Goal: Task Accomplishment & Management: Complete application form

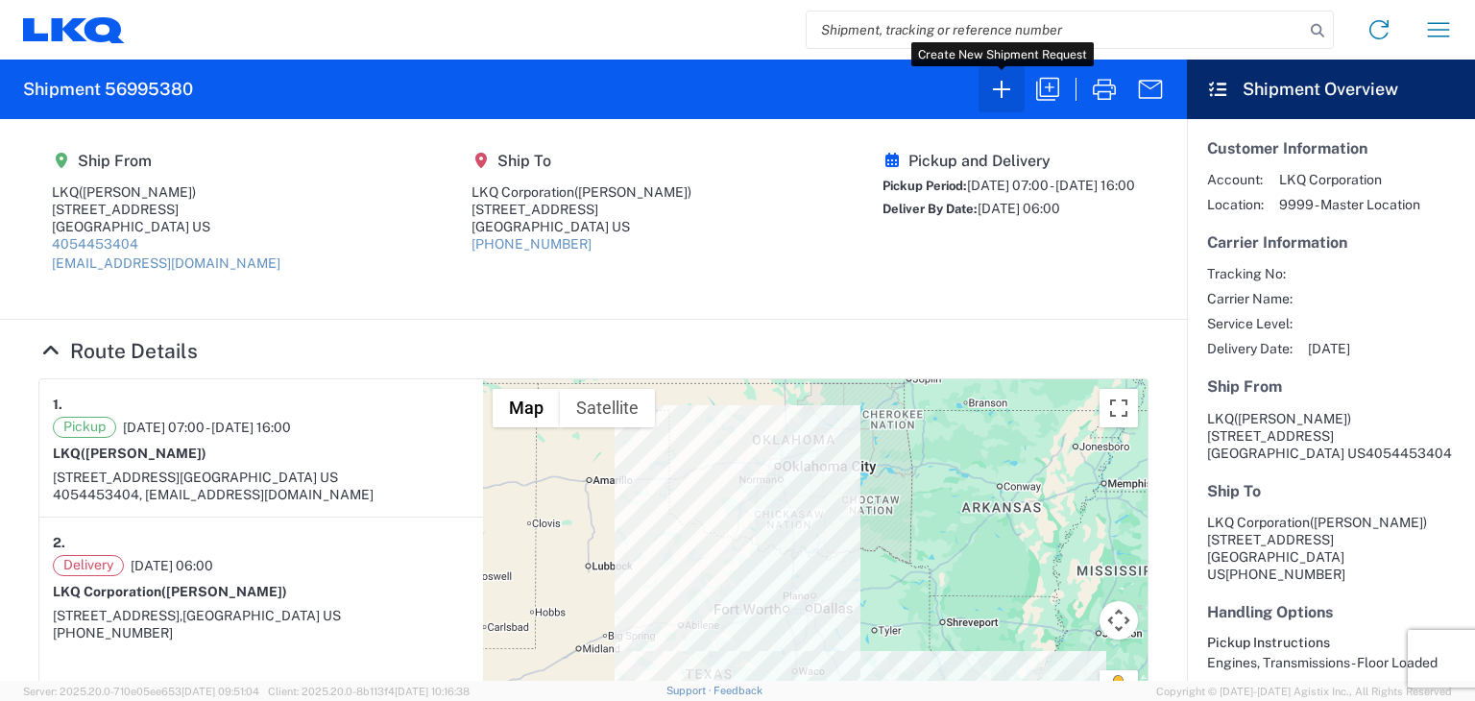
click at [1006, 91] on icon "button" at bounding box center [1001, 89] width 31 height 31
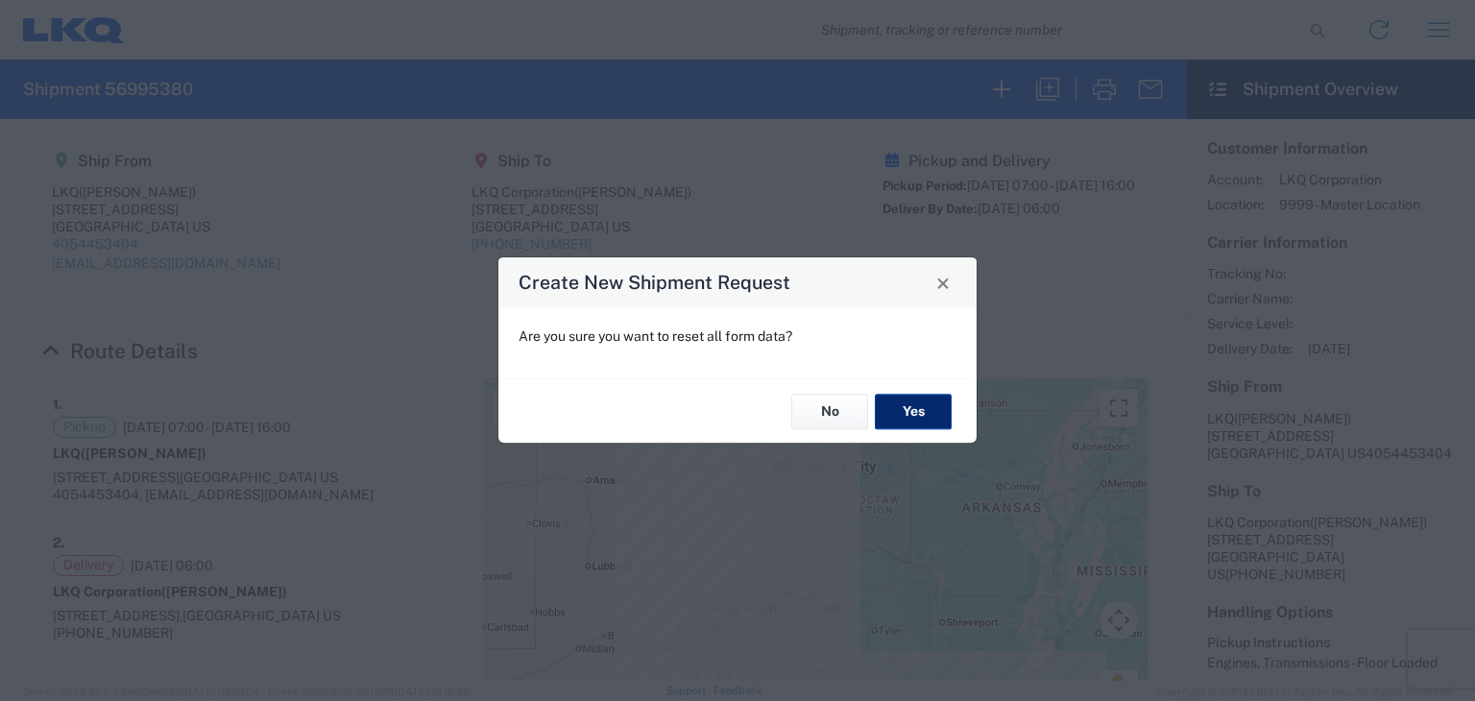
click at [915, 408] on button "Yes" at bounding box center [913, 412] width 77 height 36
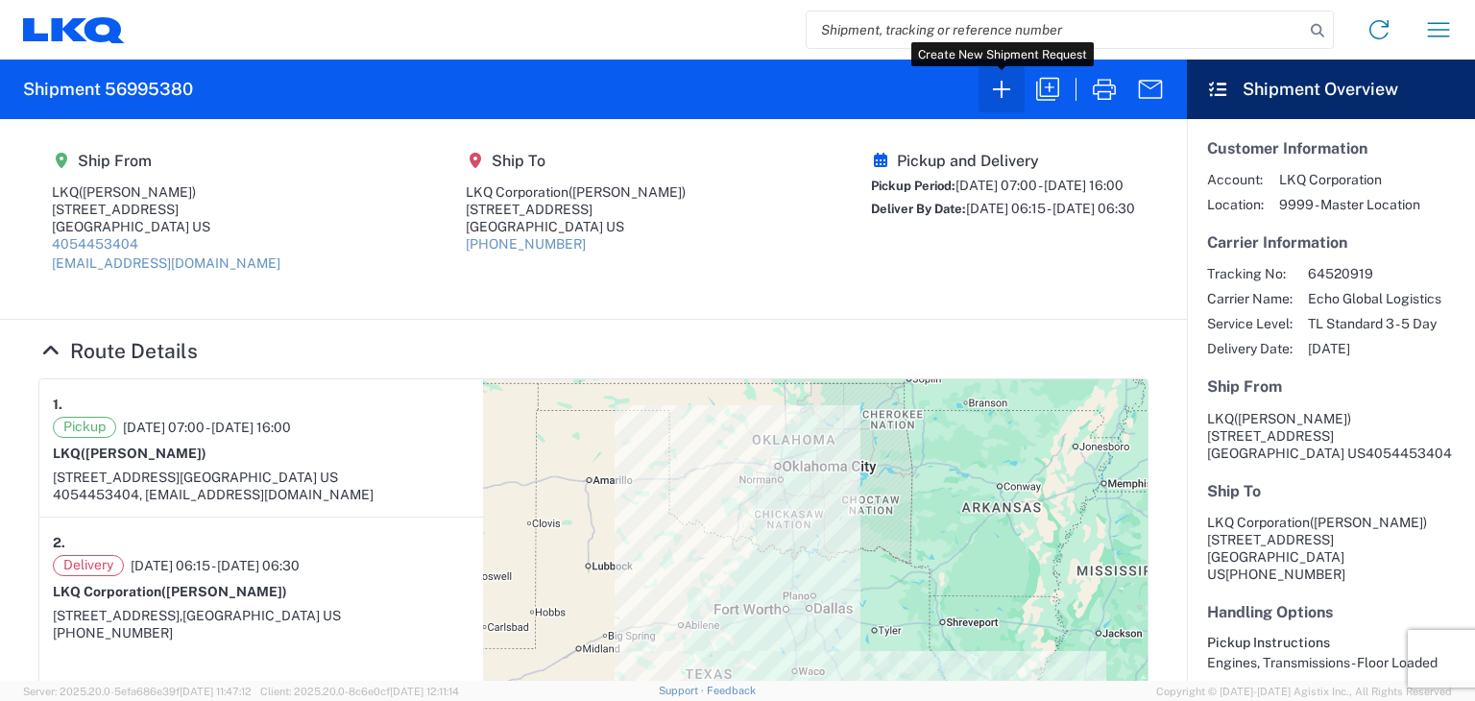
click at [999, 89] on icon "button" at bounding box center [1001, 89] width 17 height 17
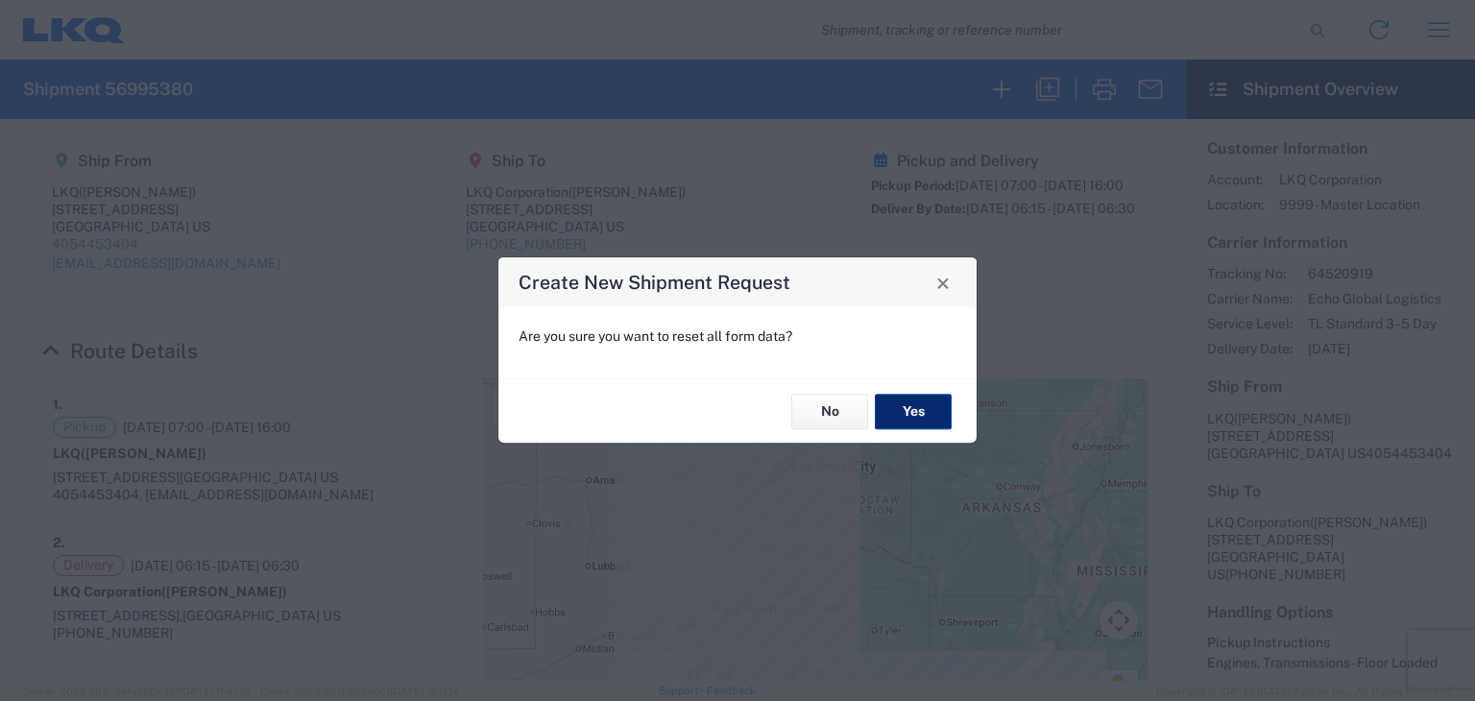
click at [918, 408] on button "Yes" at bounding box center [913, 412] width 77 height 36
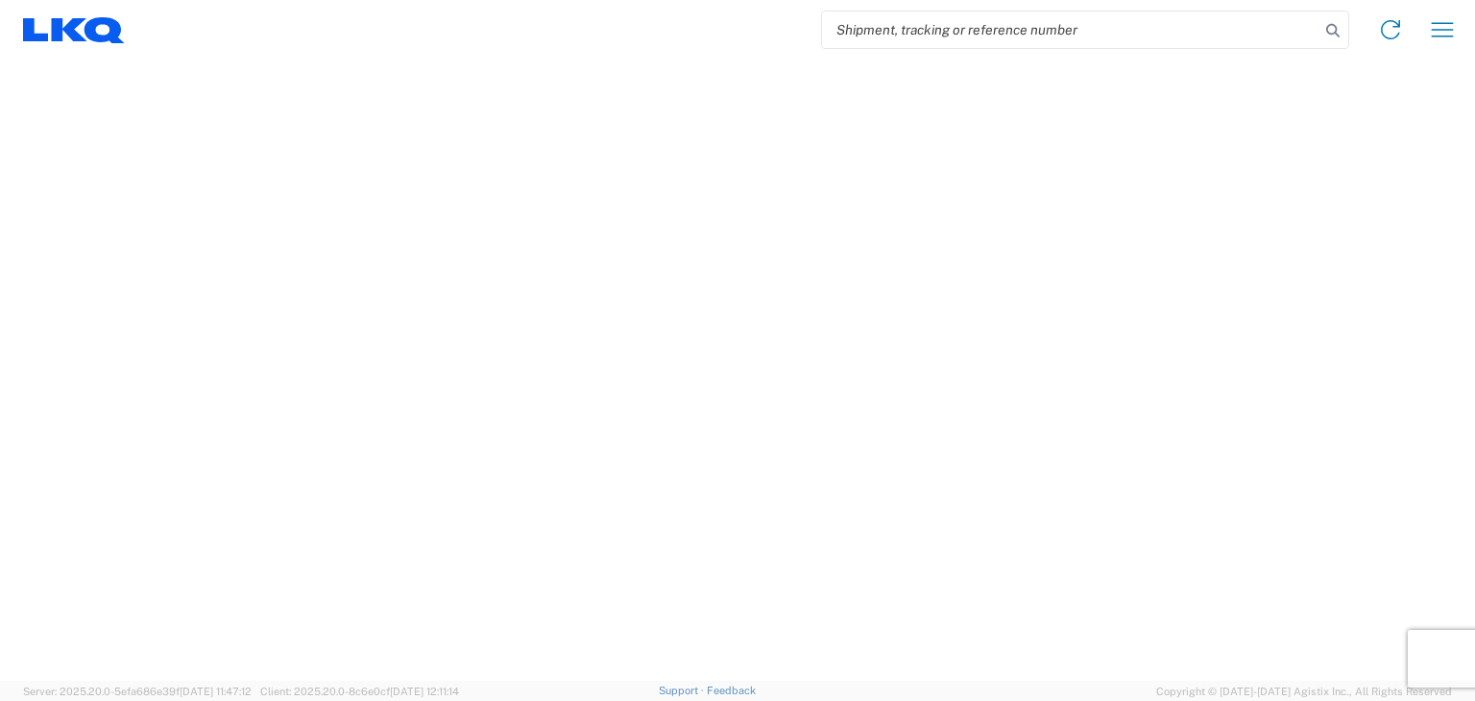
select select "FULL"
select select "LBS"
select select "IN"
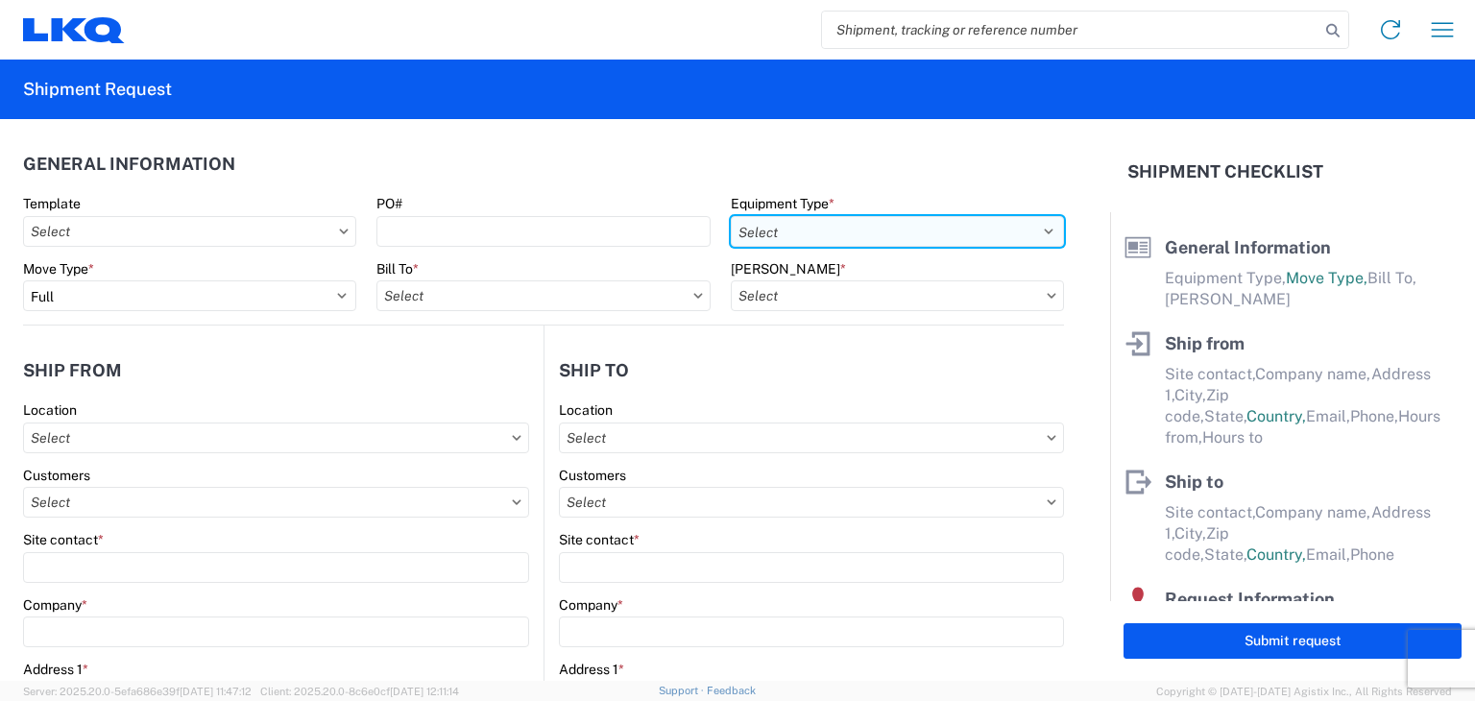
click at [1033, 231] on select "Select 53’ Dry Van Flatbed Dropdeck (van) Lowboy (flatbed) Rail" at bounding box center [897, 231] width 333 height 31
select select "STDV"
click at [731, 216] on select "Select 53’ Dry Van Flatbed Dropdeck (van) Lowboy (flatbed) Rail" at bounding box center [897, 231] width 333 height 31
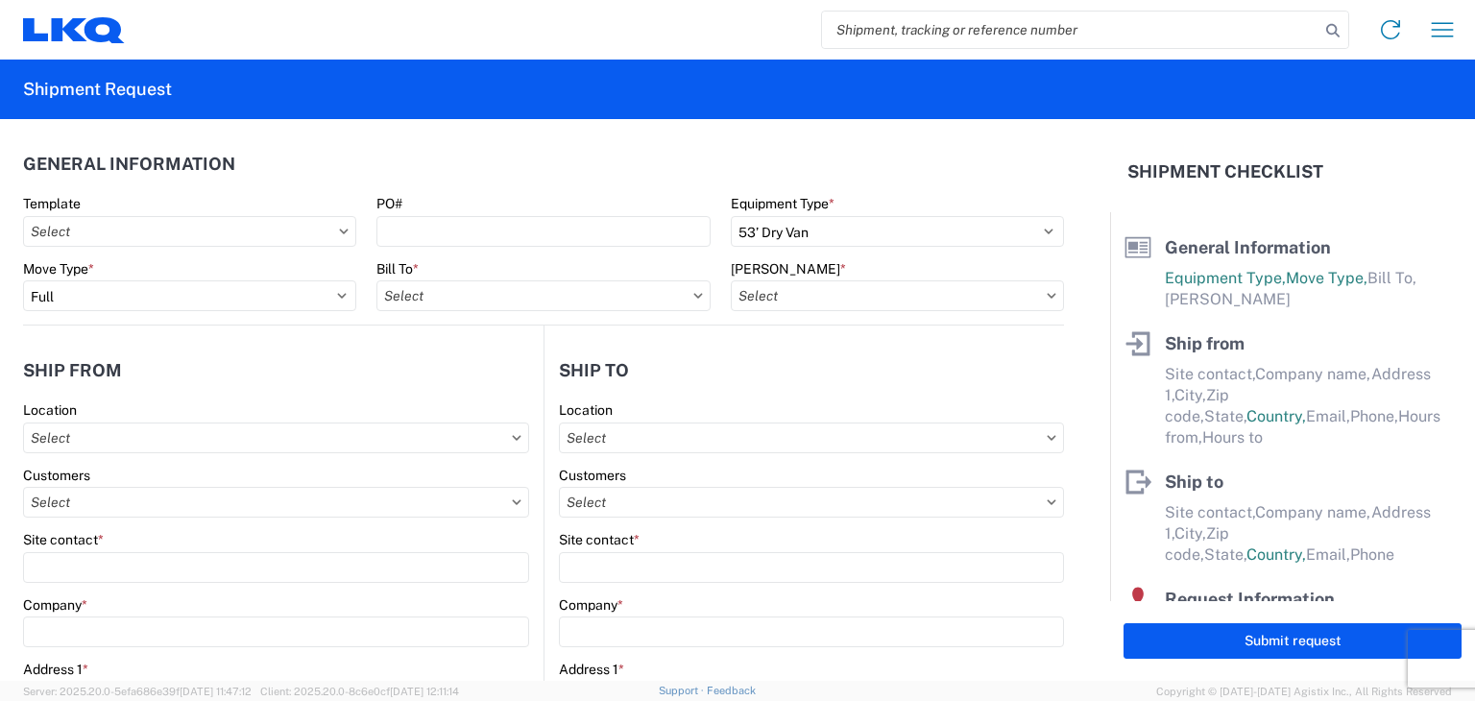
click at [693, 296] on icon at bounding box center [697, 295] width 9 height 5
click at [644, 297] on input "text" at bounding box center [542, 295] width 333 height 31
type input "1760"
click at [503, 377] on div "1760 - LKQ Best Core" at bounding box center [544, 381] width 336 height 31
type input "1760 - LKQ Best Core"
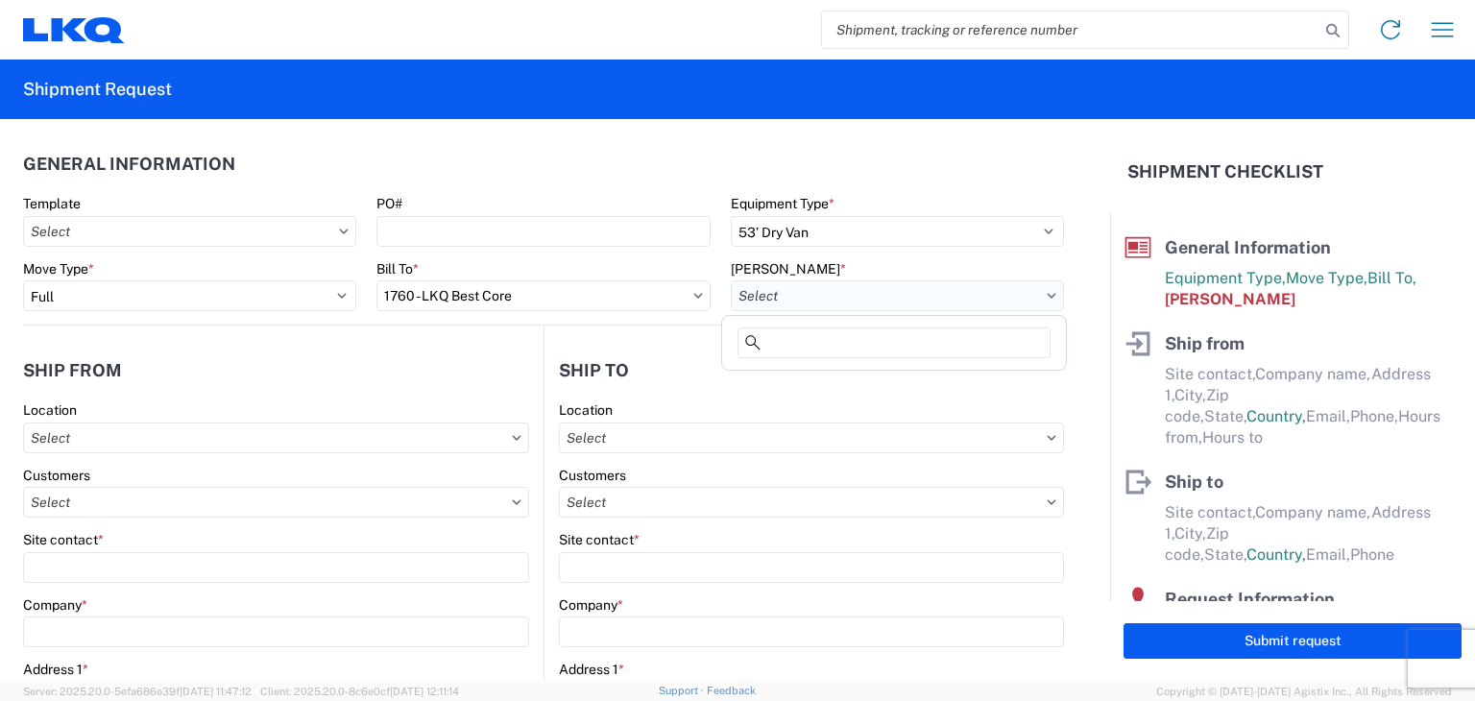
click at [824, 298] on input "text" at bounding box center [897, 295] width 333 height 31
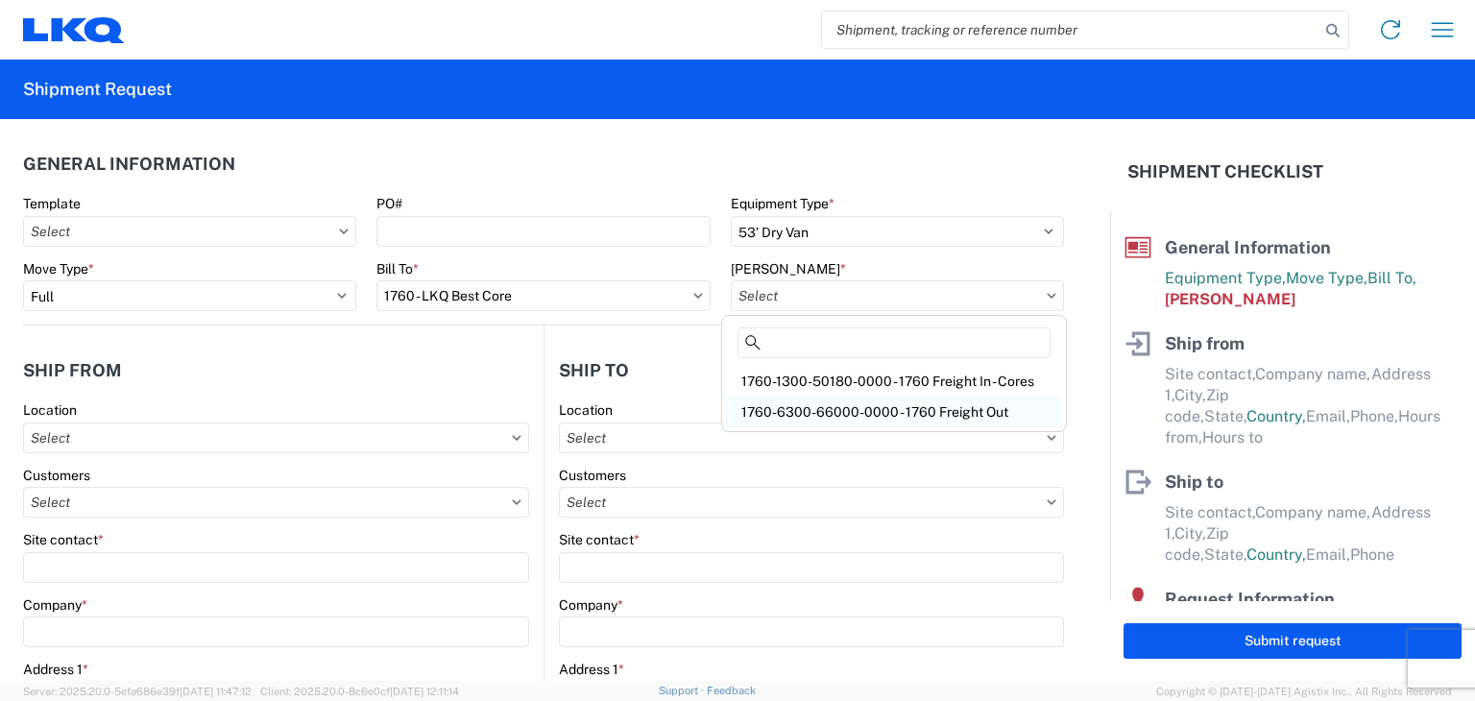
click at [848, 408] on div "1760-6300-66000-0000 - 1760 Freight Out" at bounding box center [894, 412] width 336 height 31
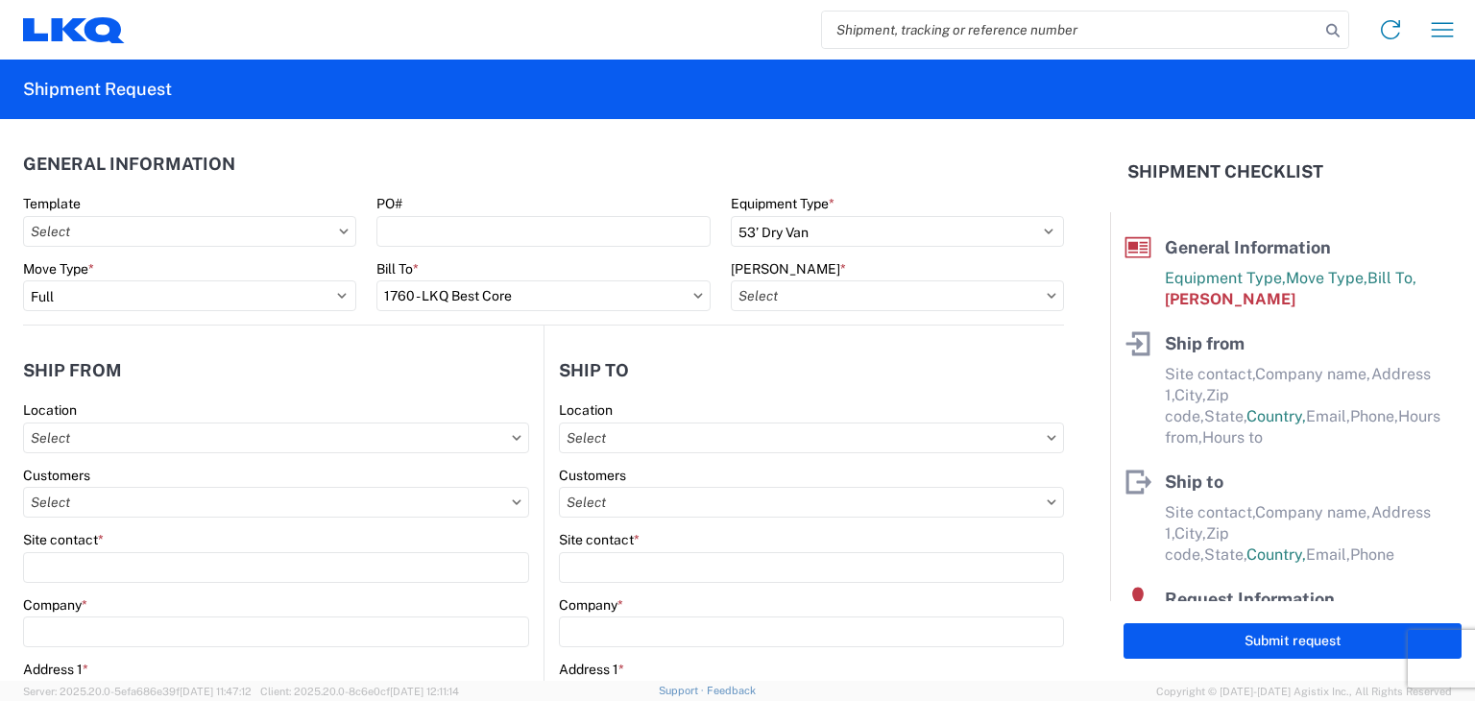
type input "1760-6300-66000-0000 - 1760 Freight Out"
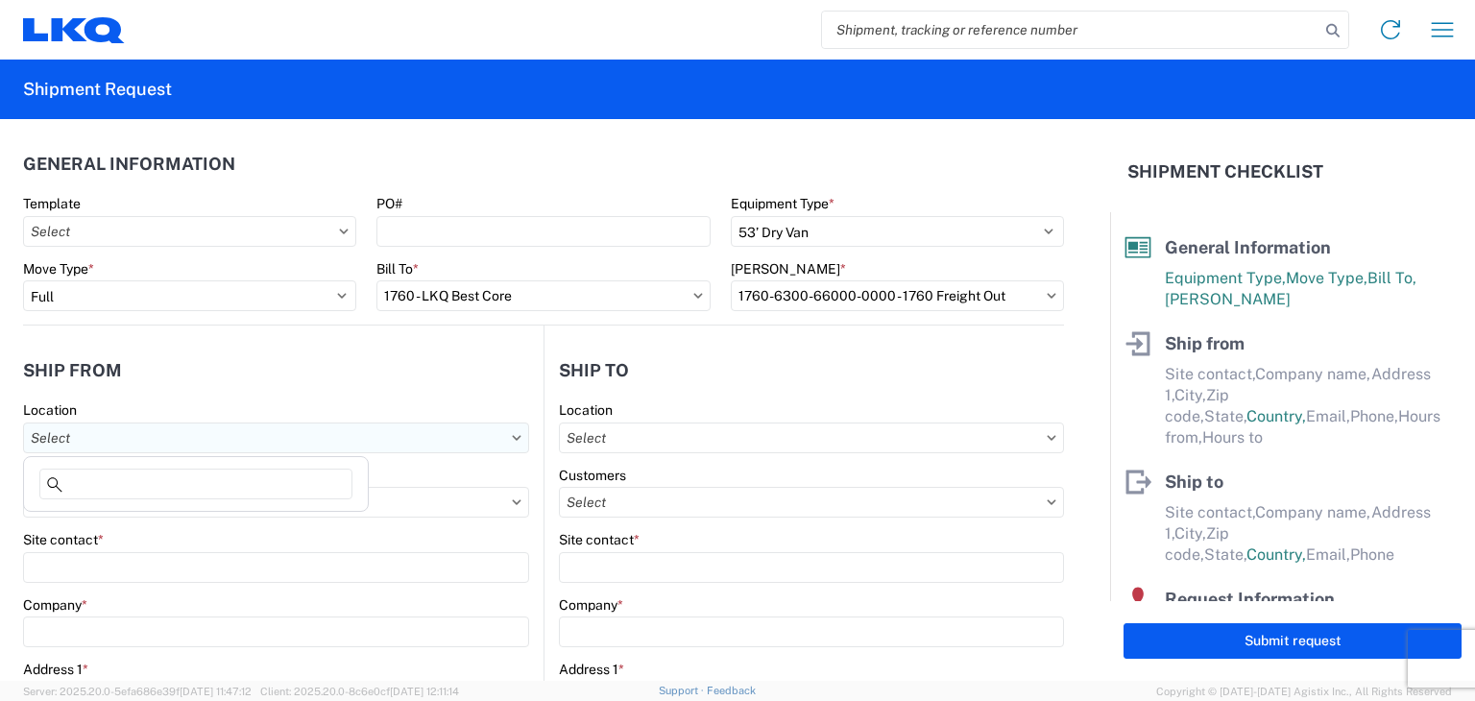
click at [181, 432] on input "text" at bounding box center [276, 438] width 506 height 31
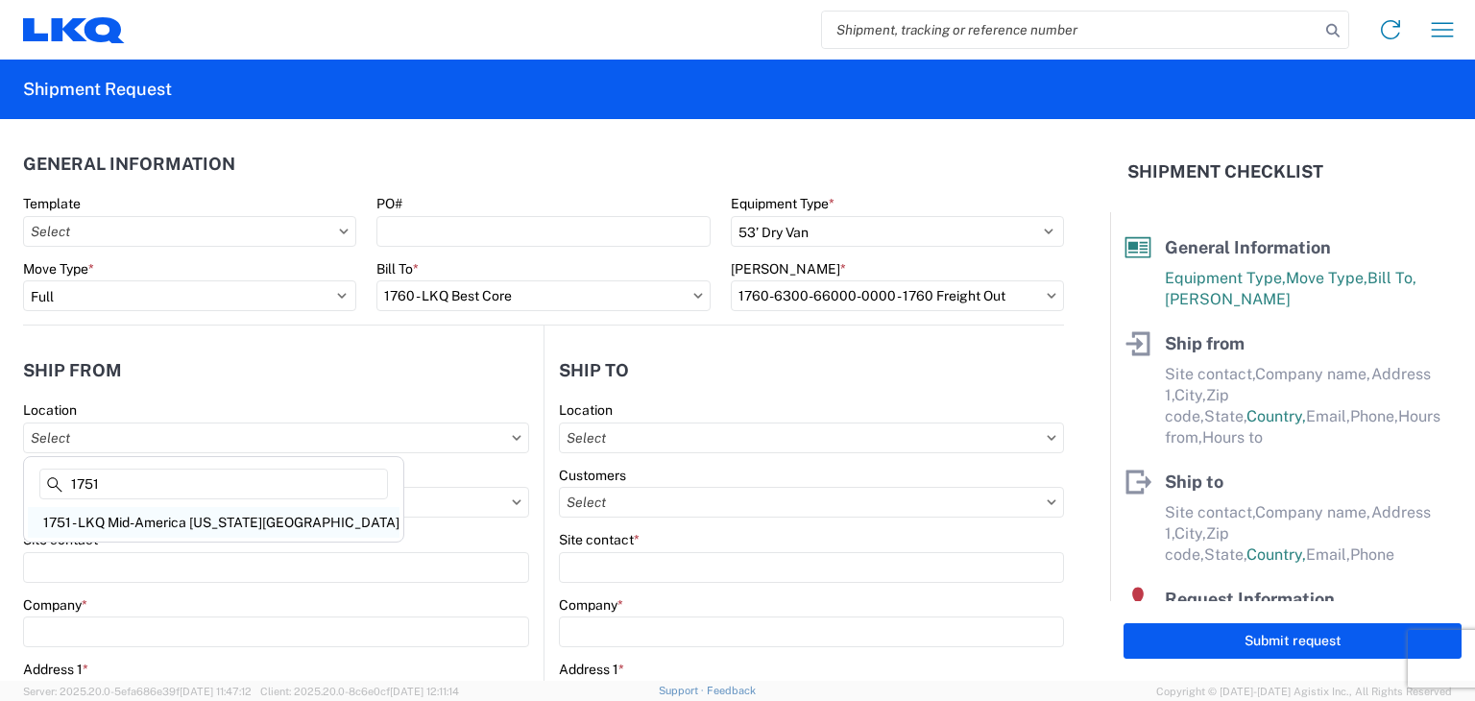
type input "1751"
click at [143, 520] on div "1751 - LKQ Mid-America Oklahoma City" at bounding box center [214, 522] width 372 height 31
type input "1751 - LKQ Mid-America Oklahoma City"
type input "LKQ Corporation"
type input "2301 S Radio RD"
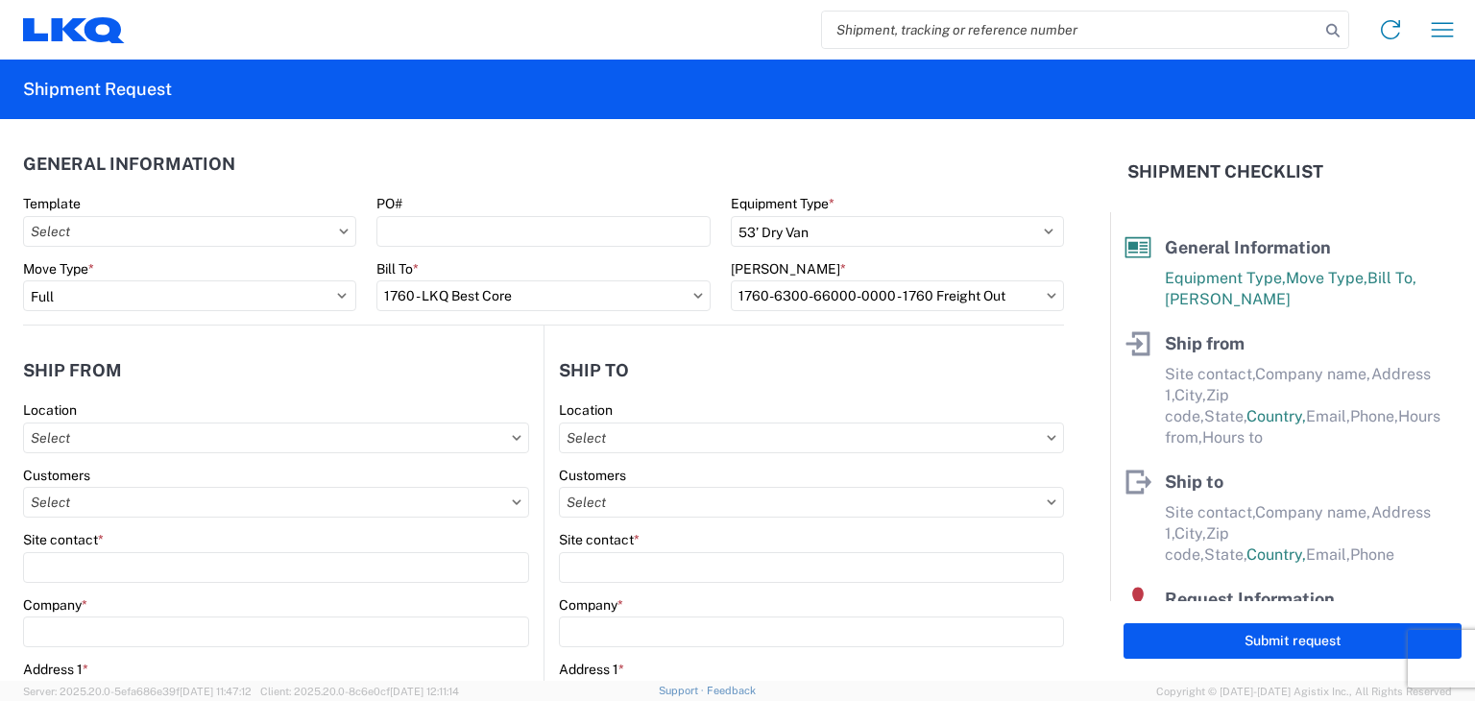
type input "El Reno"
type input "73036"
select select "OK"
select select "US"
type input "405-367-2171"
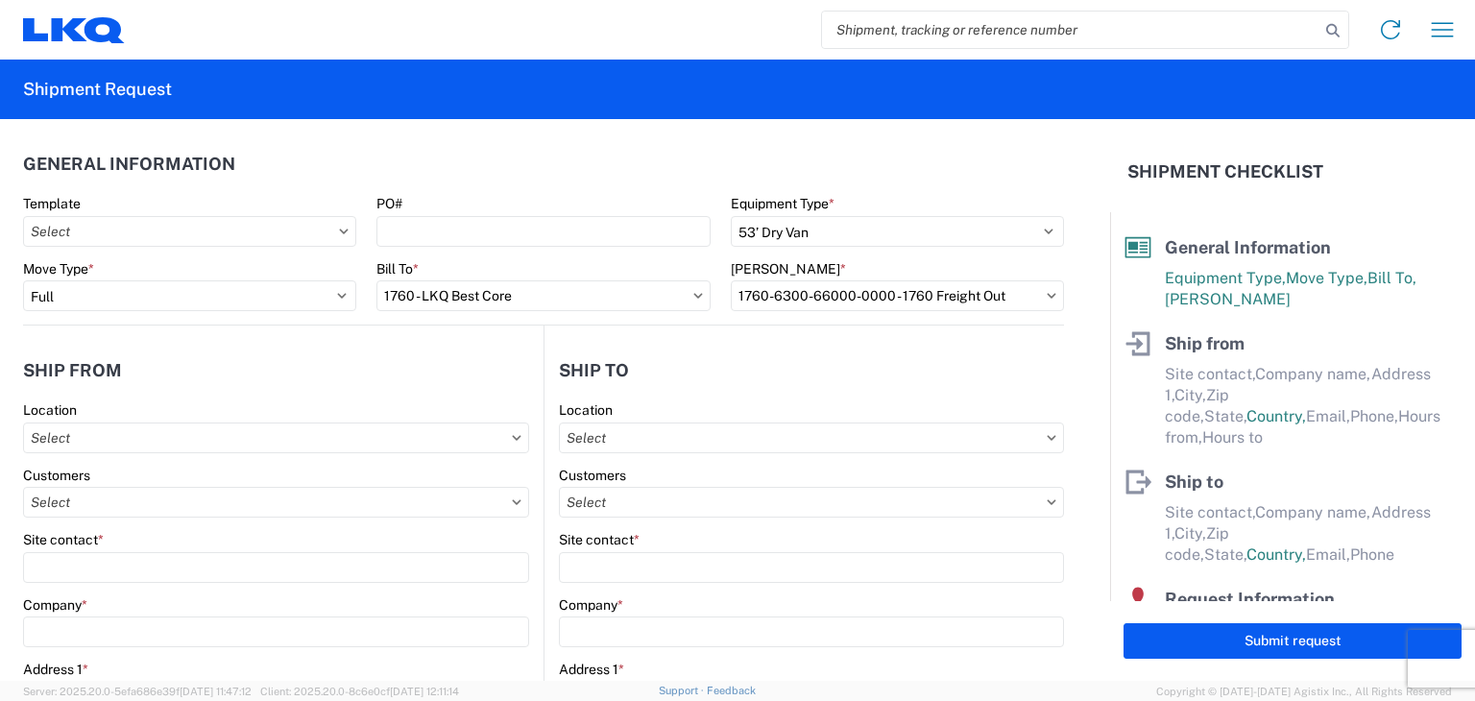
type input "08:00"
type input "17:00"
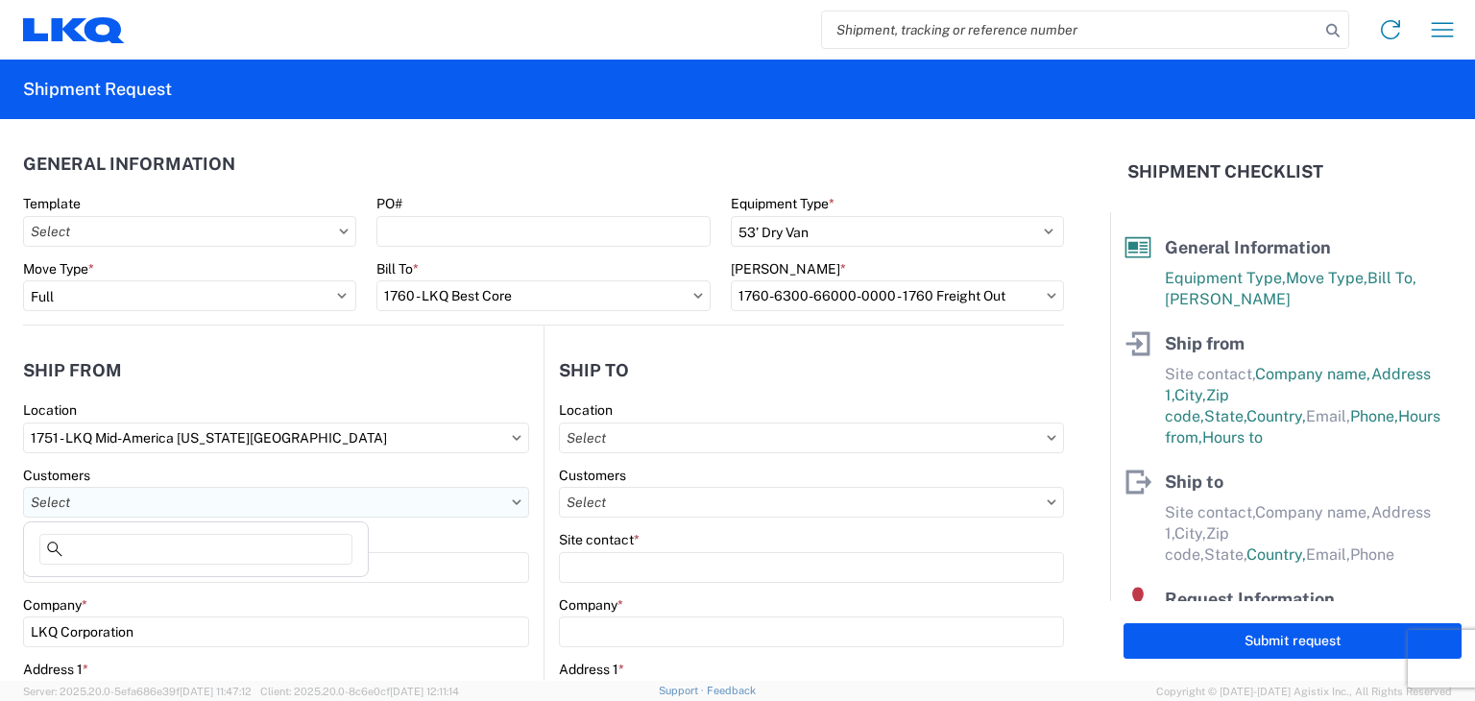
click at [134, 505] on input "text" at bounding box center [276, 502] width 506 height 31
click at [408, 371] on header "Ship from" at bounding box center [283, 370] width 521 height 43
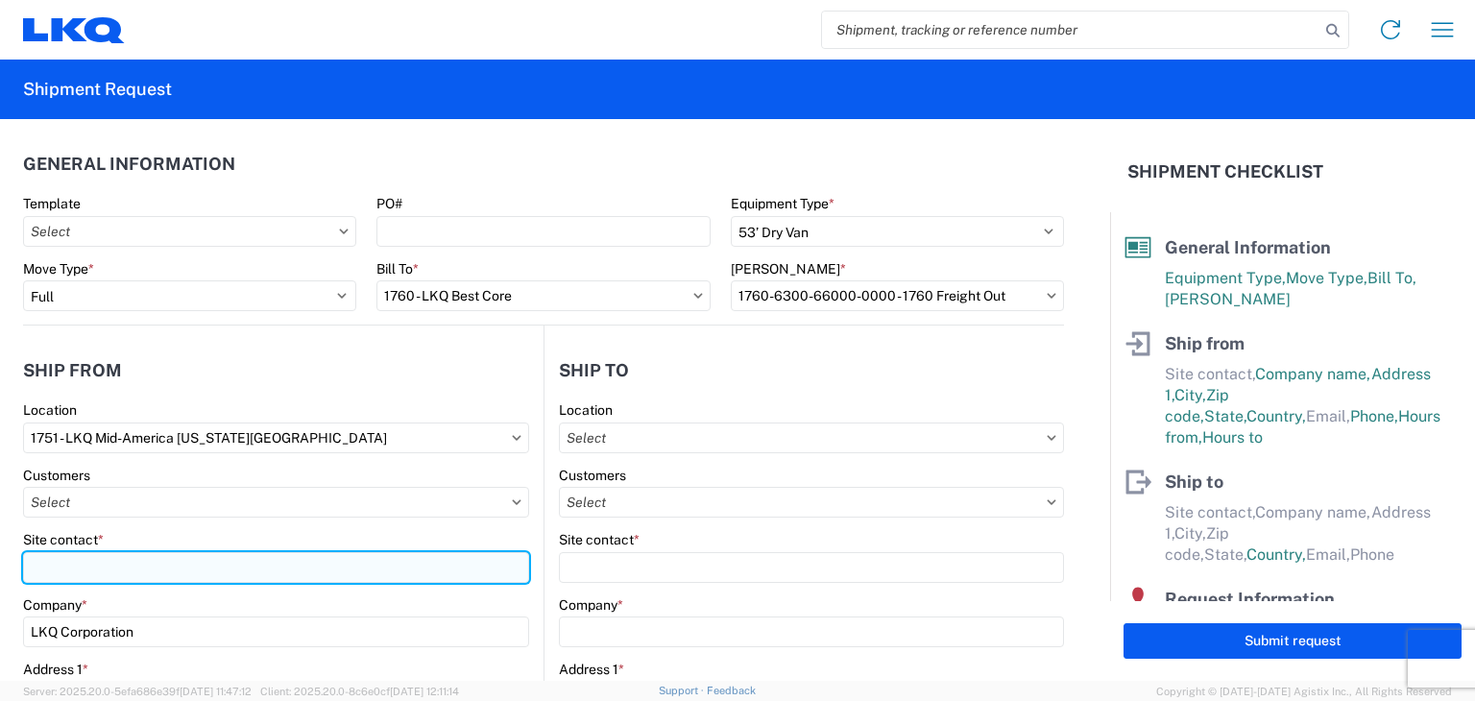
click at [81, 566] on input "Site contact *" at bounding box center [276, 567] width 506 height 31
type input "BO JOHNSON"
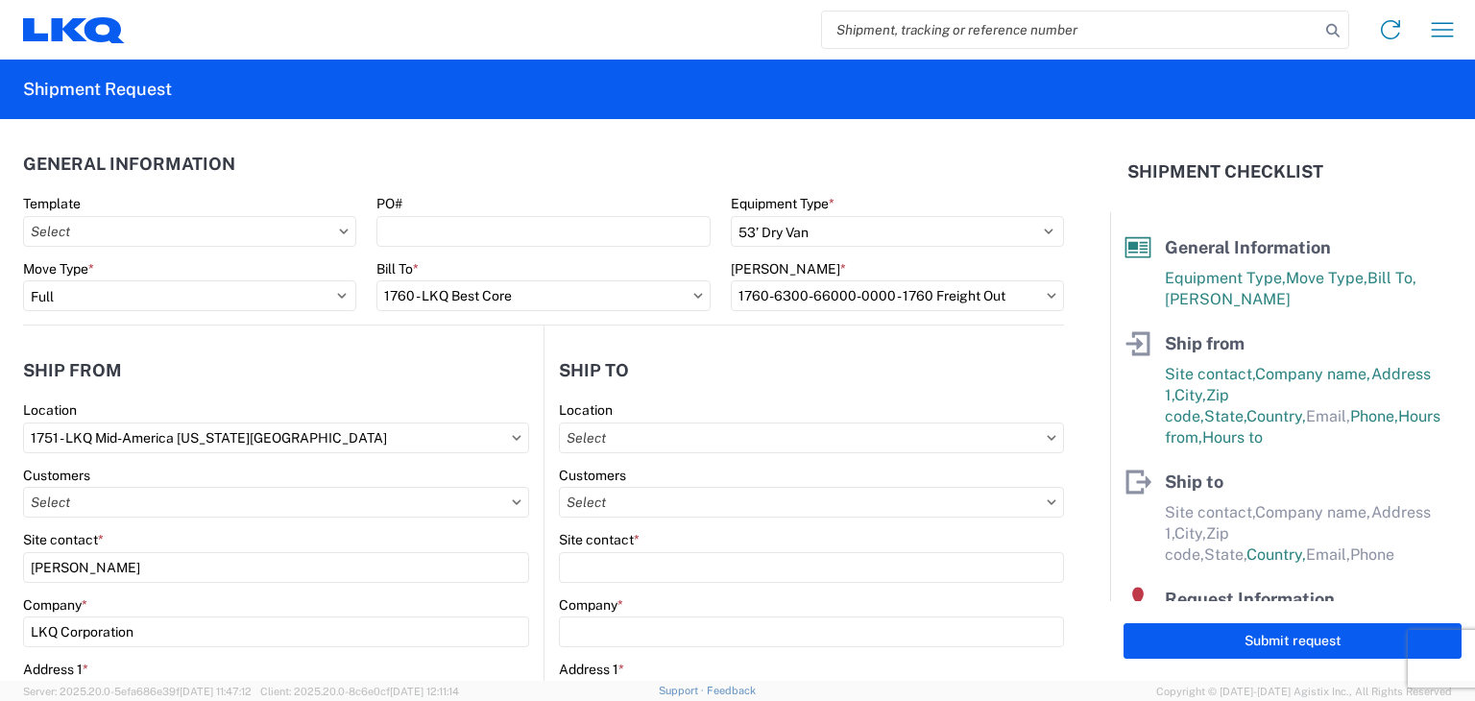
click at [1069, 523] on form "General Information Template PO# Equipment Type * Select 53’ Dry Van Flatbed Dr…" at bounding box center [555, 400] width 1110 height 562
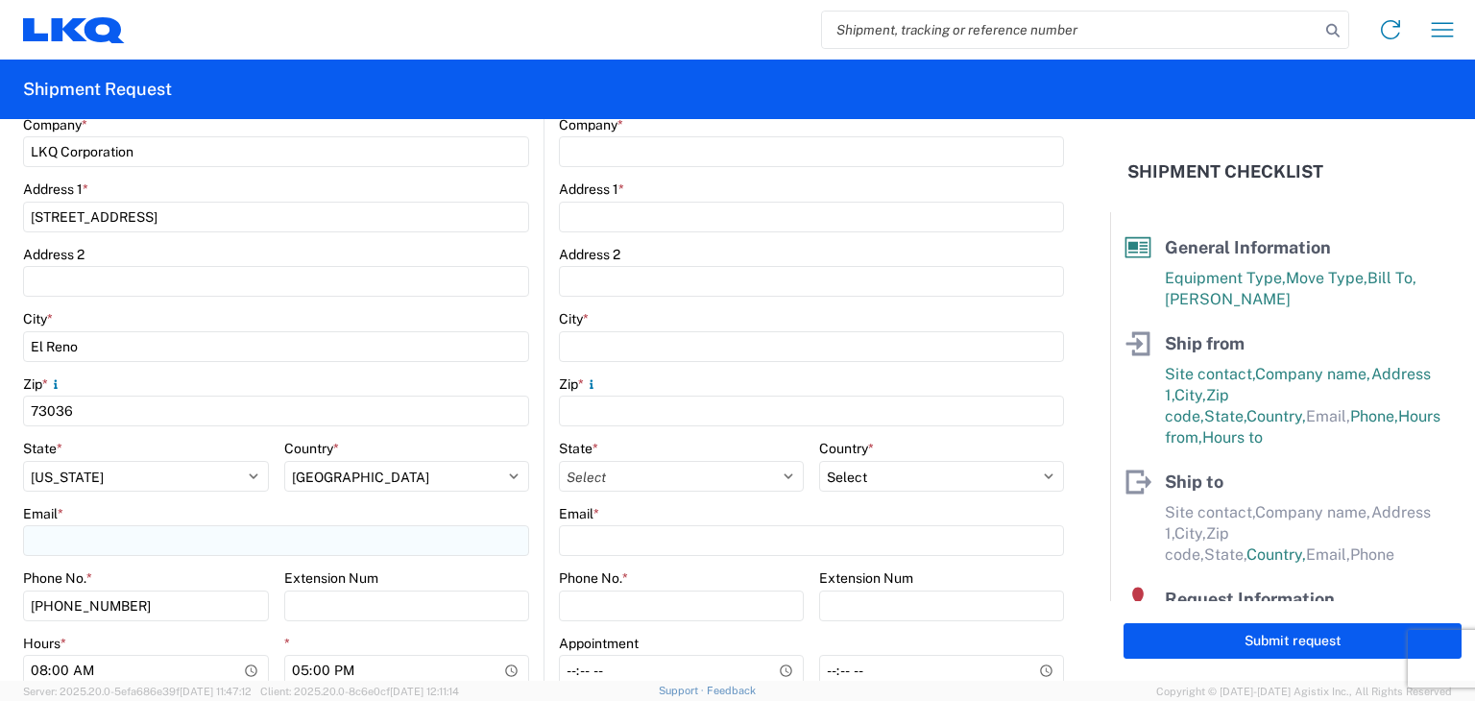
scroll to position [576, 0]
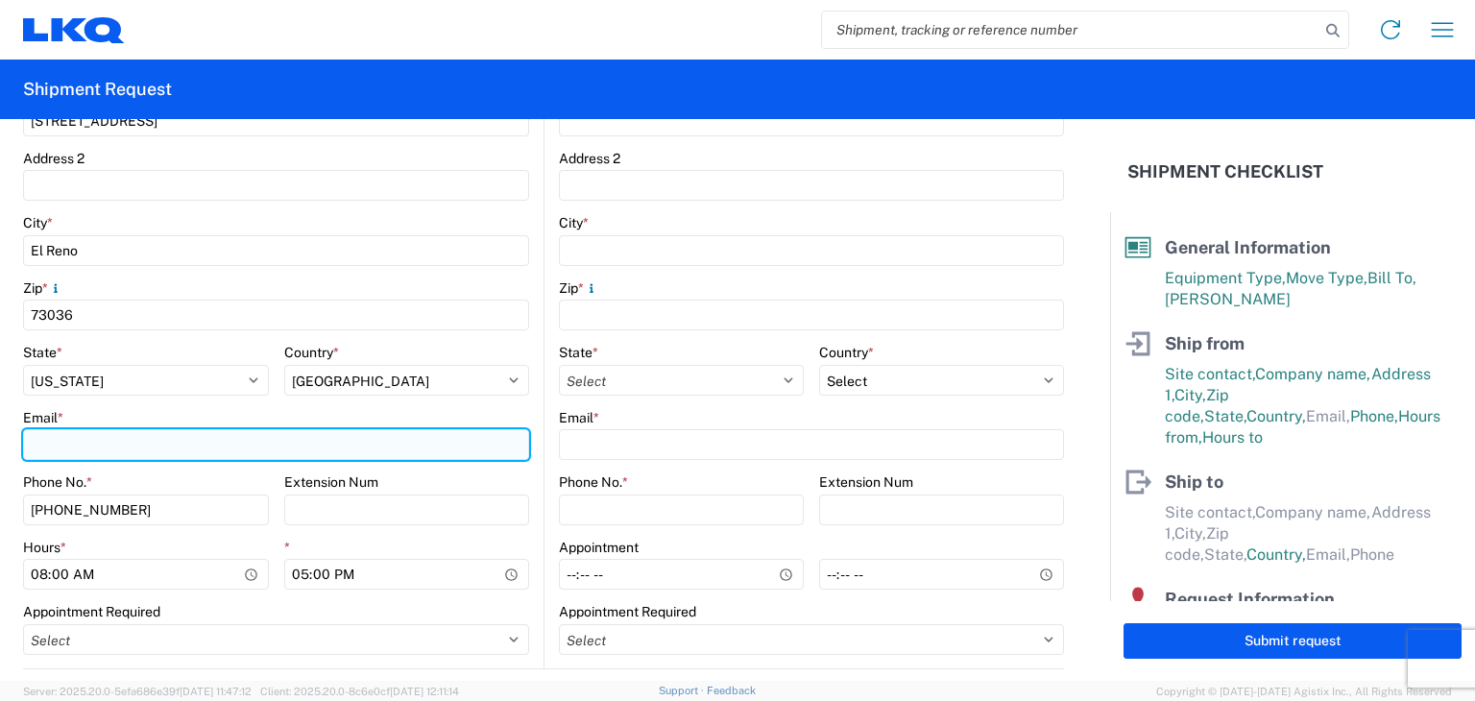
click at [49, 443] on input "Email *" at bounding box center [276, 444] width 506 height 31
type input "[EMAIL_ADDRESS][DOMAIN_NAME]"
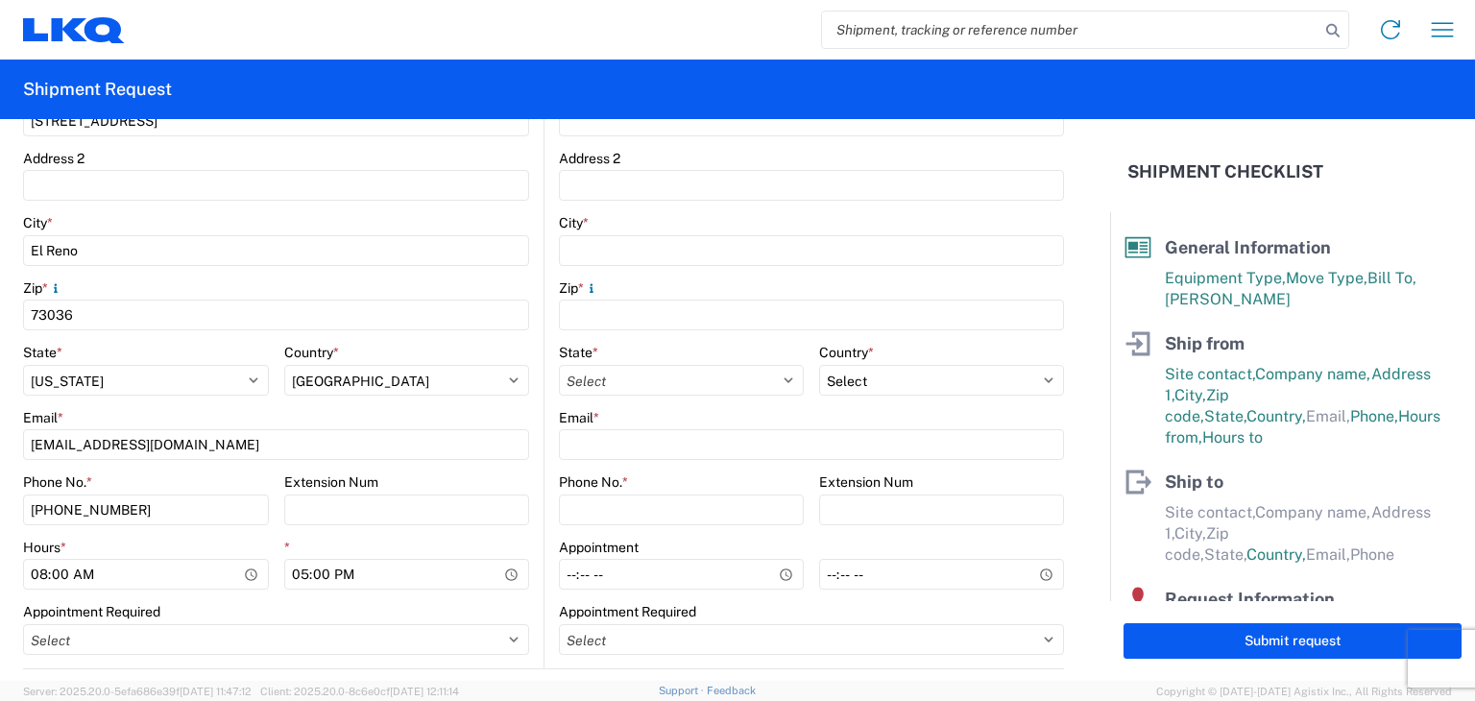
type input "LKQ"
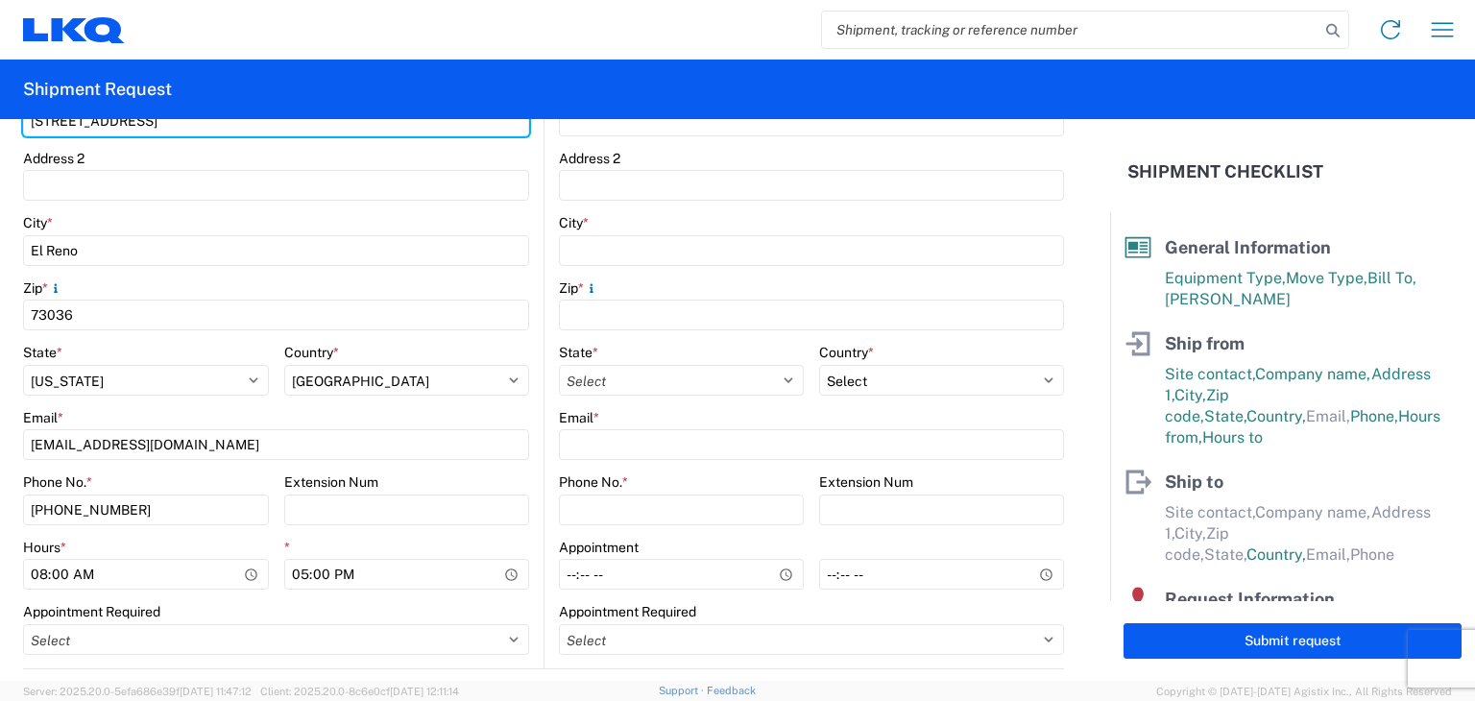
type input "[STREET_ADDRESS]"
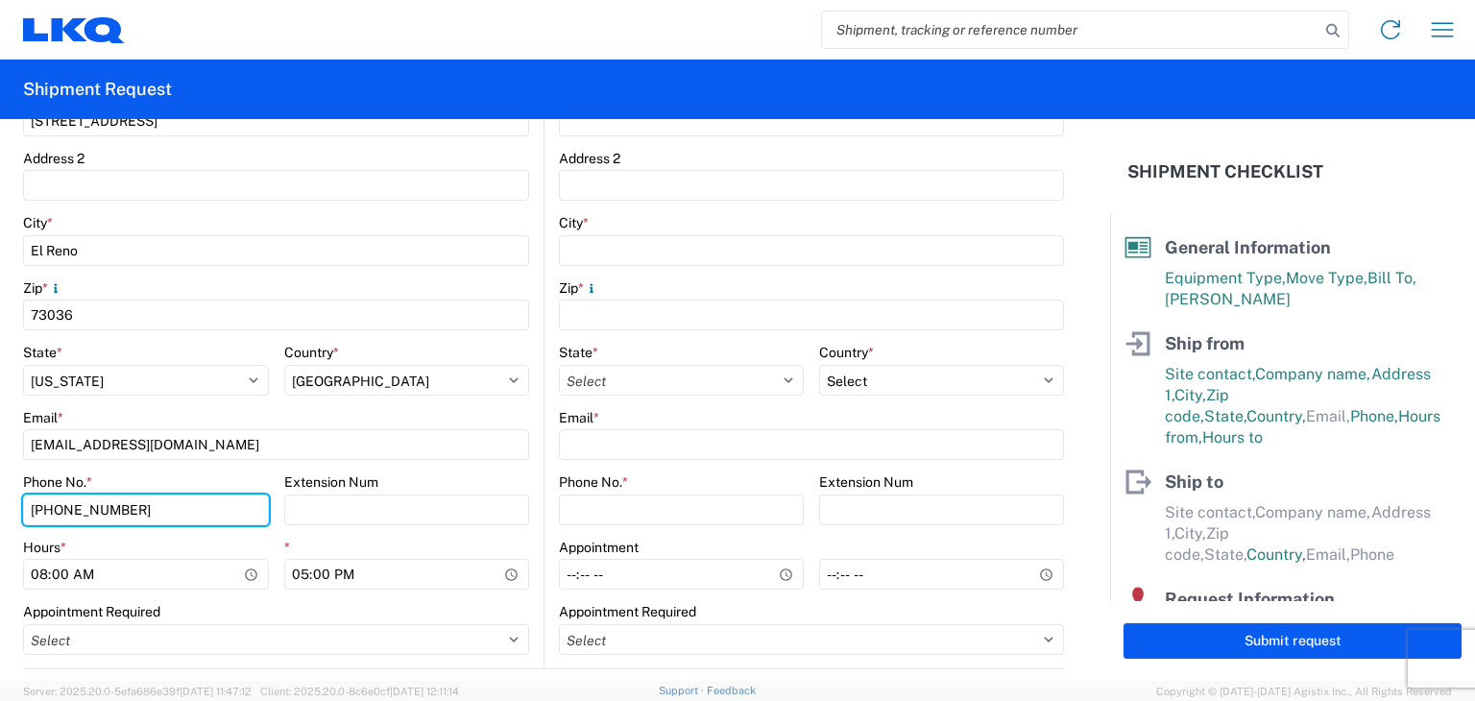
type input "4054453404"
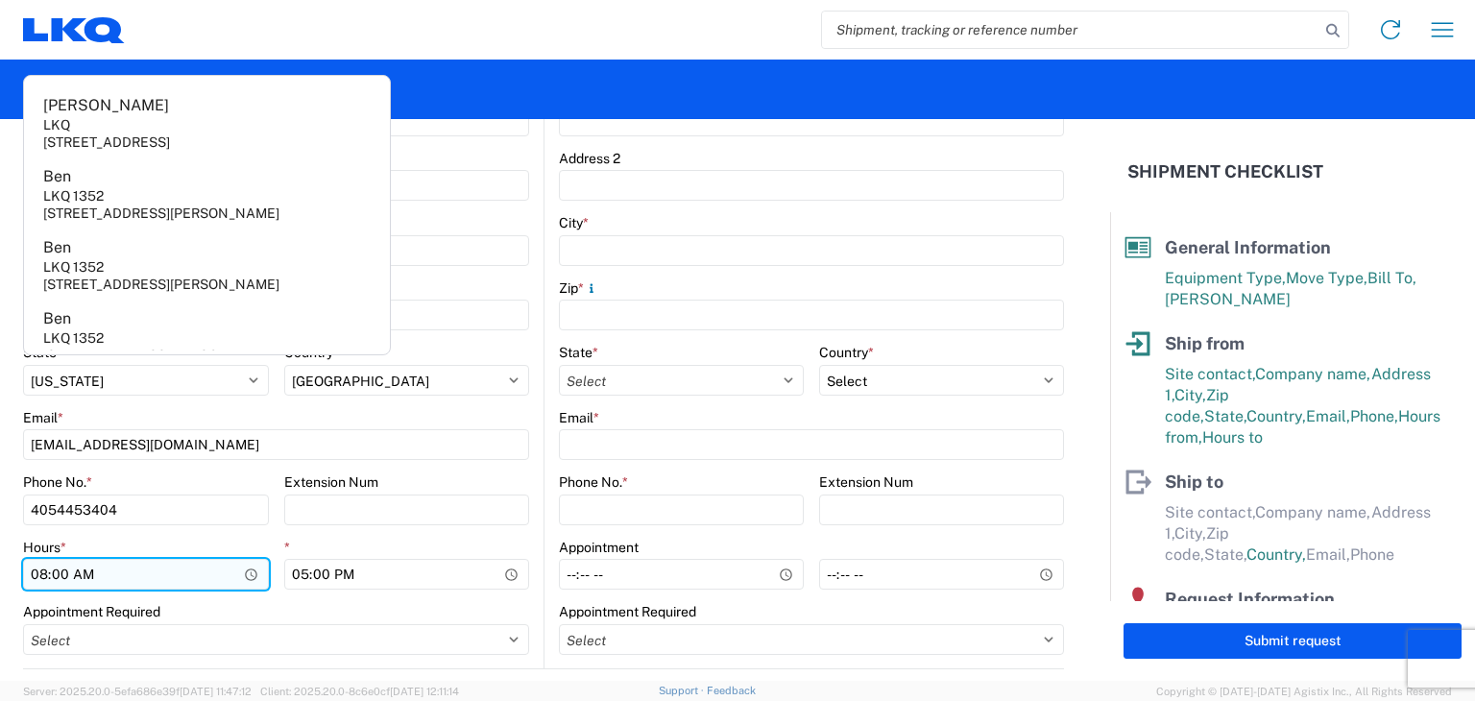
click at [88, 571] on input "08:00" at bounding box center [146, 574] width 246 height 31
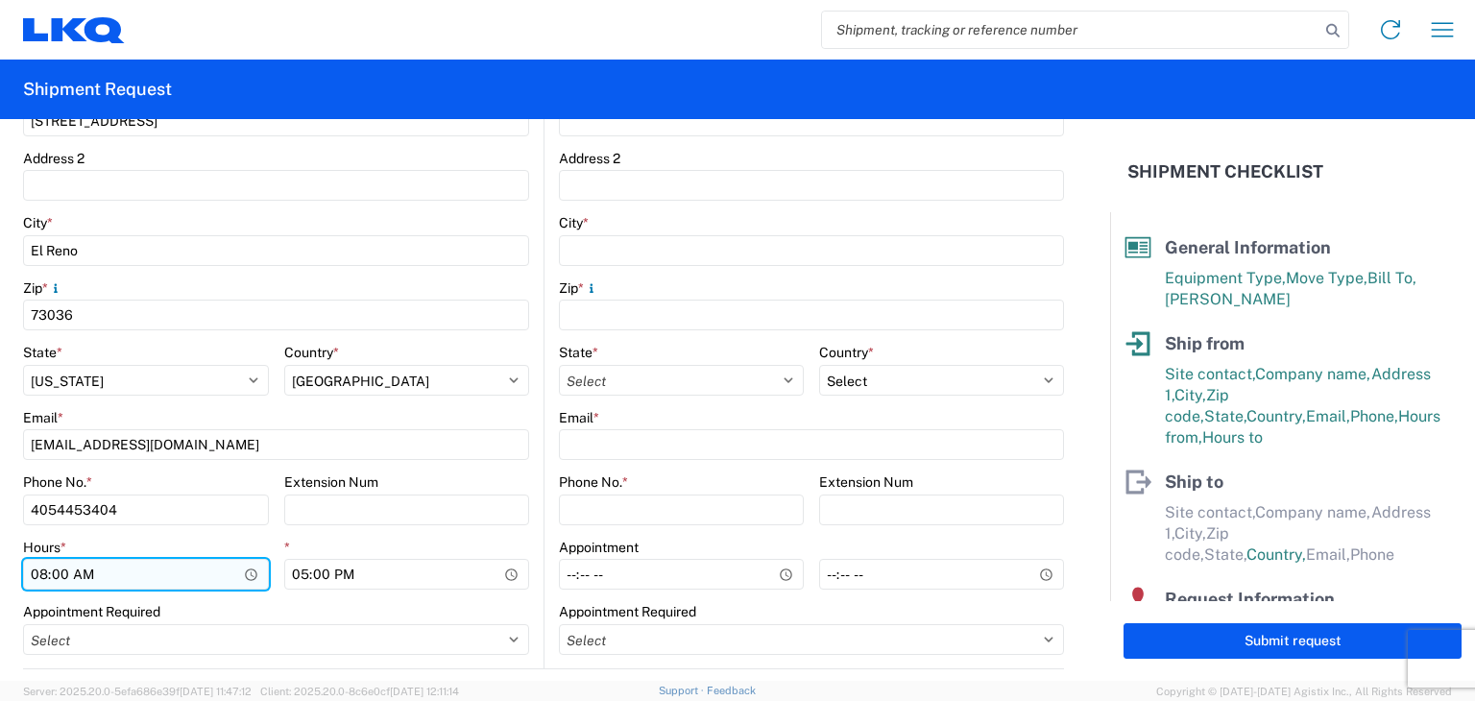
click at [37, 570] on input "08:00" at bounding box center [146, 574] width 246 height 31
type input "07:00"
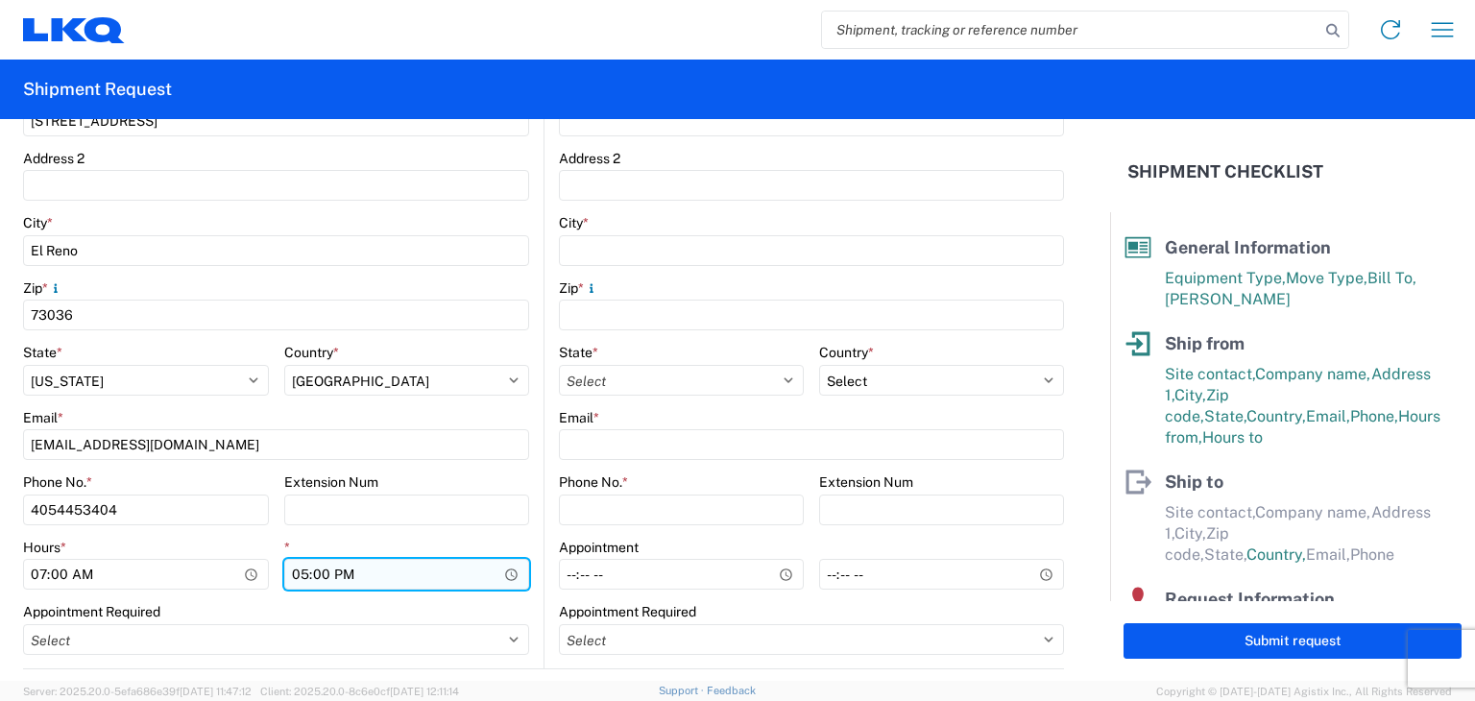
click at [296, 574] on input "17:00" at bounding box center [407, 574] width 246 height 31
type input "15:00"
click at [216, 609] on div "Appointment Required" at bounding box center [276, 611] width 506 height 17
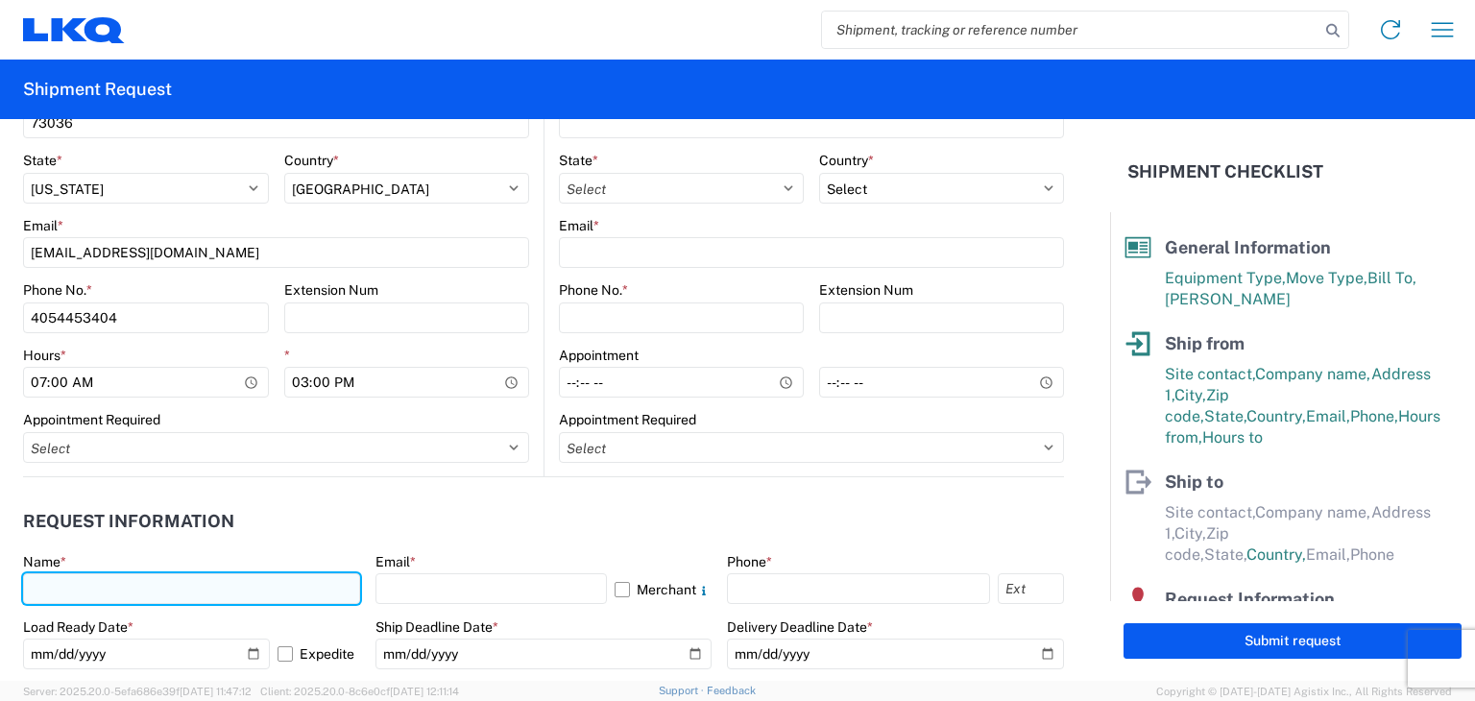
click at [201, 578] on input "text" at bounding box center [191, 588] width 337 height 31
type input "Bo Johnson"
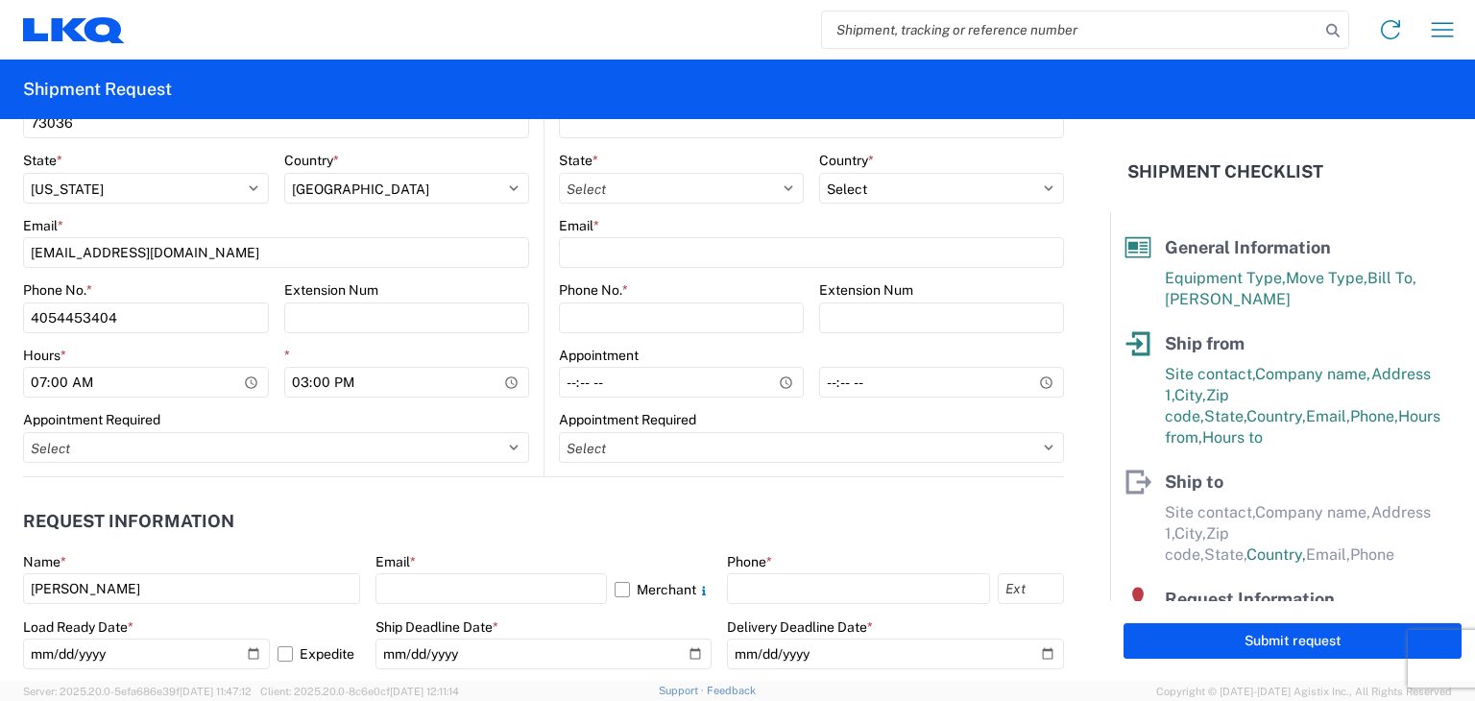
type input "LKQ"
type input "[STREET_ADDRESS]"
type input "El Reno"
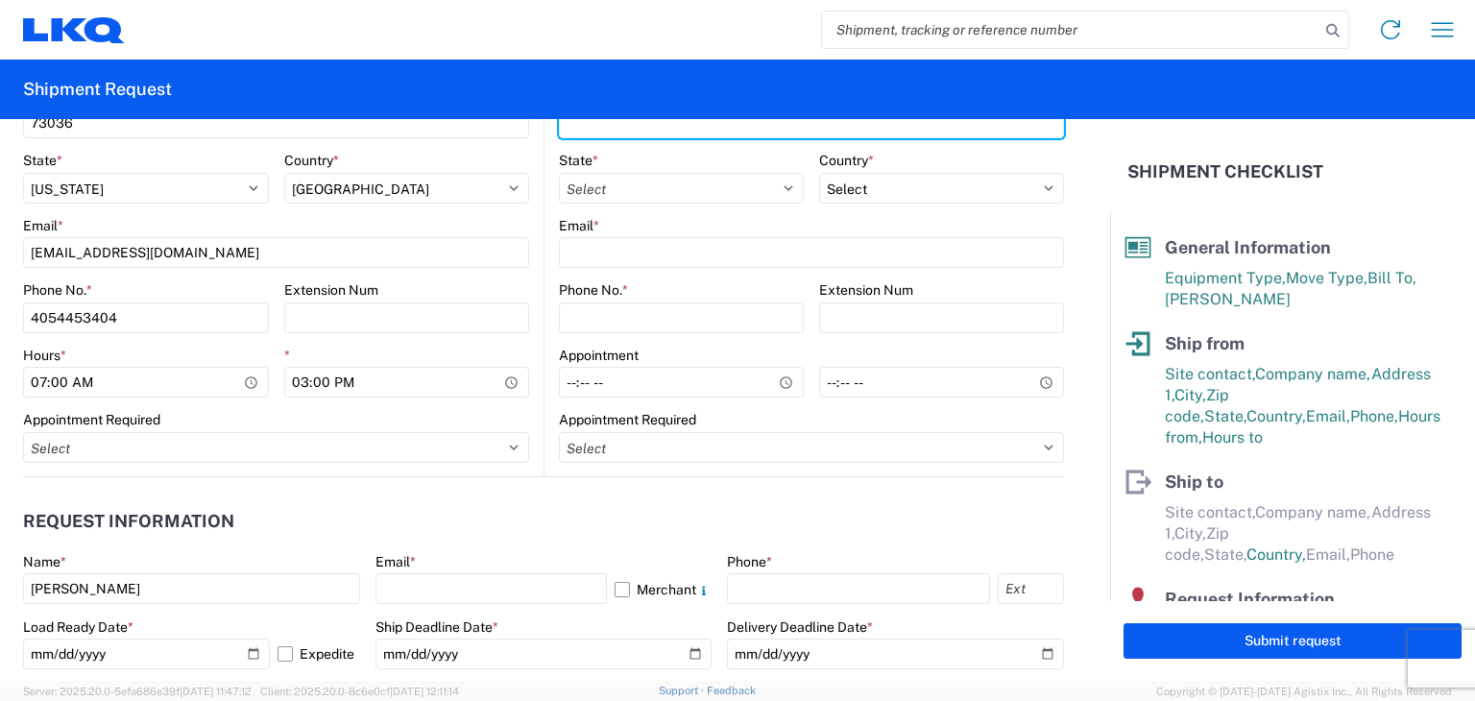
type input "73036"
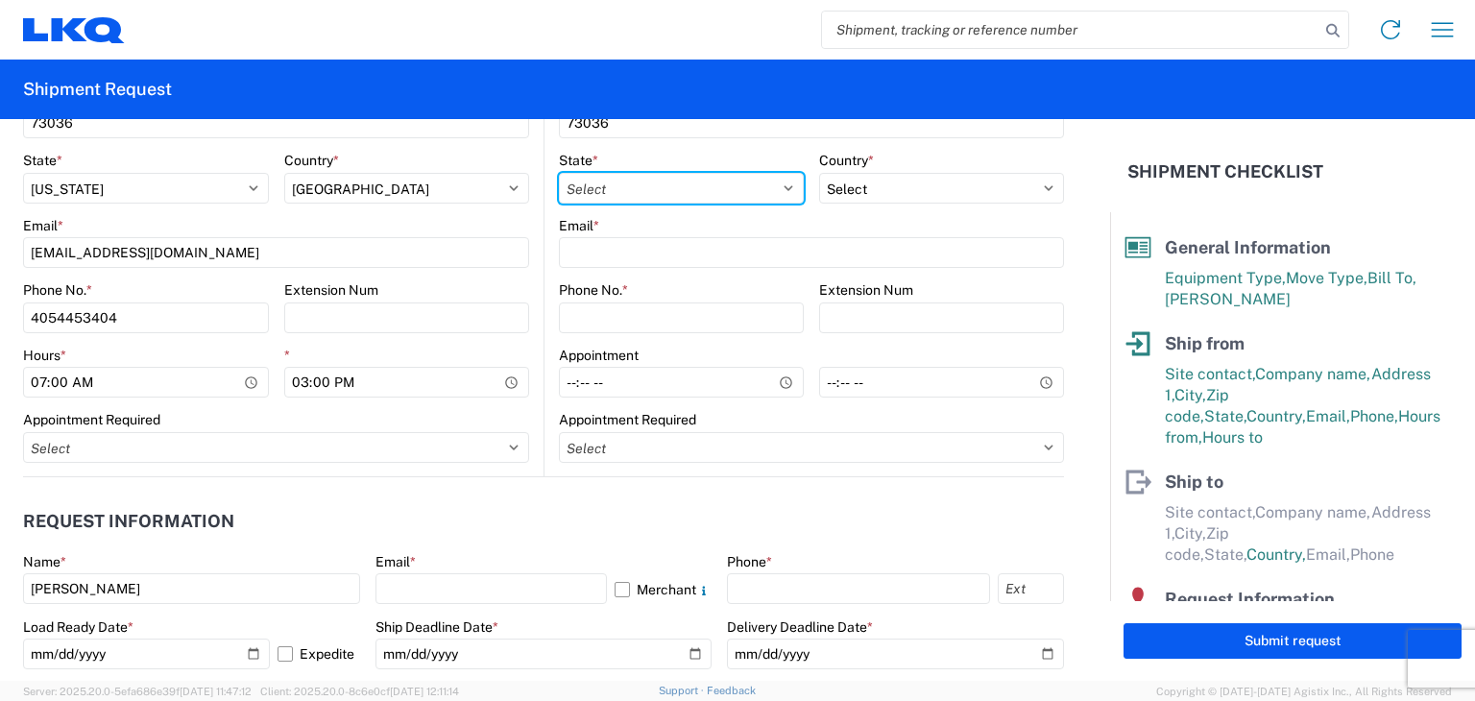
select select "OK"
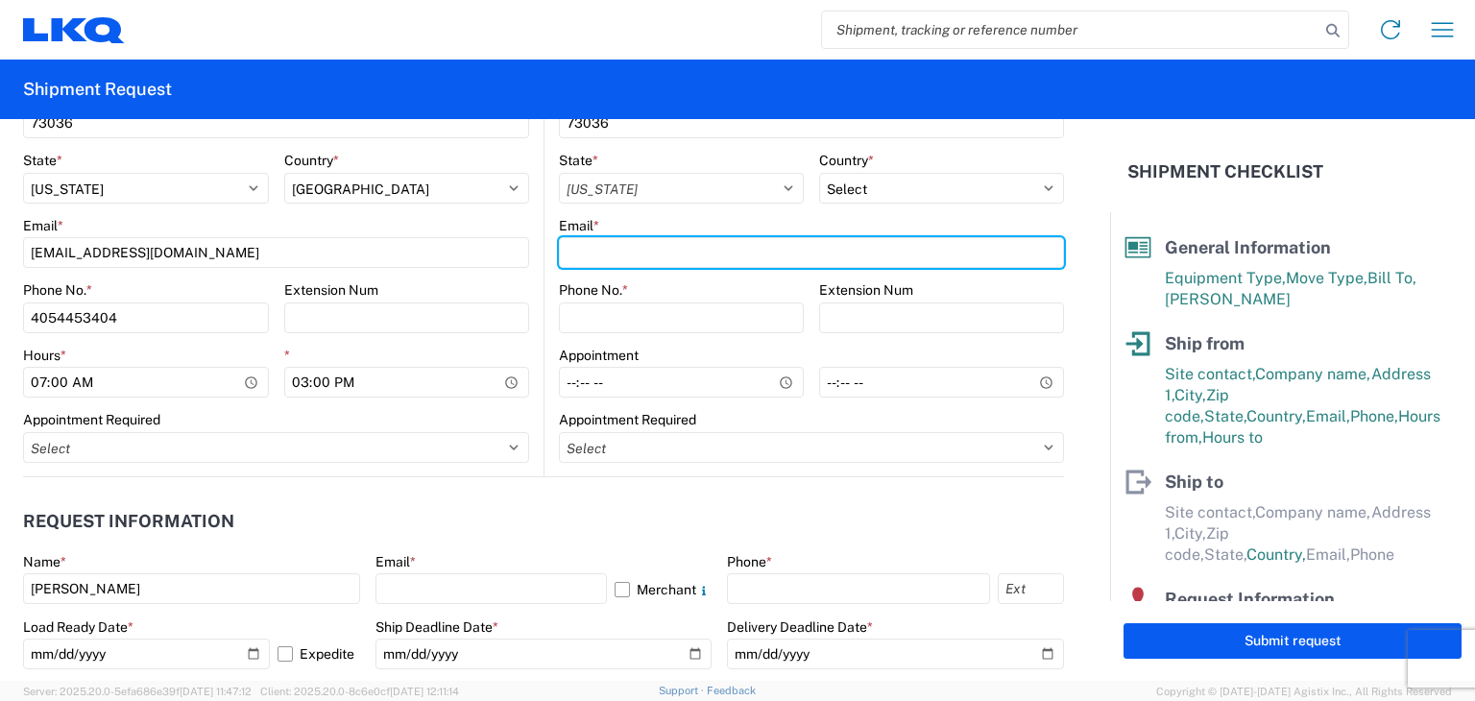
type input "[EMAIL_ADDRESS][DOMAIN_NAME]"
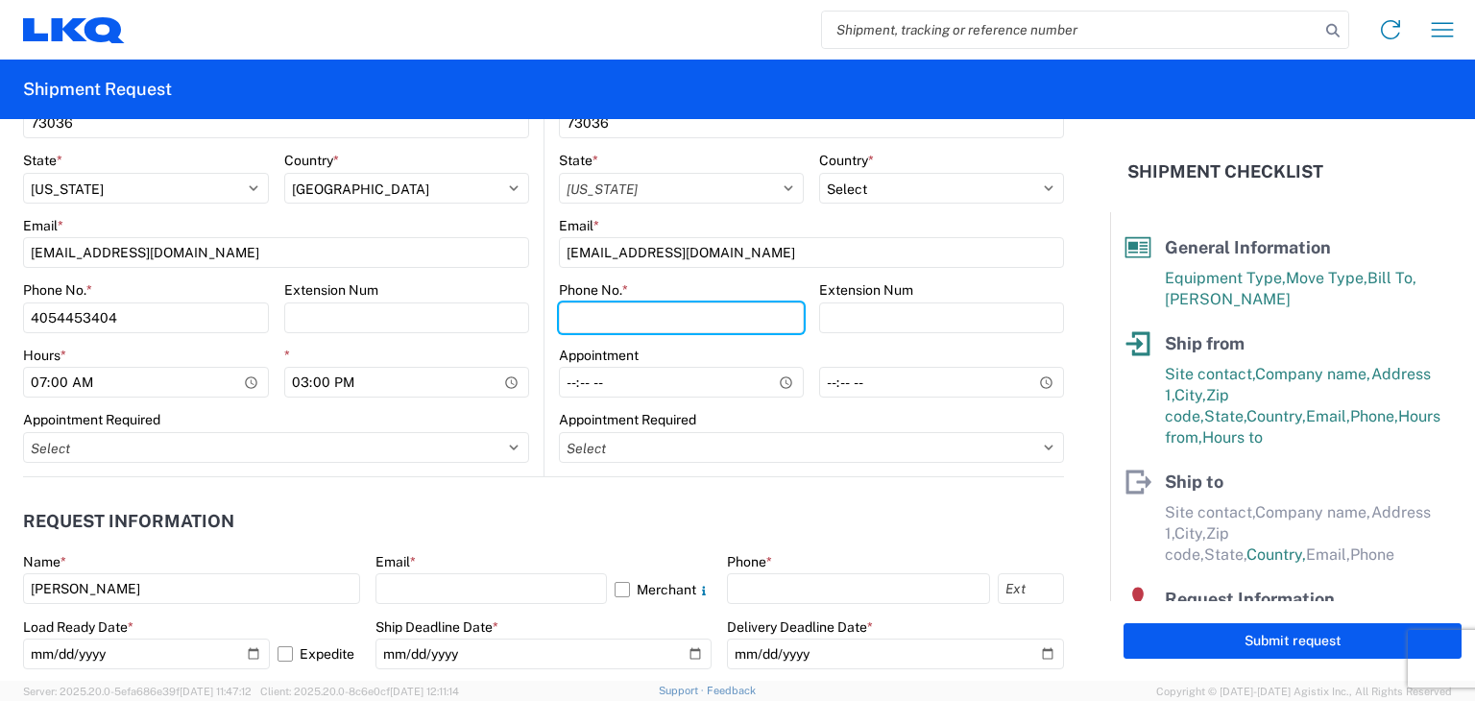
type input "4054453404"
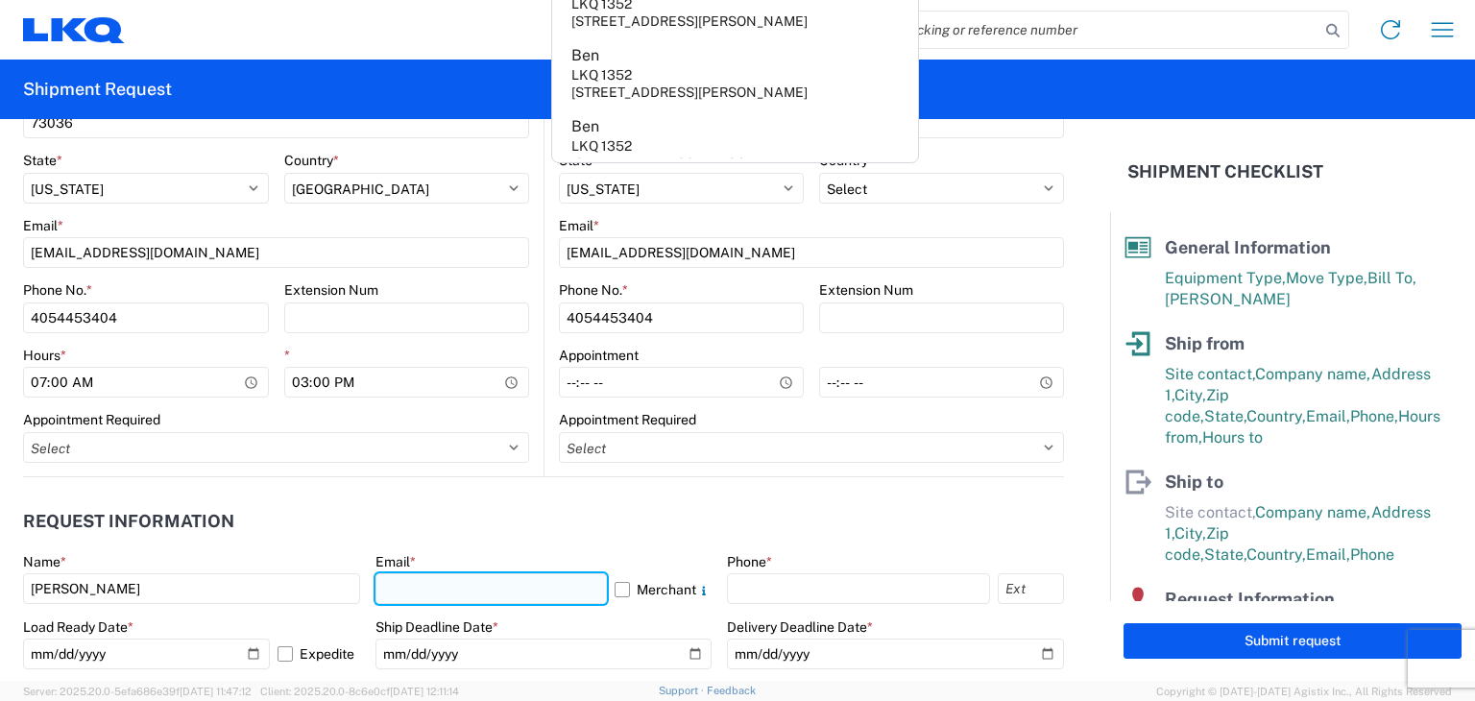
click at [453, 586] on input "text" at bounding box center [492, 588] width 232 height 31
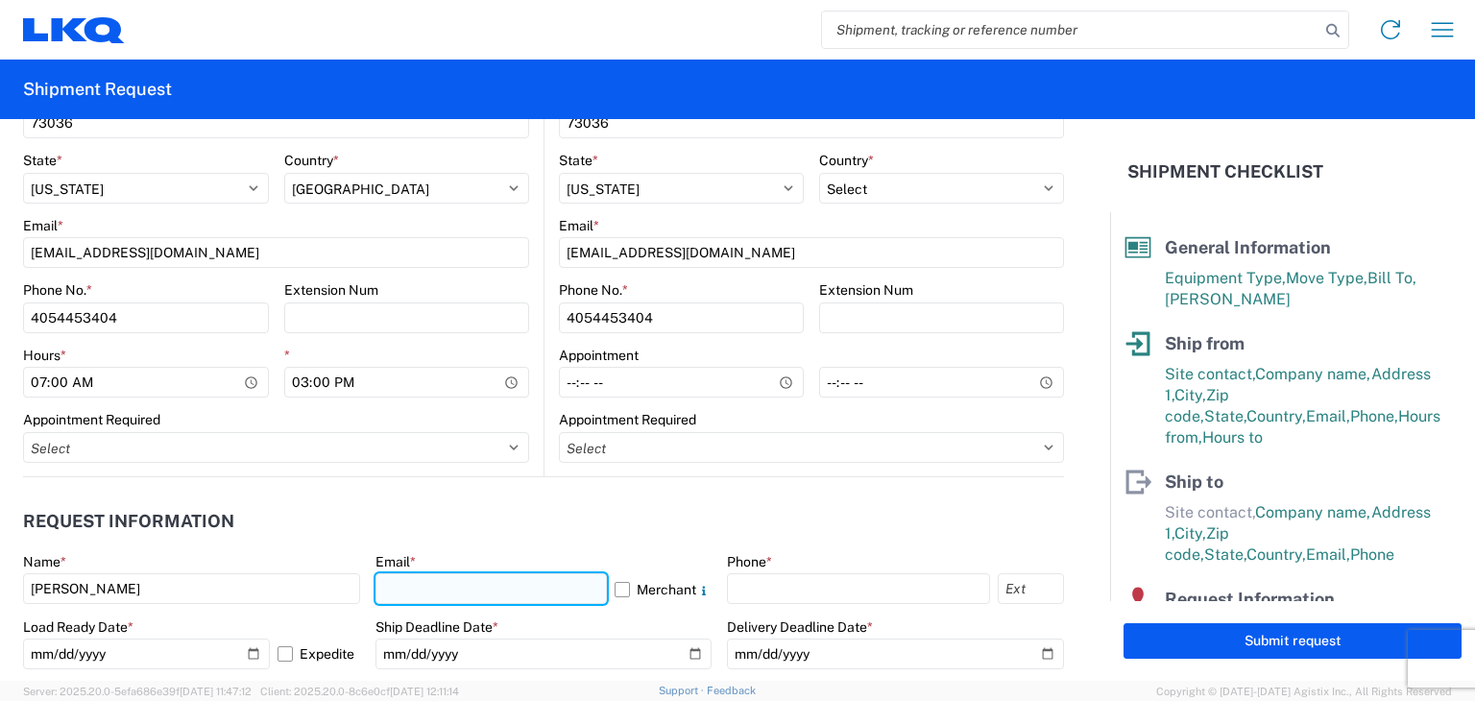
type input "[EMAIL_ADDRESS][DOMAIN_NAME]"
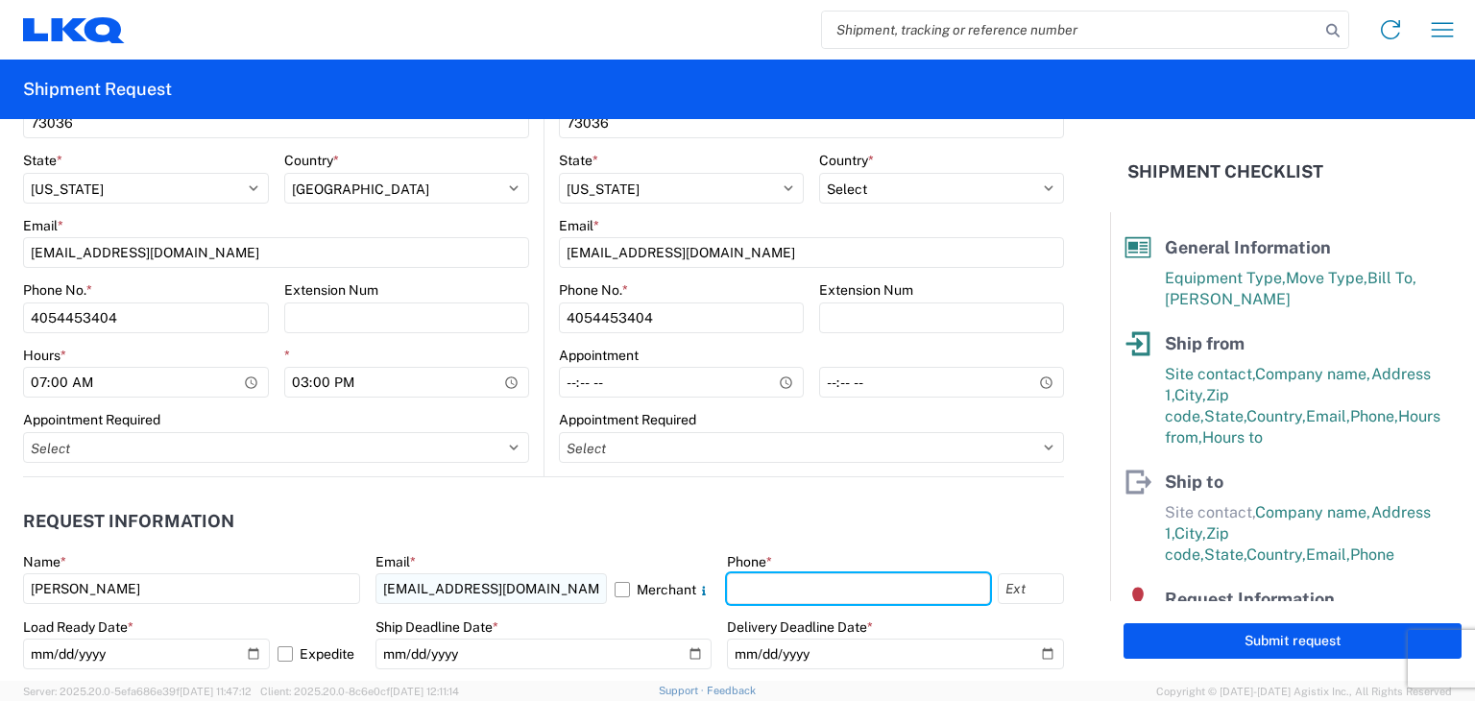
type input "4054453404"
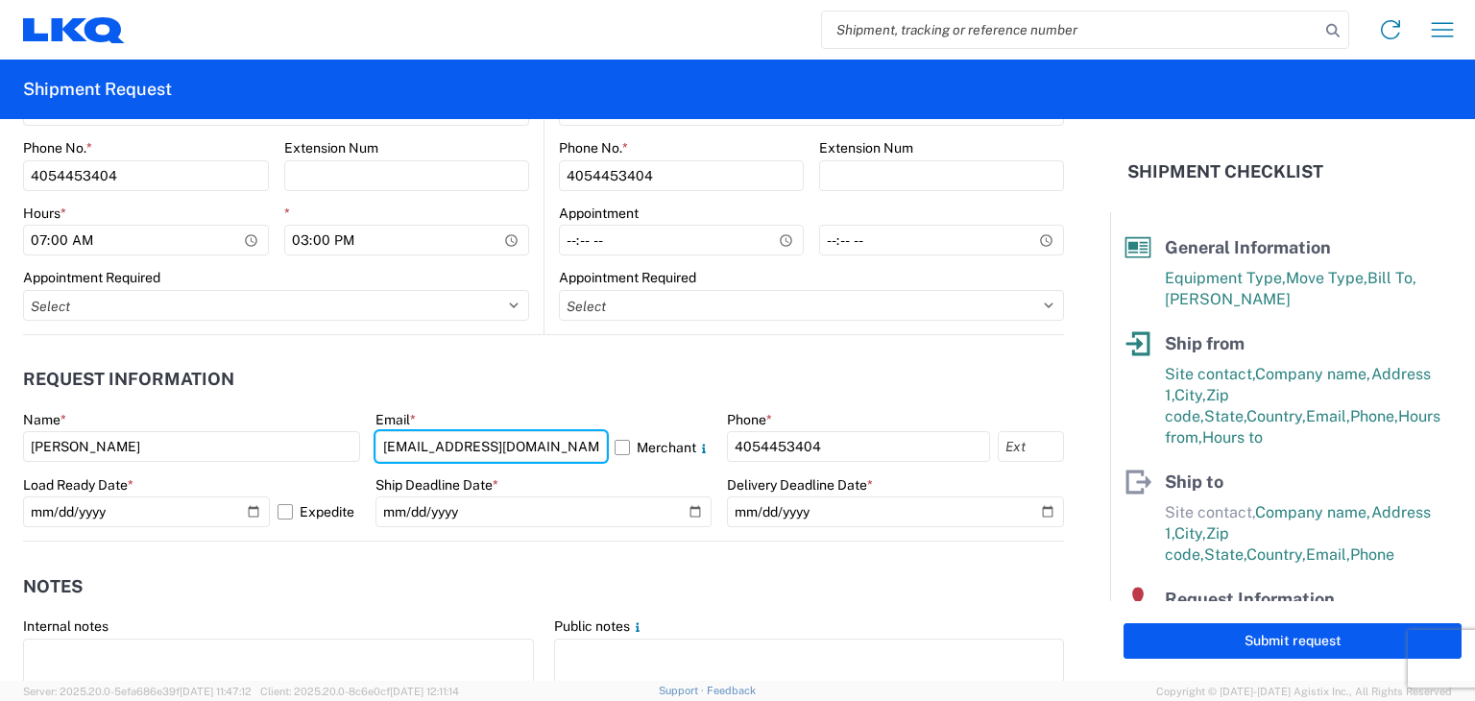
scroll to position [960, 0]
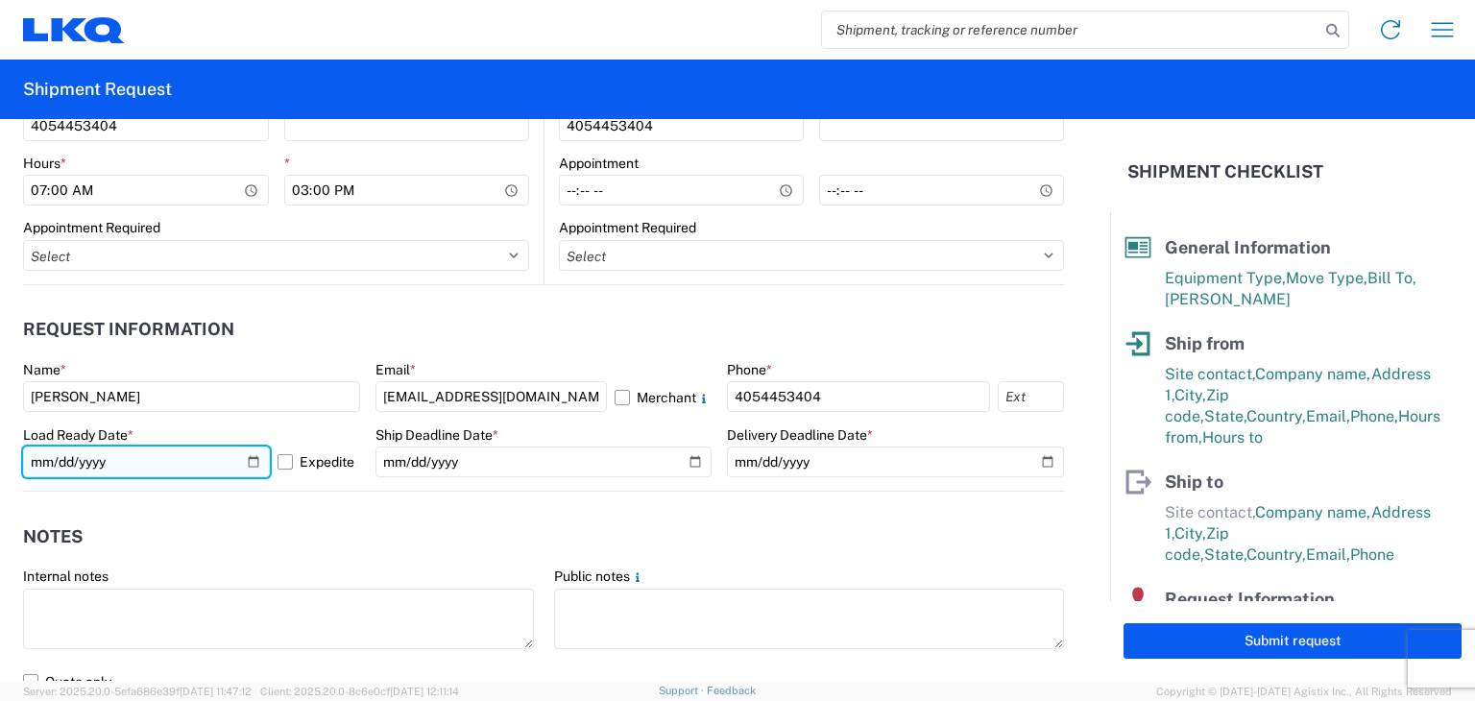
click at [254, 463] on input "2025-10-09" at bounding box center [146, 462] width 247 height 31
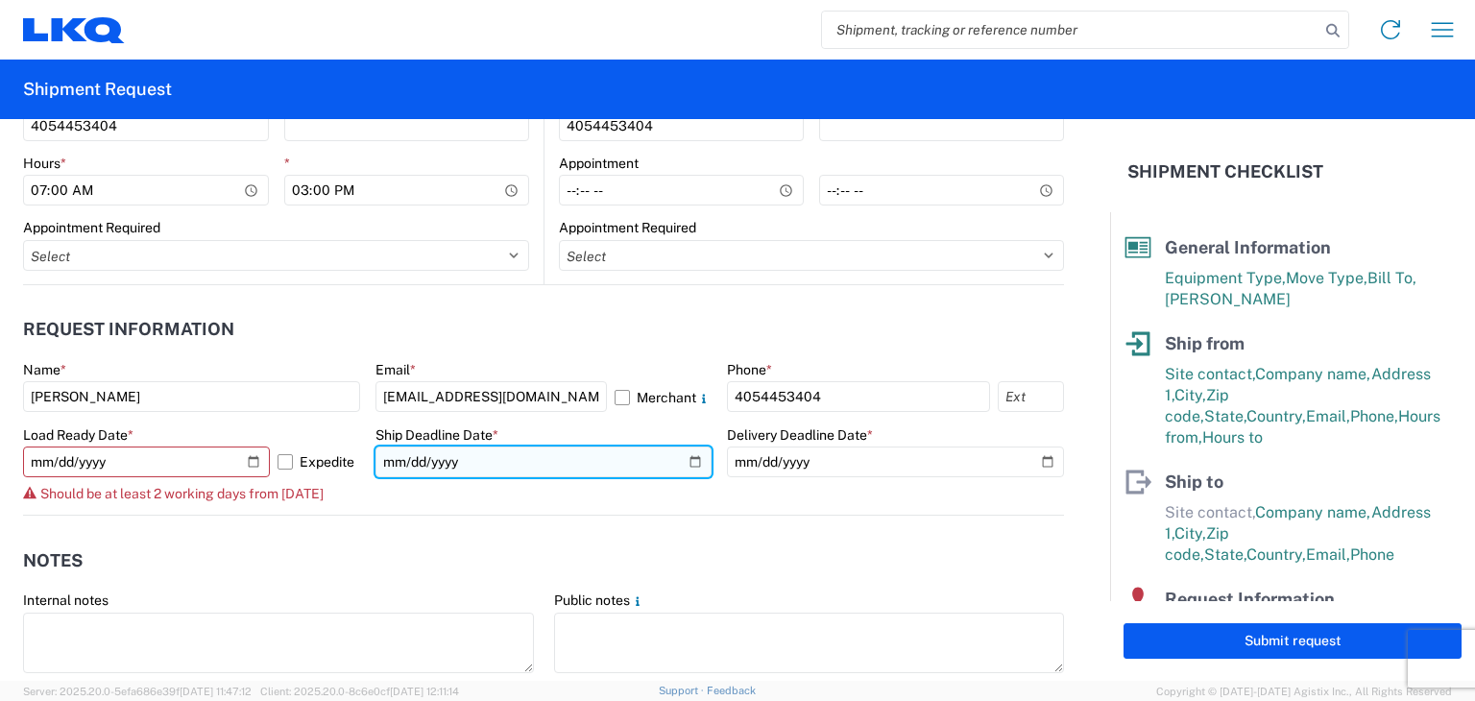
click at [682, 460] on input "date" at bounding box center [544, 462] width 337 height 31
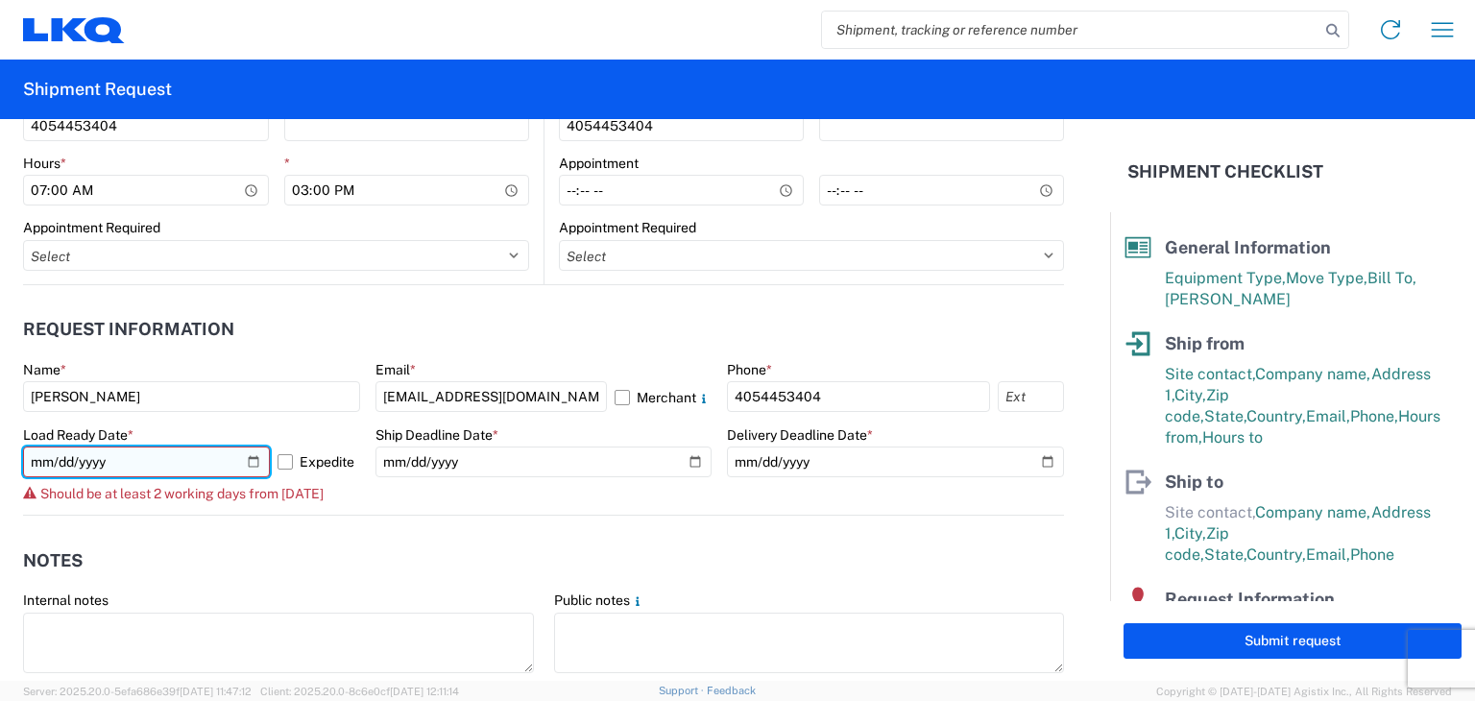
click at [250, 458] on input "2025-10-08" at bounding box center [146, 462] width 247 height 31
type input "2025-10-09"
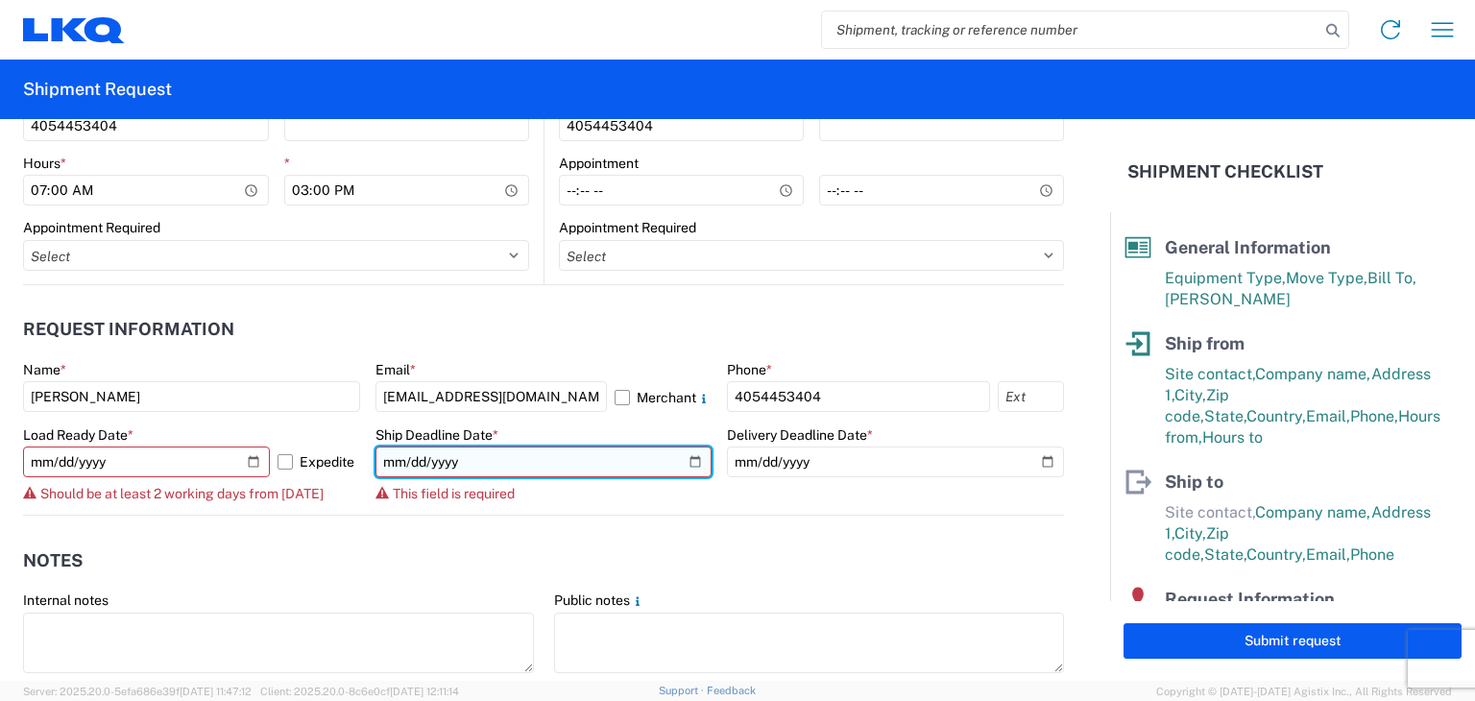
click at [681, 458] on input "date" at bounding box center [544, 462] width 337 height 31
type input "2025-10-09"
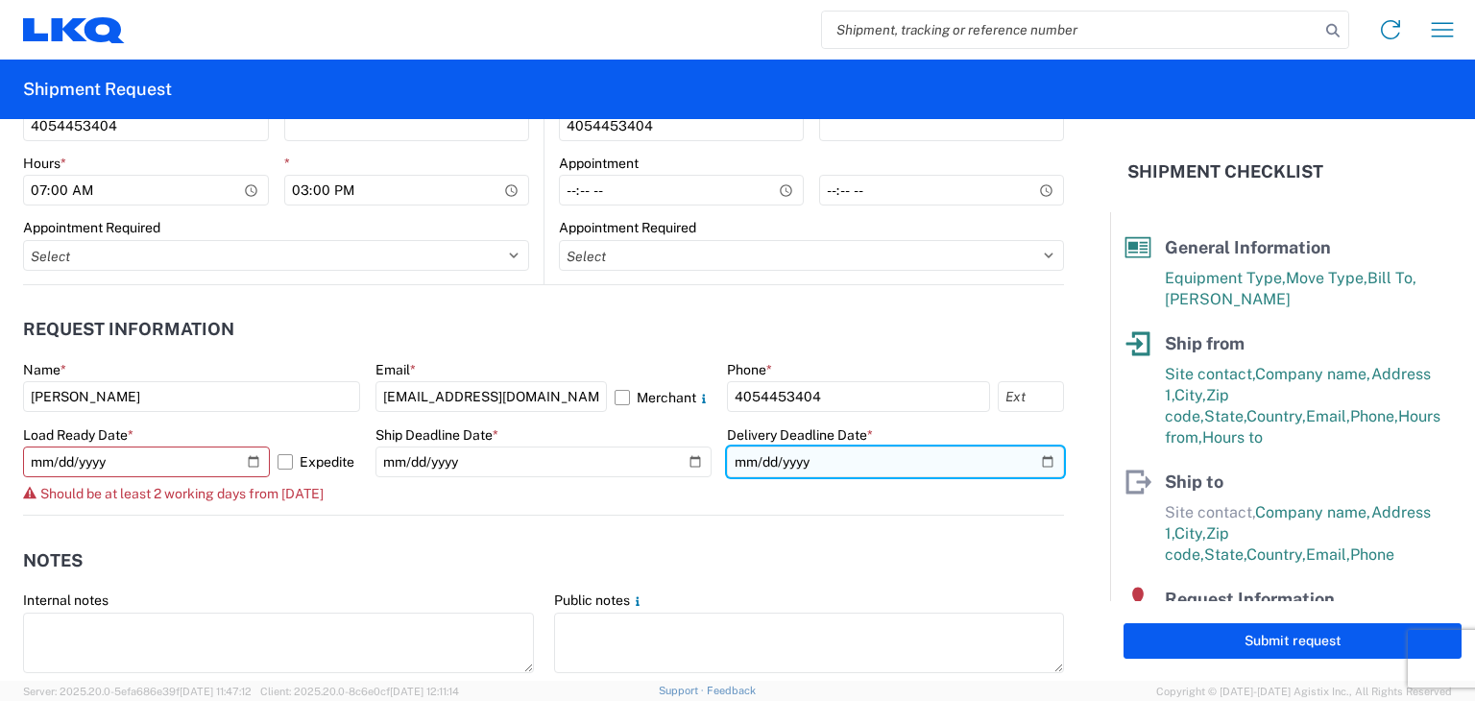
click at [1030, 464] on input "date" at bounding box center [895, 462] width 337 height 31
type input "2025-10-10"
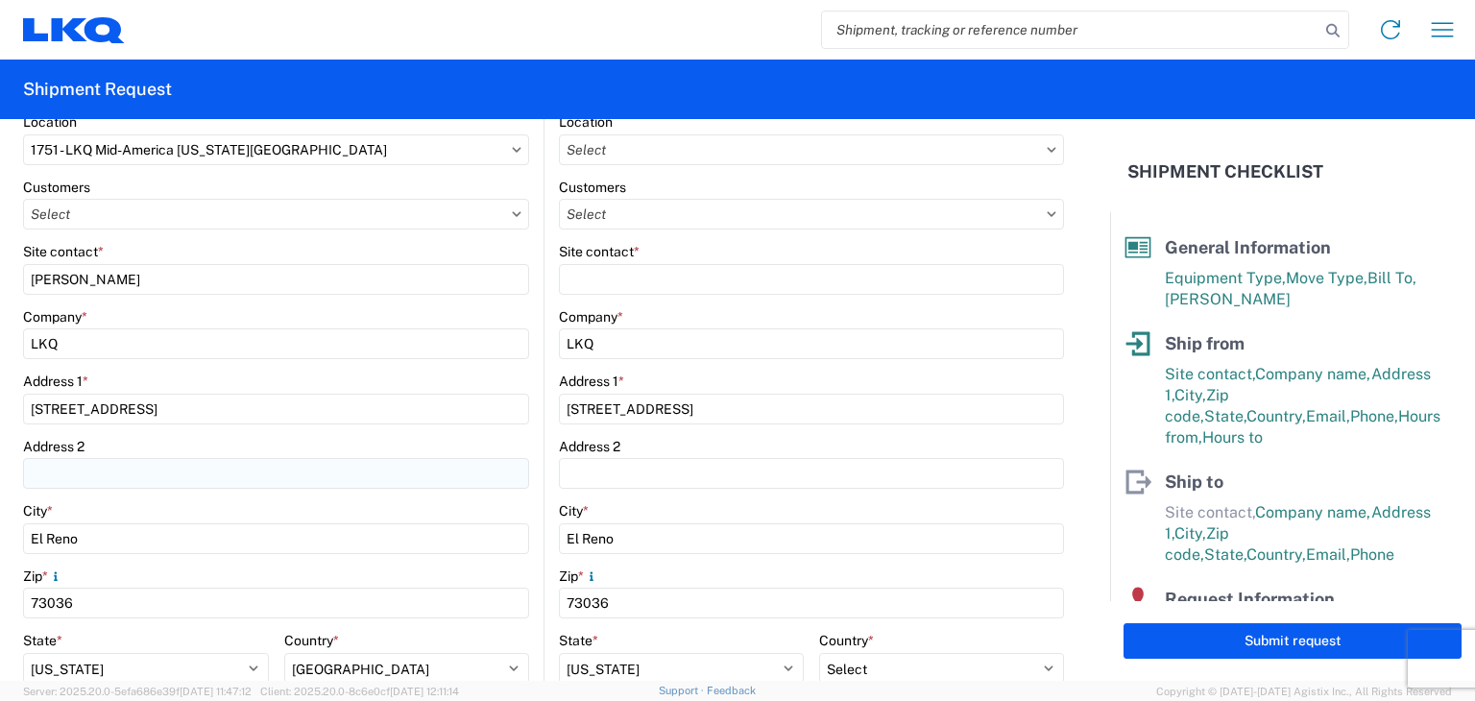
scroll to position [0, 0]
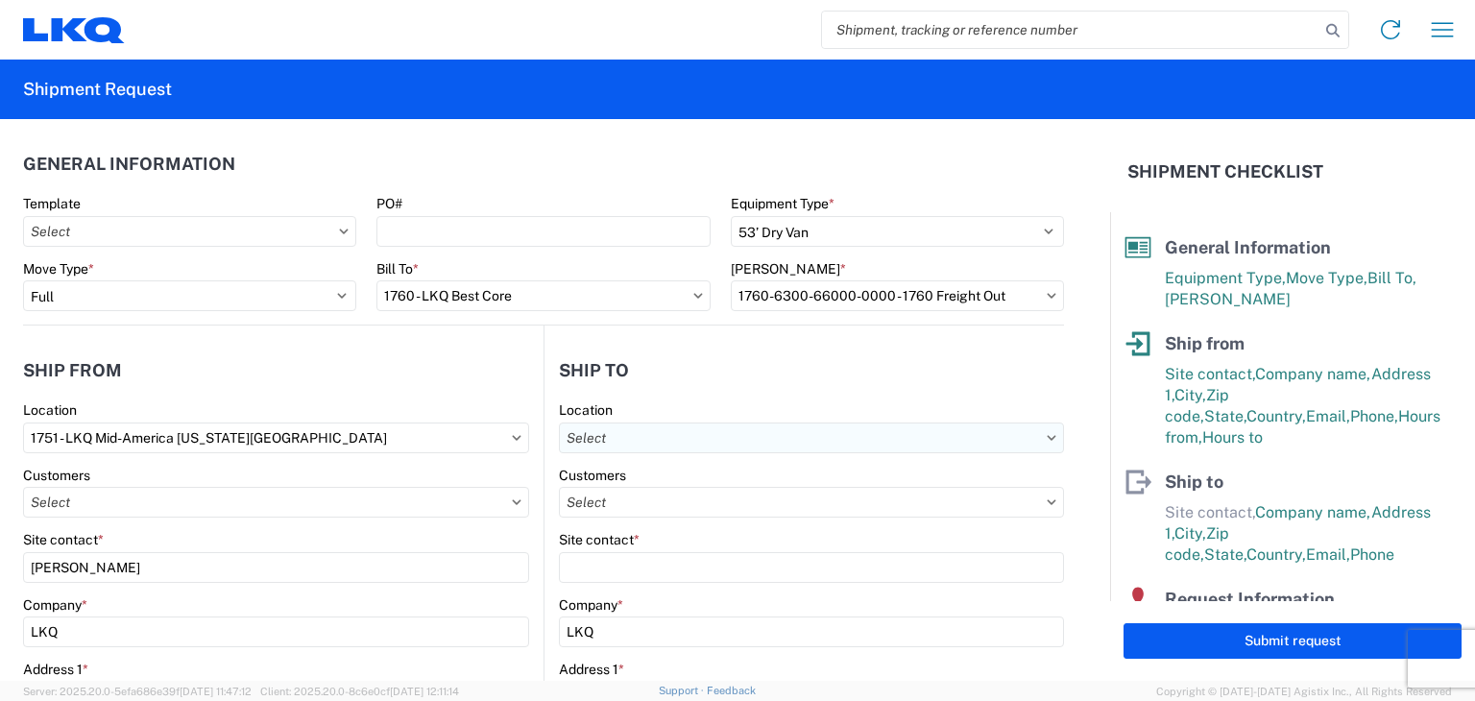
click at [588, 435] on input "text" at bounding box center [811, 438] width 505 height 31
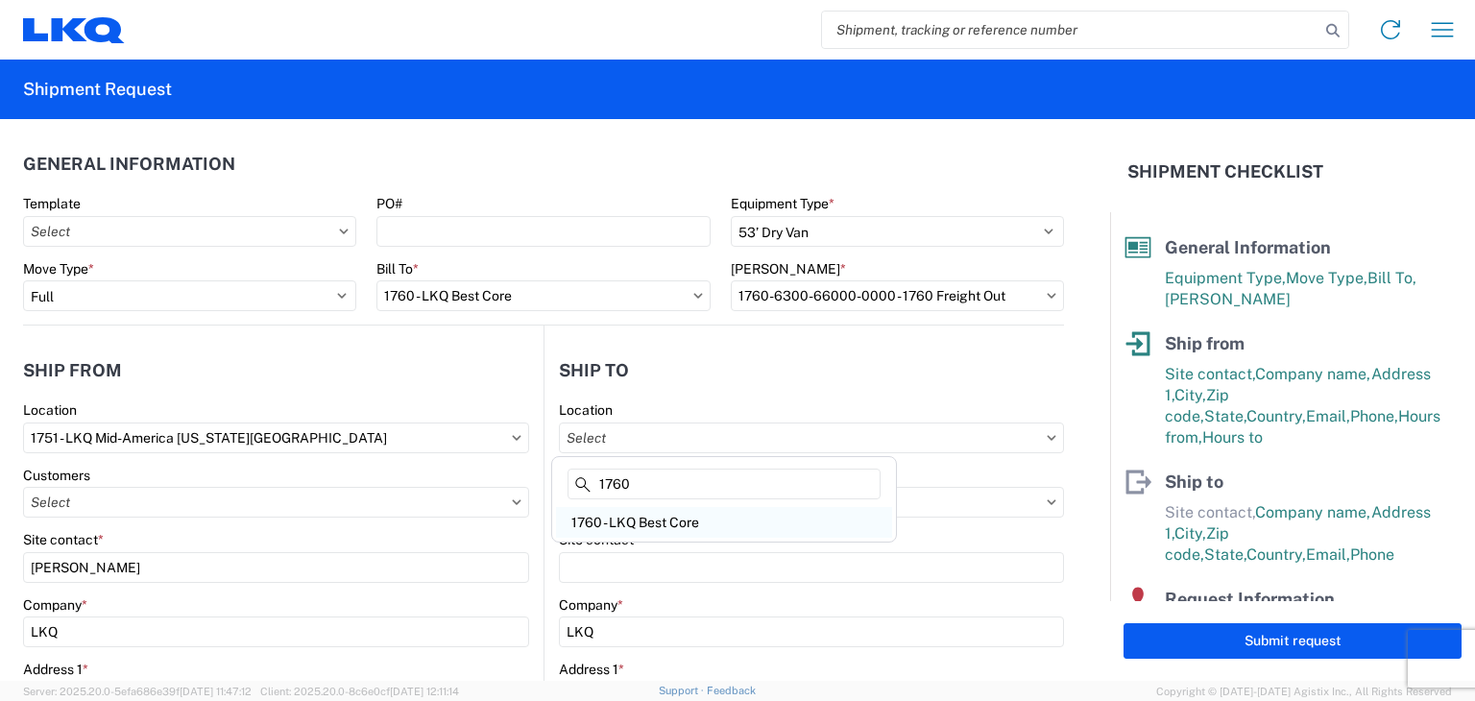
type input "1760"
click at [649, 523] on div "1760 - LKQ Best Core" at bounding box center [724, 522] width 336 height 31
type input "1760 - LKQ Best Core"
type input "LKQ Corporation"
type input "[STREET_ADDRESS]"
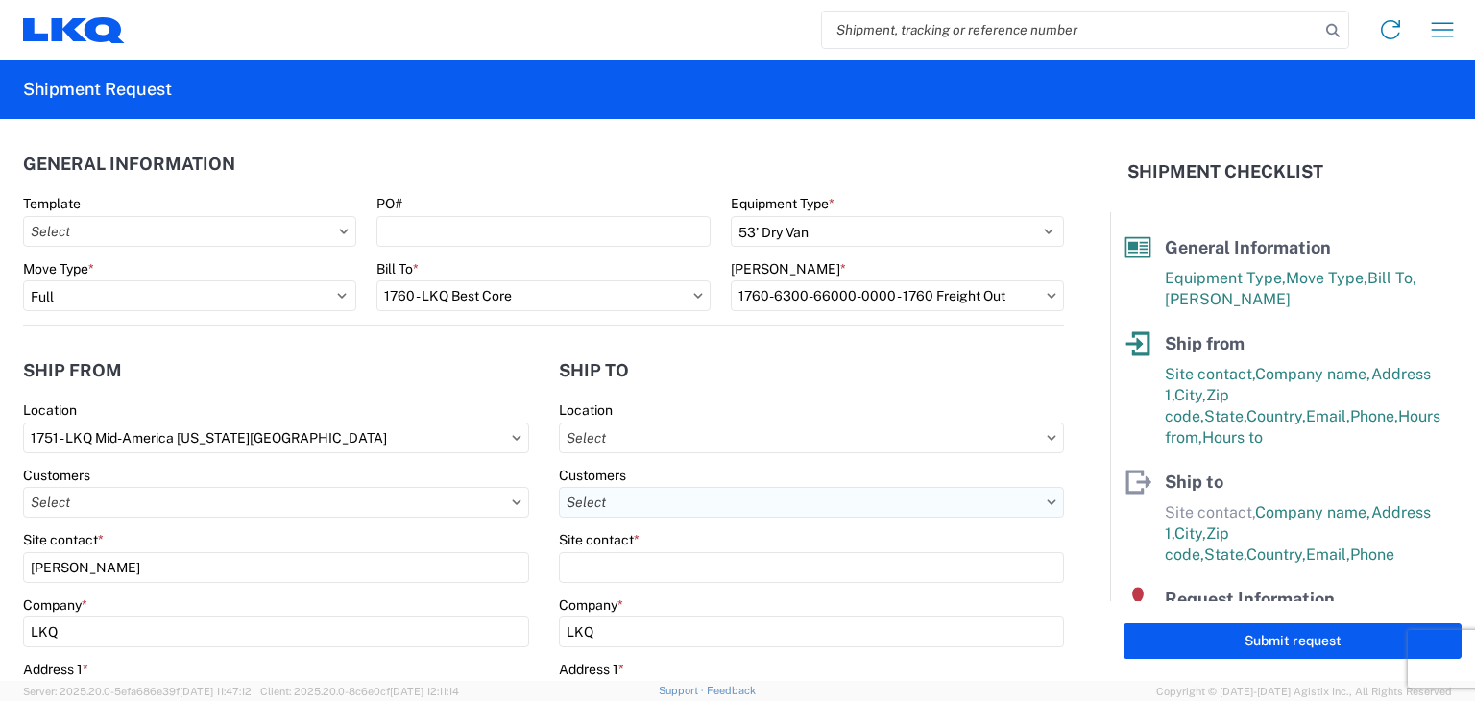
type input "Houston"
type input "77038"
select select "US"
type input "[PHONE_NUMBER]"
select select
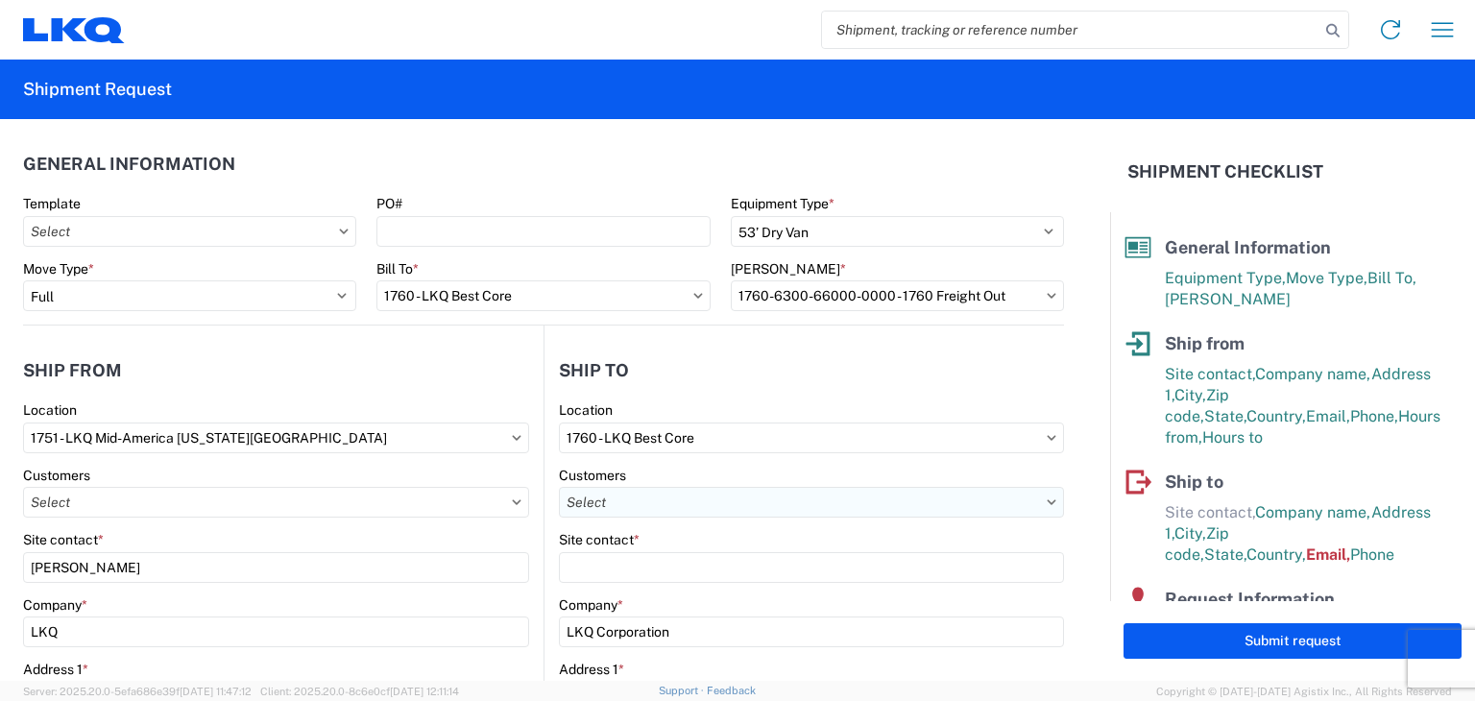
click at [641, 505] on input "text" at bounding box center [811, 502] width 505 height 31
type input "CHRIS MILLWEE"
click at [946, 541] on div "Site contact *" at bounding box center [811, 539] width 505 height 17
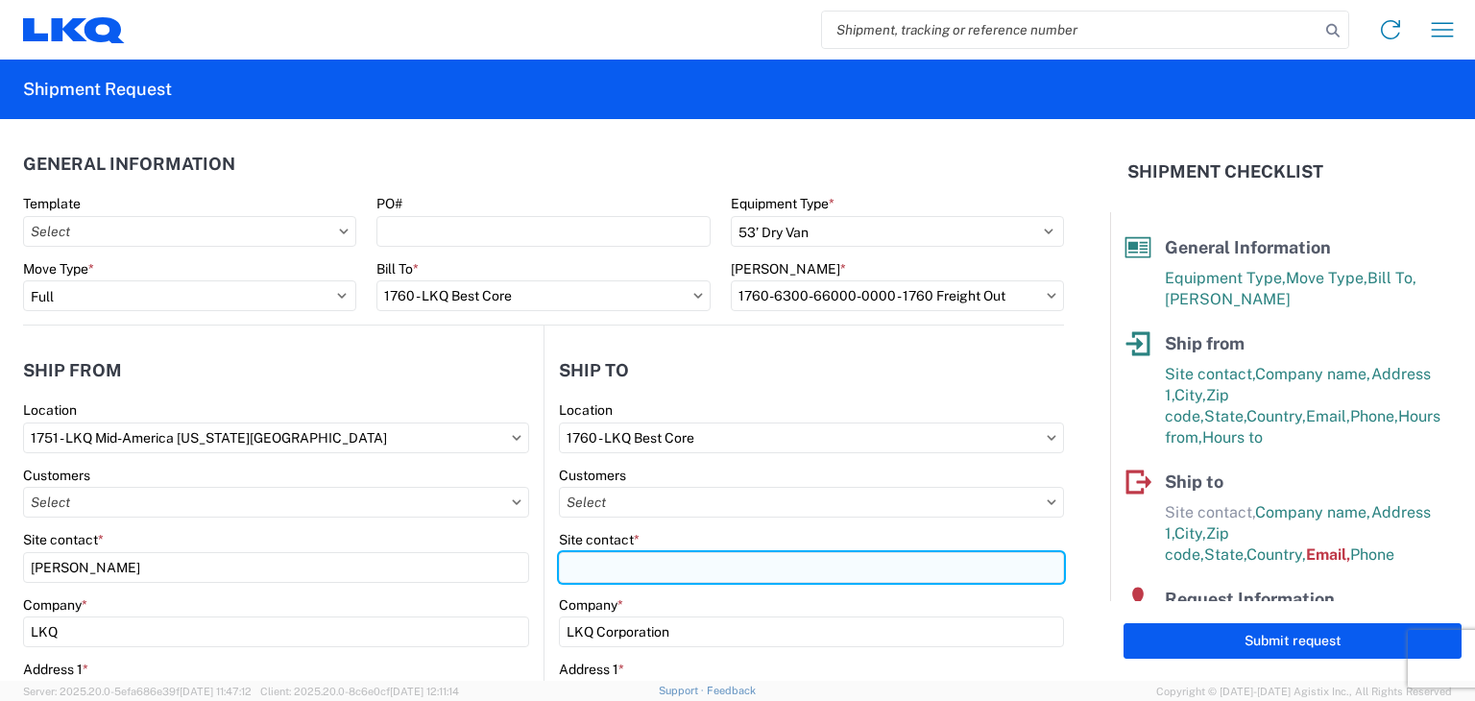
click at [667, 562] on input "Site contact *" at bounding box center [811, 567] width 505 height 31
type input "CHRIS MILLWEE"
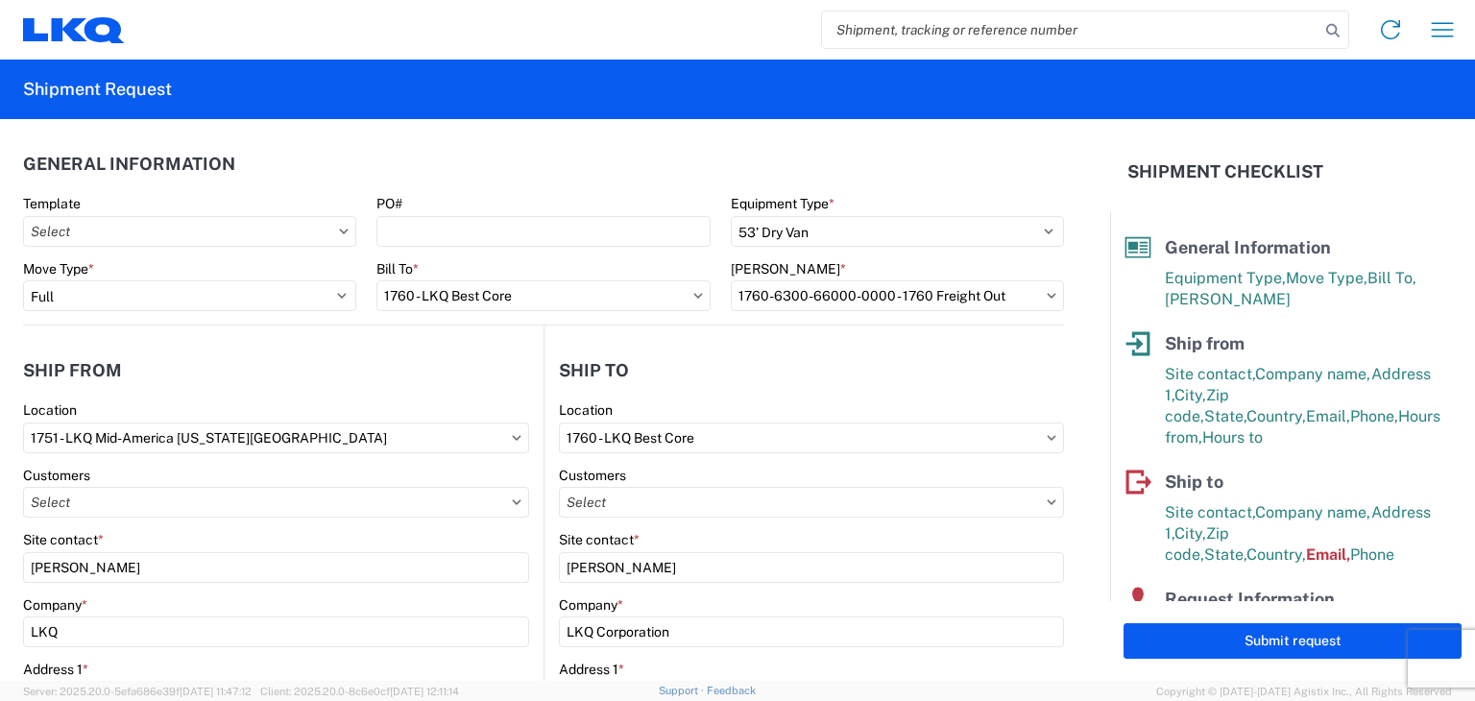
click at [1061, 521] on form "General Information Template PO# Equipment Type * Select 53’ Dry Van Flatbed Dr…" at bounding box center [555, 400] width 1110 height 562
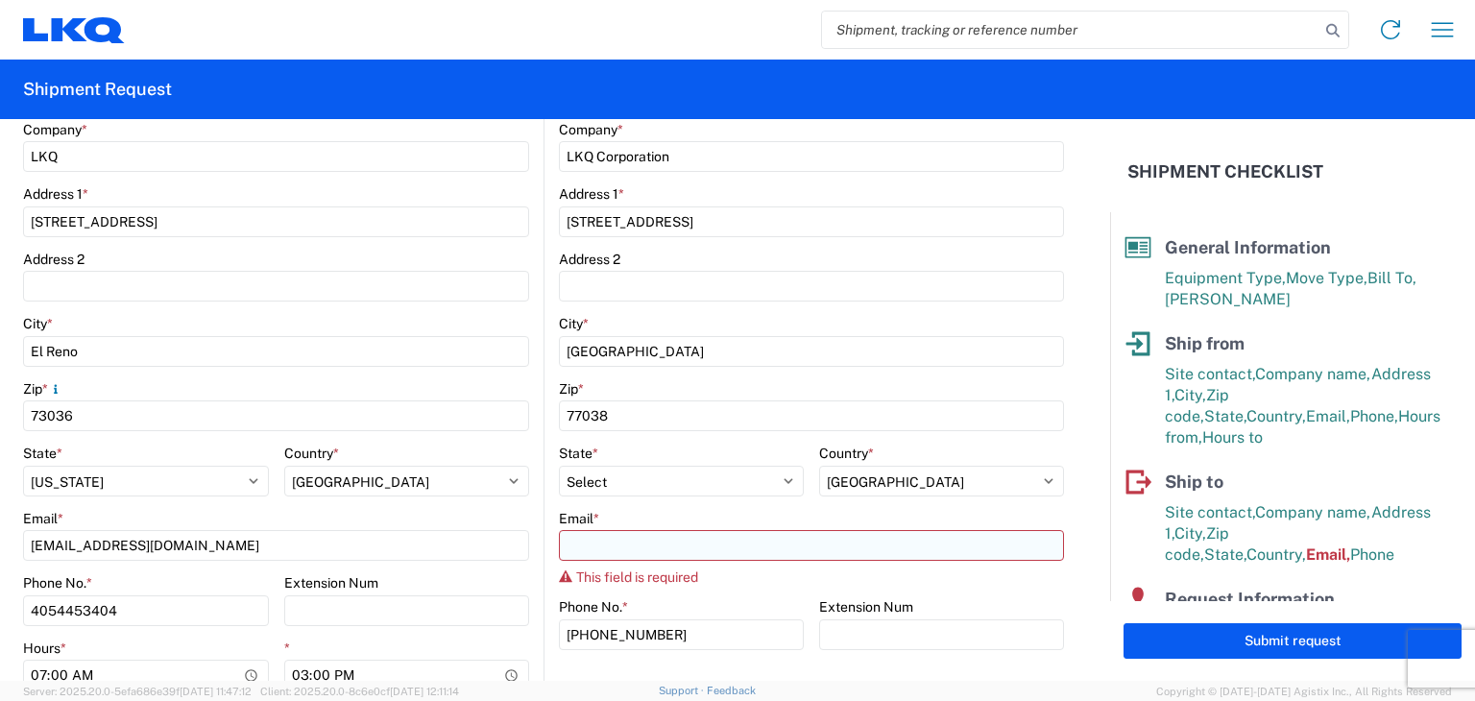
scroll to position [480, 0]
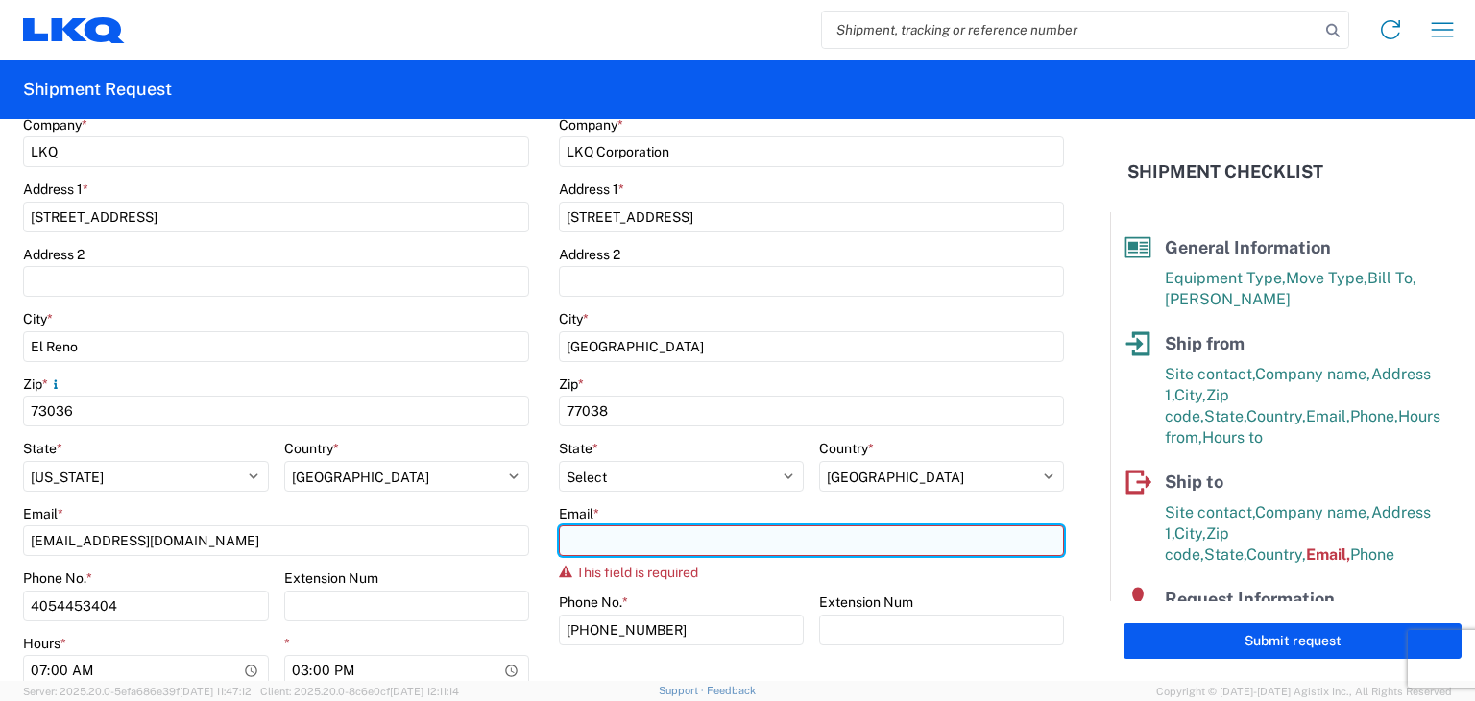
click at [733, 543] on input "Email *" at bounding box center [811, 540] width 505 height 31
click at [572, 535] on input "C" at bounding box center [811, 540] width 505 height 31
type input "C"
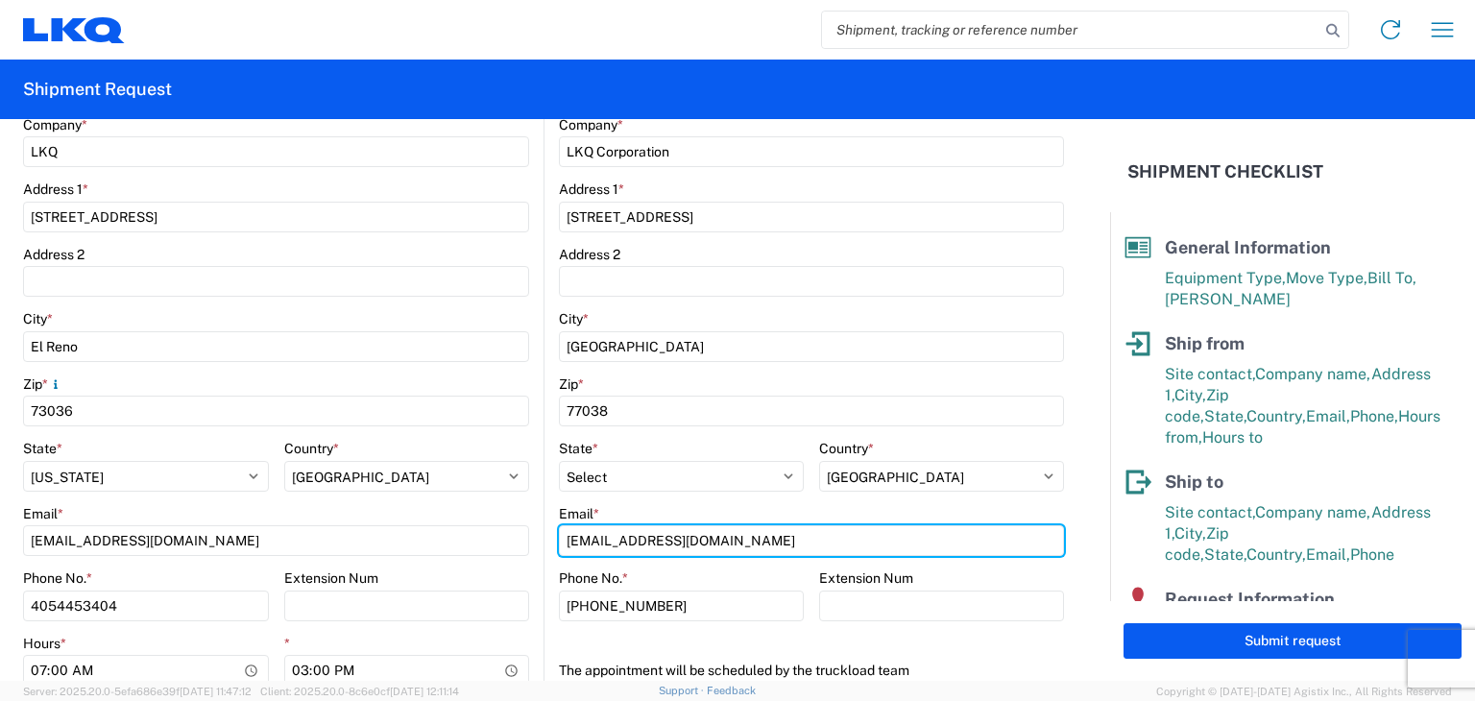
type input "cjmillwee@lkqcorp.com"
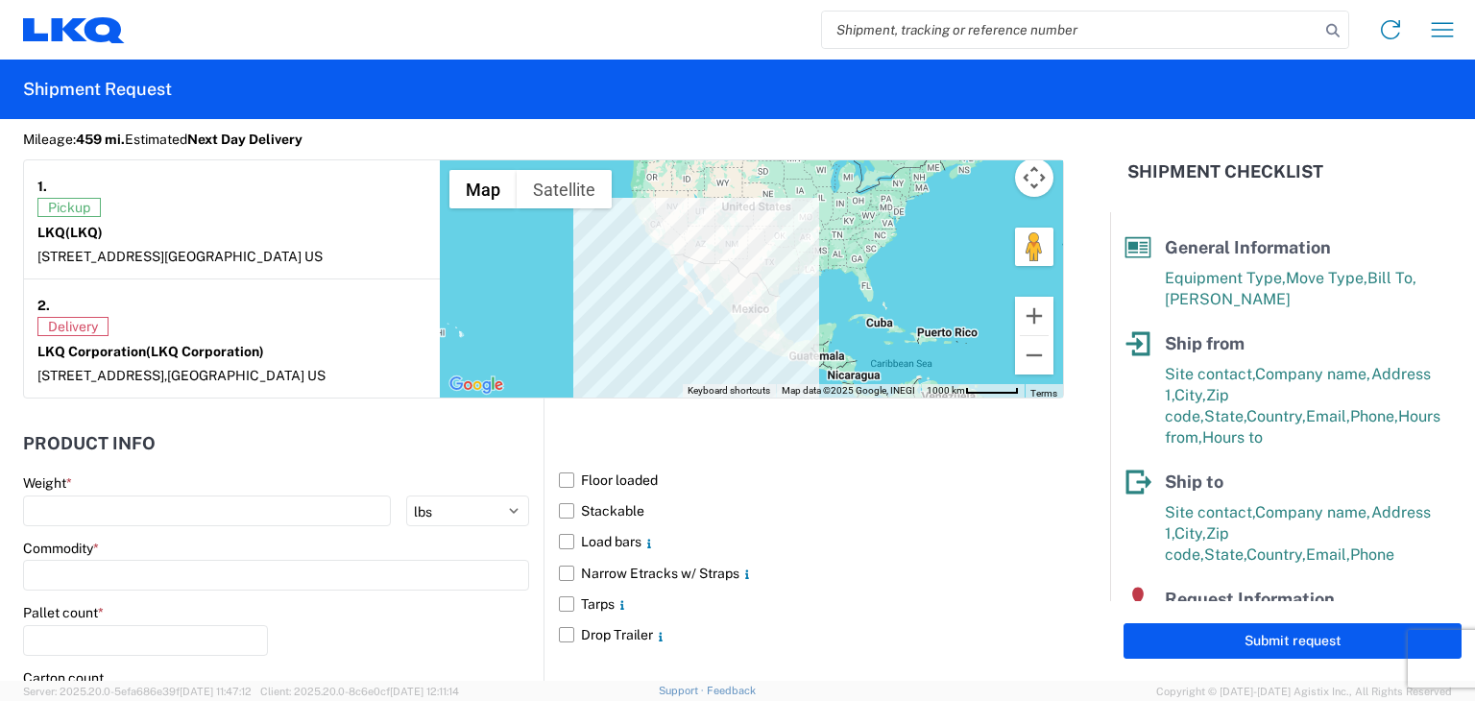
scroll to position [1729, 0]
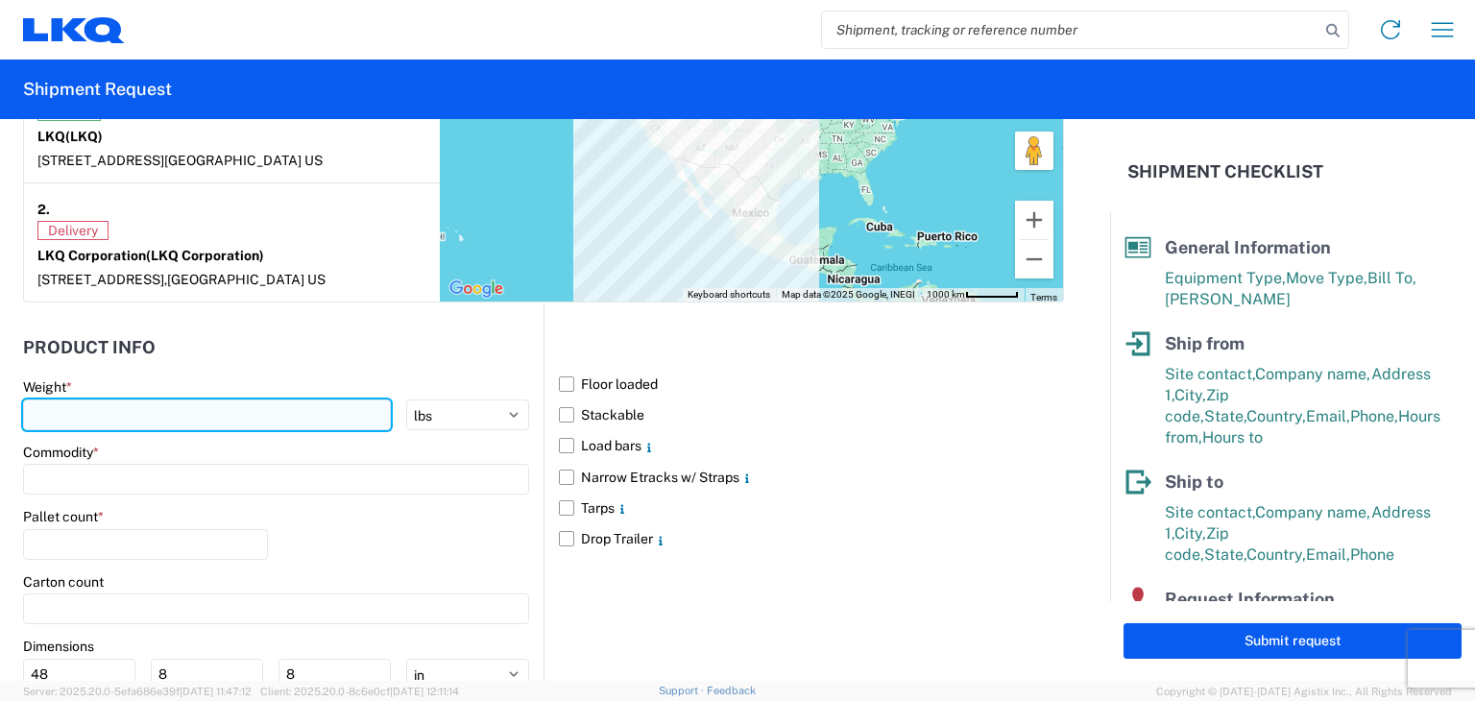
click at [202, 404] on input "number" at bounding box center [207, 415] width 368 height 31
type input "32000"
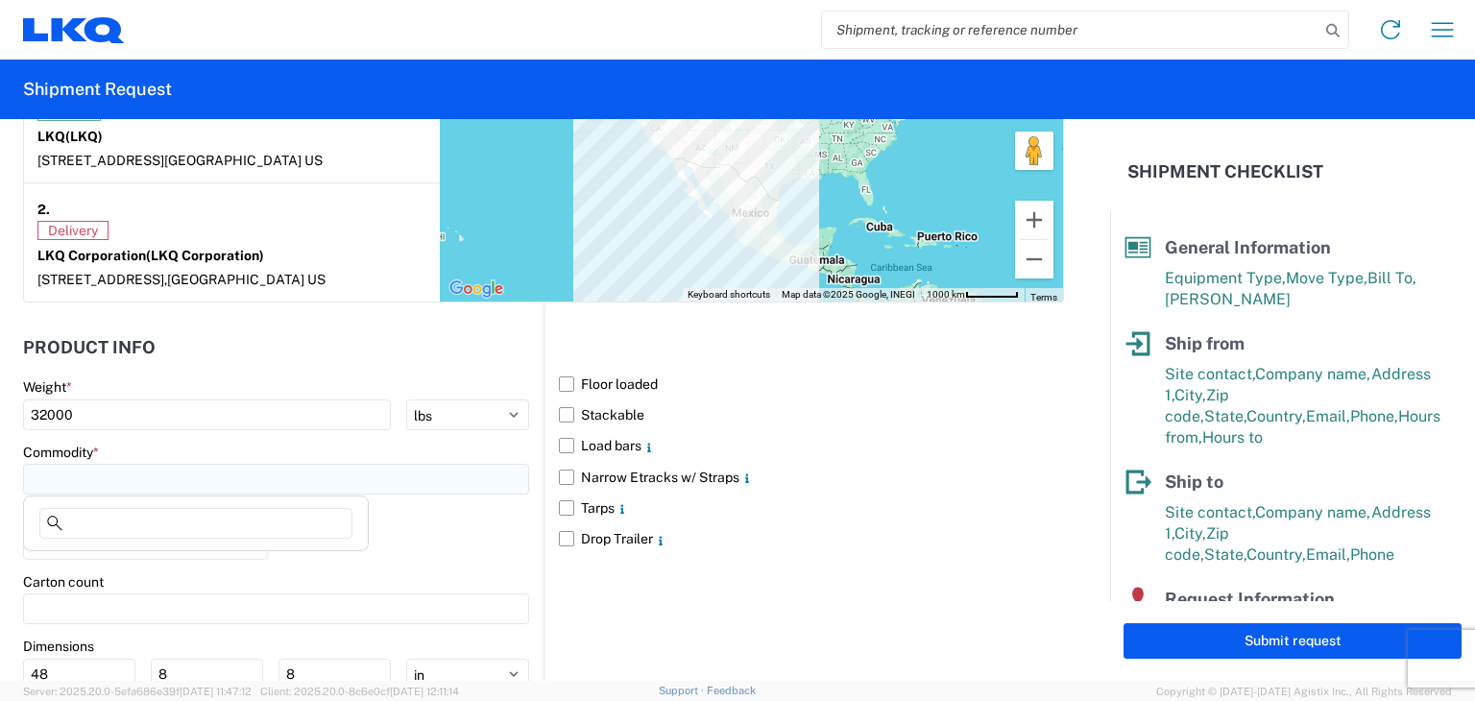
click at [46, 473] on input at bounding box center [276, 479] width 506 height 31
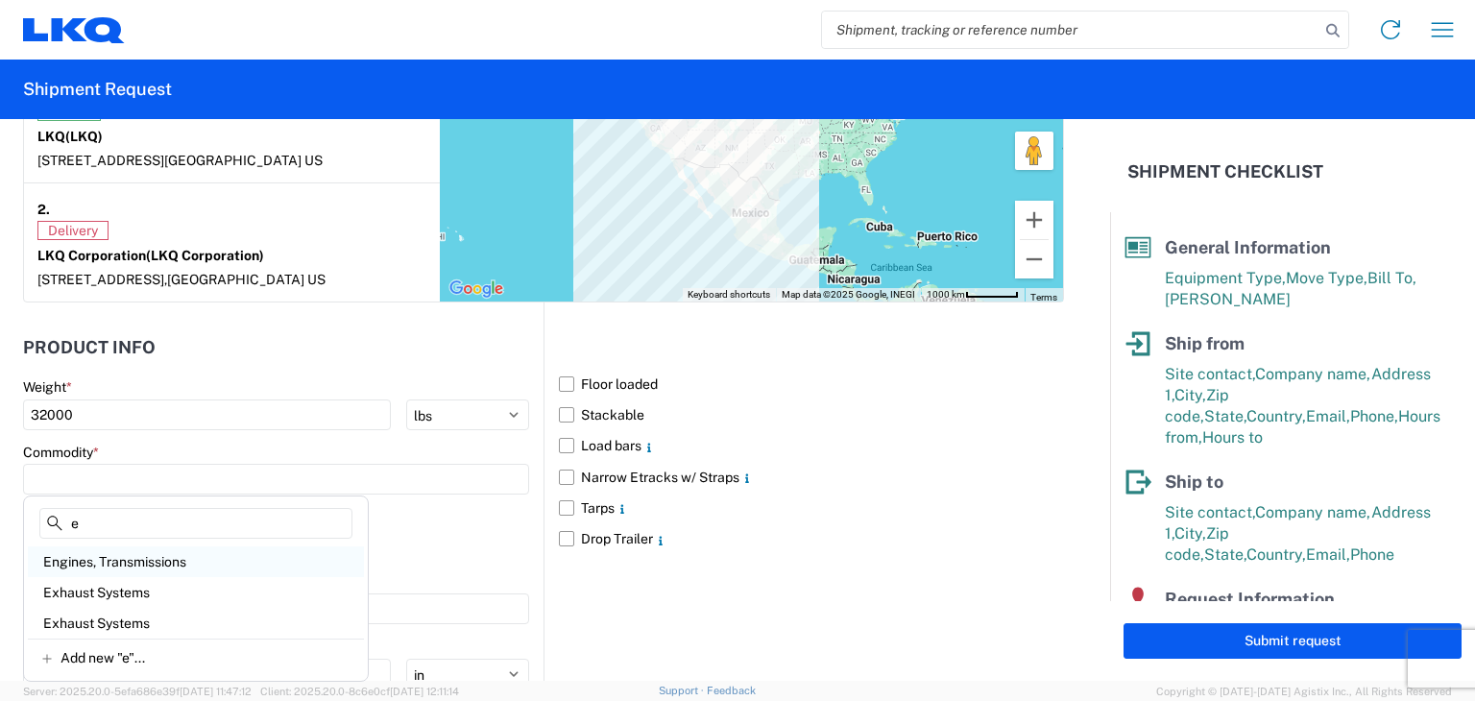
type input "e"
click at [55, 562] on div "Engines, Transmissions" at bounding box center [196, 561] width 336 height 31
type input "Engines, Transmissions"
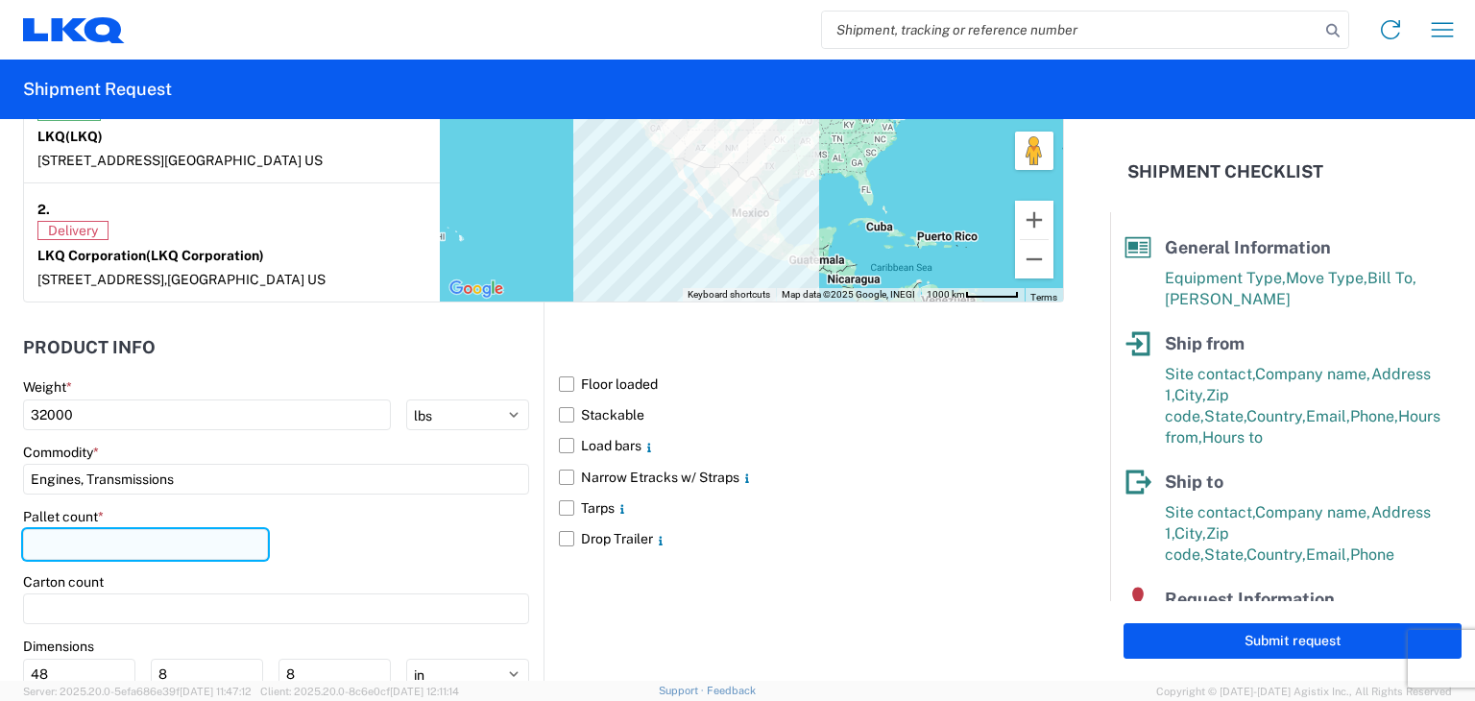
click at [76, 541] on input "number" at bounding box center [145, 544] width 245 height 31
type input "25"
click at [563, 382] on label "Floor loaded" at bounding box center [811, 384] width 505 height 31
click at [0, 0] on input "Floor loaded" at bounding box center [0, 0] width 0 height 0
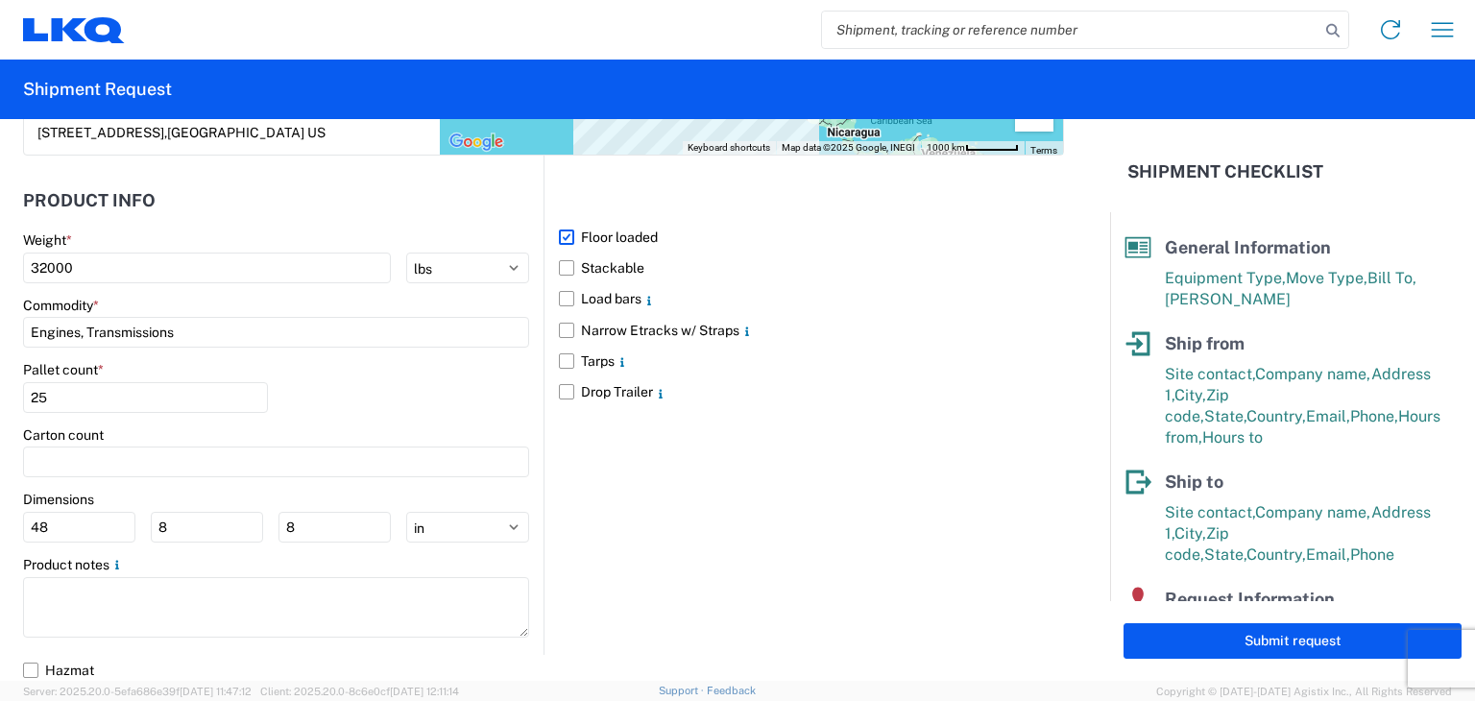
scroll to position [1877, 0]
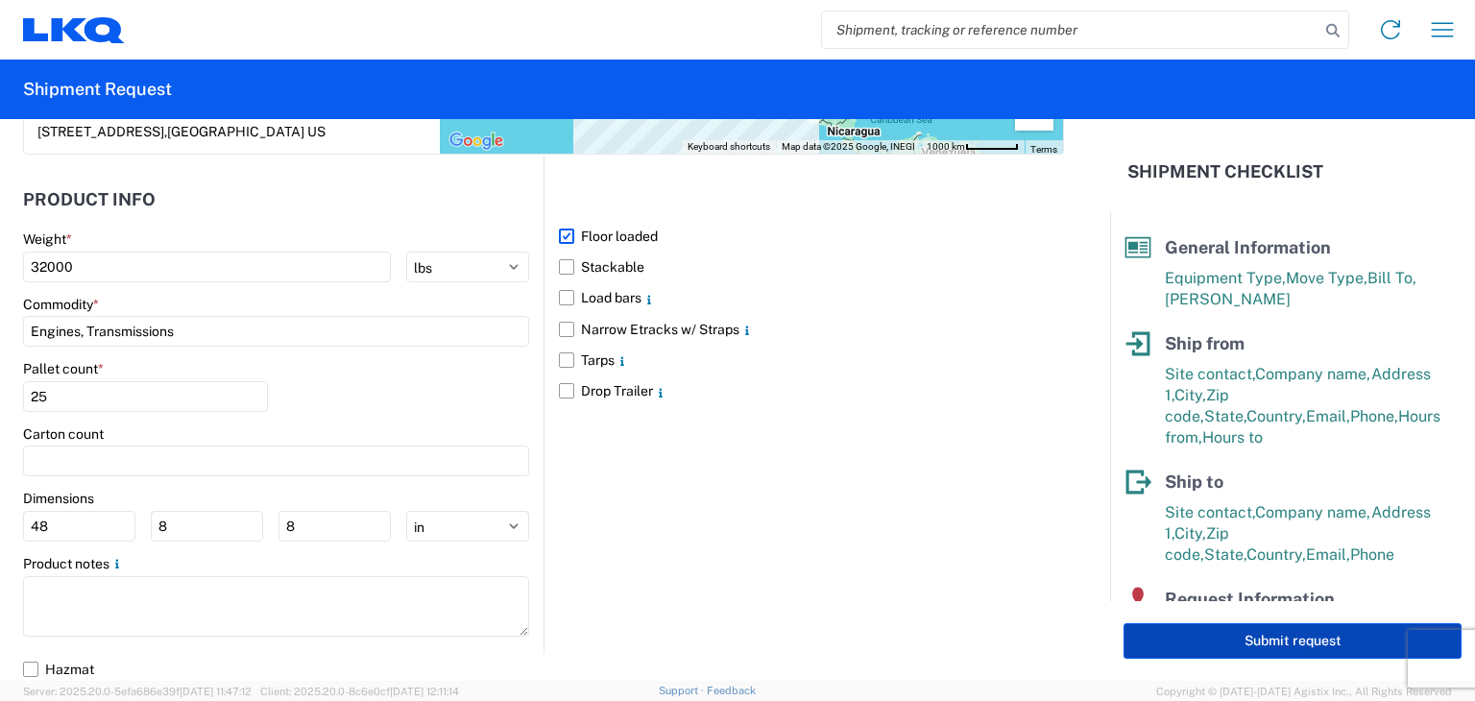
click at [1214, 641] on button "Submit request" at bounding box center [1293, 641] width 338 height 36
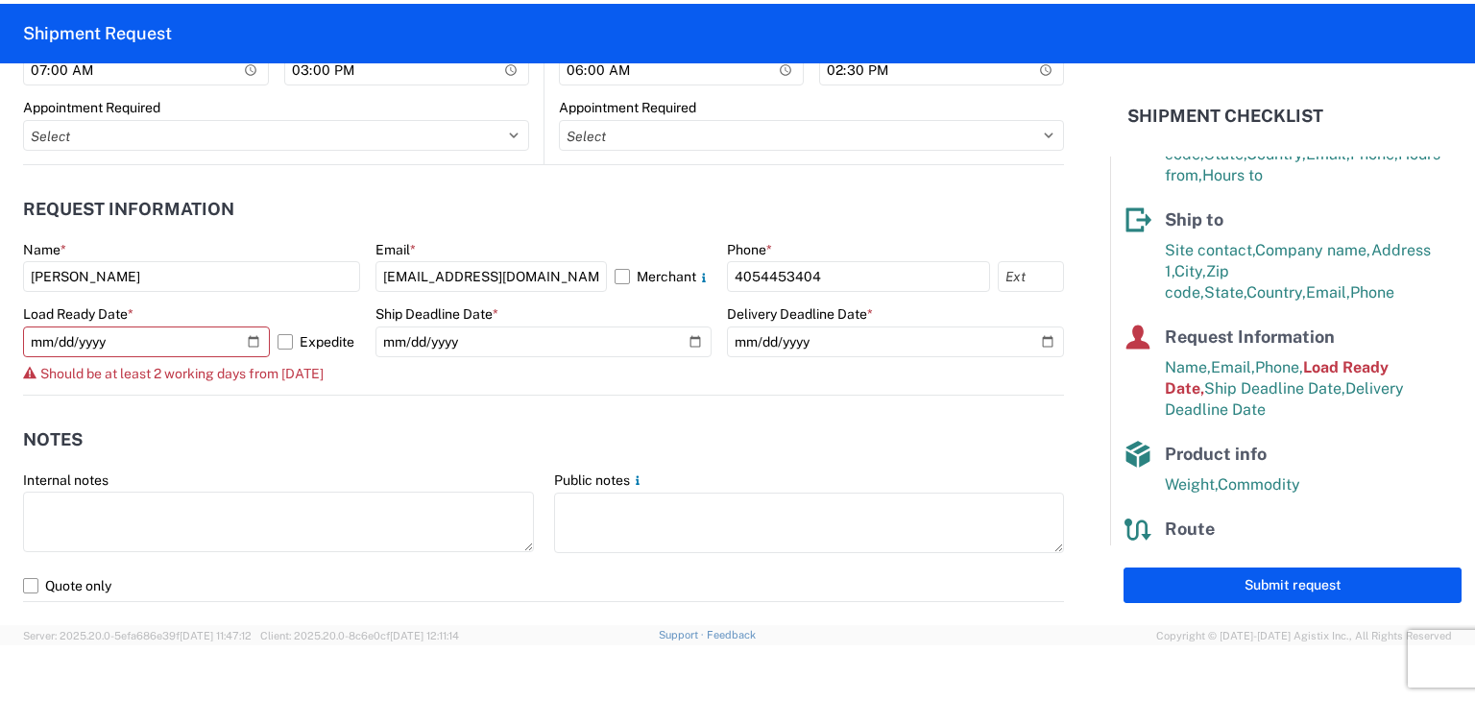
scroll to position [1012, 0]
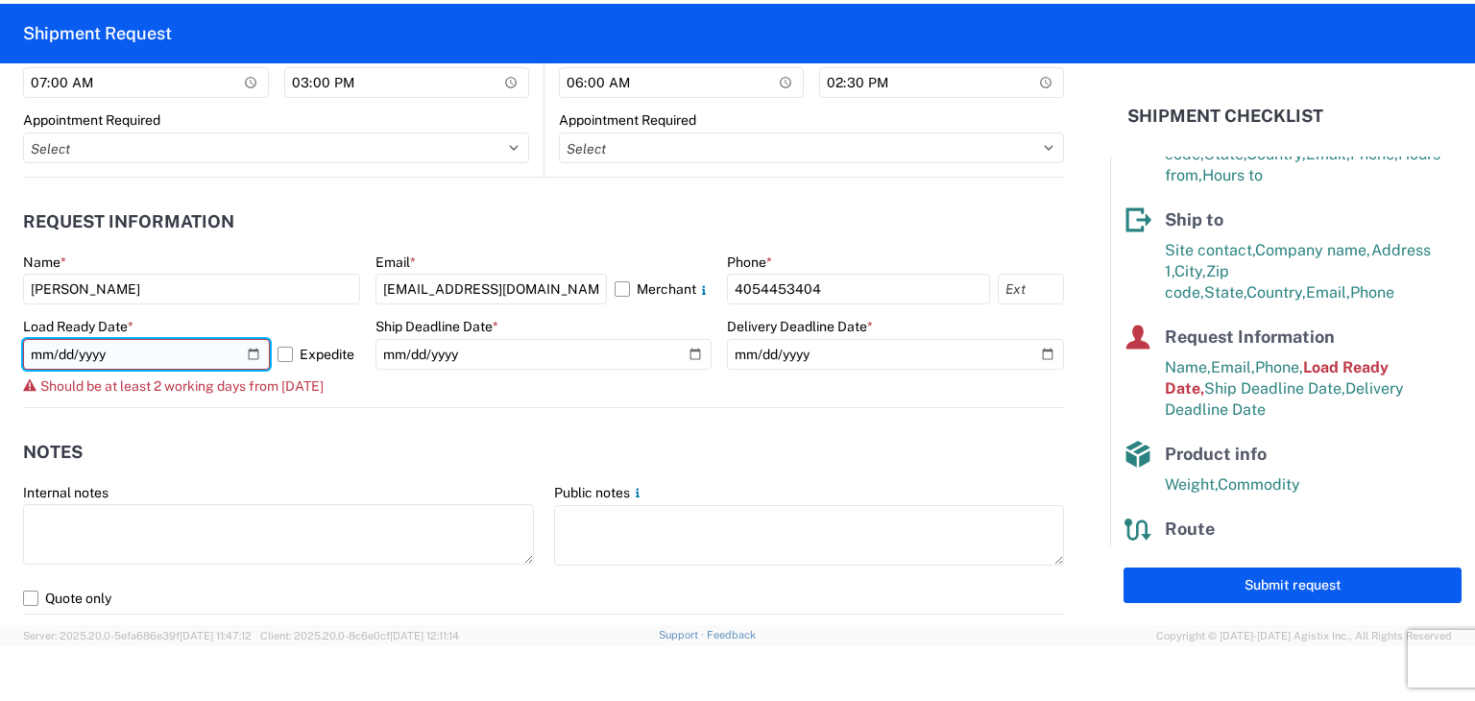
click at [247, 355] on input "2025-10-09" at bounding box center [146, 354] width 247 height 31
click at [250, 352] on input "2025-10-07" at bounding box center [146, 354] width 247 height 31
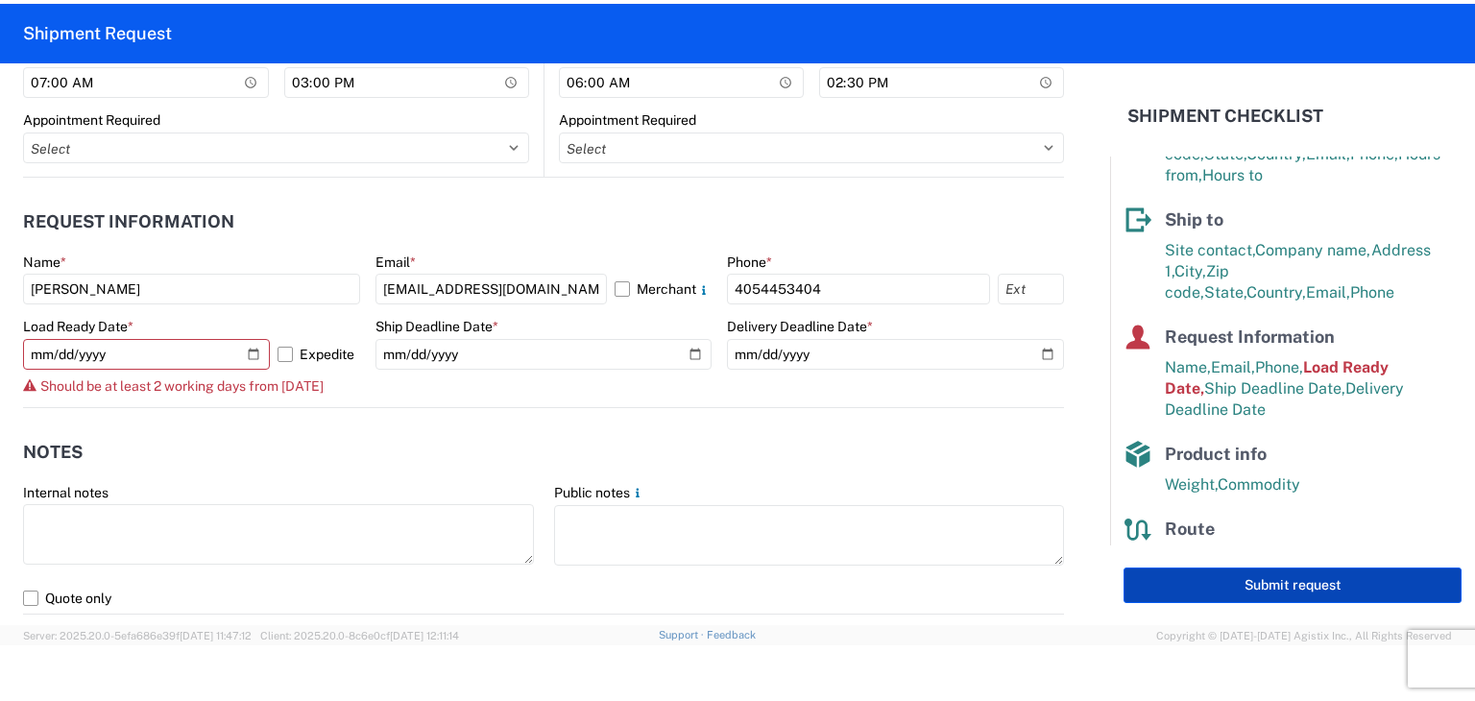
click at [1265, 585] on button "Submit request" at bounding box center [1293, 586] width 338 height 36
click at [1258, 582] on button "Submit request" at bounding box center [1293, 586] width 338 height 36
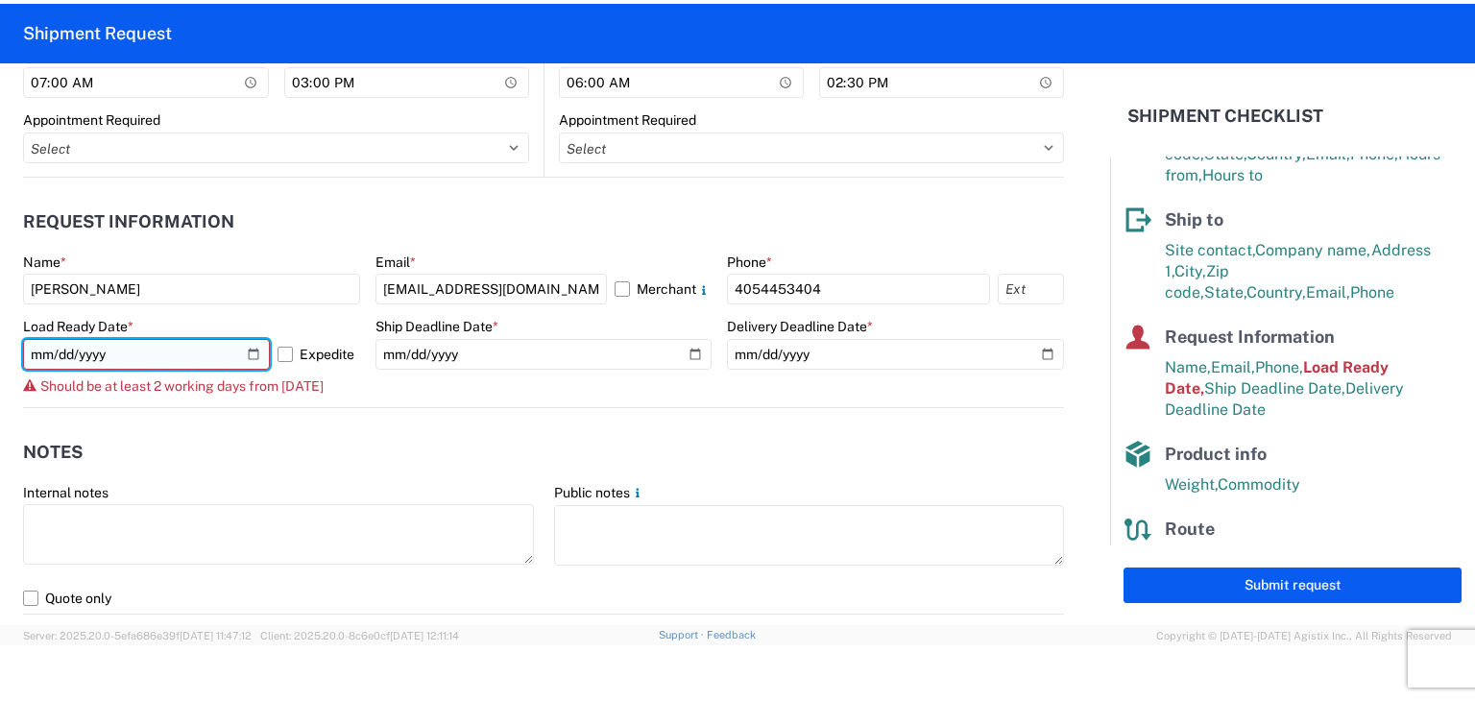
click at [251, 351] on input "2025-10-09" at bounding box center [146, 354] width 247 height 31
type input "2025-10-10"
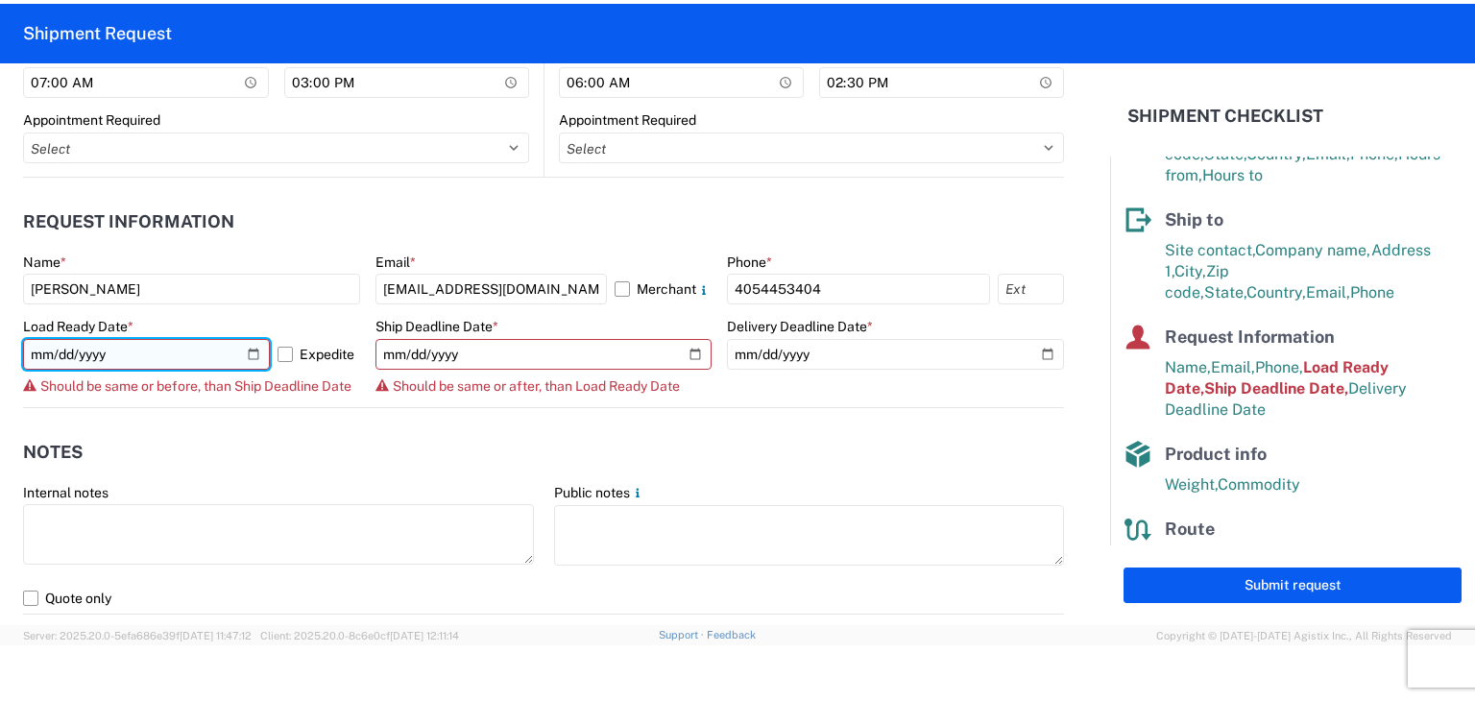
drag, startPoint x: 118, startPoint y: 350, endPoint x: 62, endPoint y: 357, distance: 56.2
click at [62, 357] on input "2025-10-10" at bounding box center [146, 354] width 247 height 31
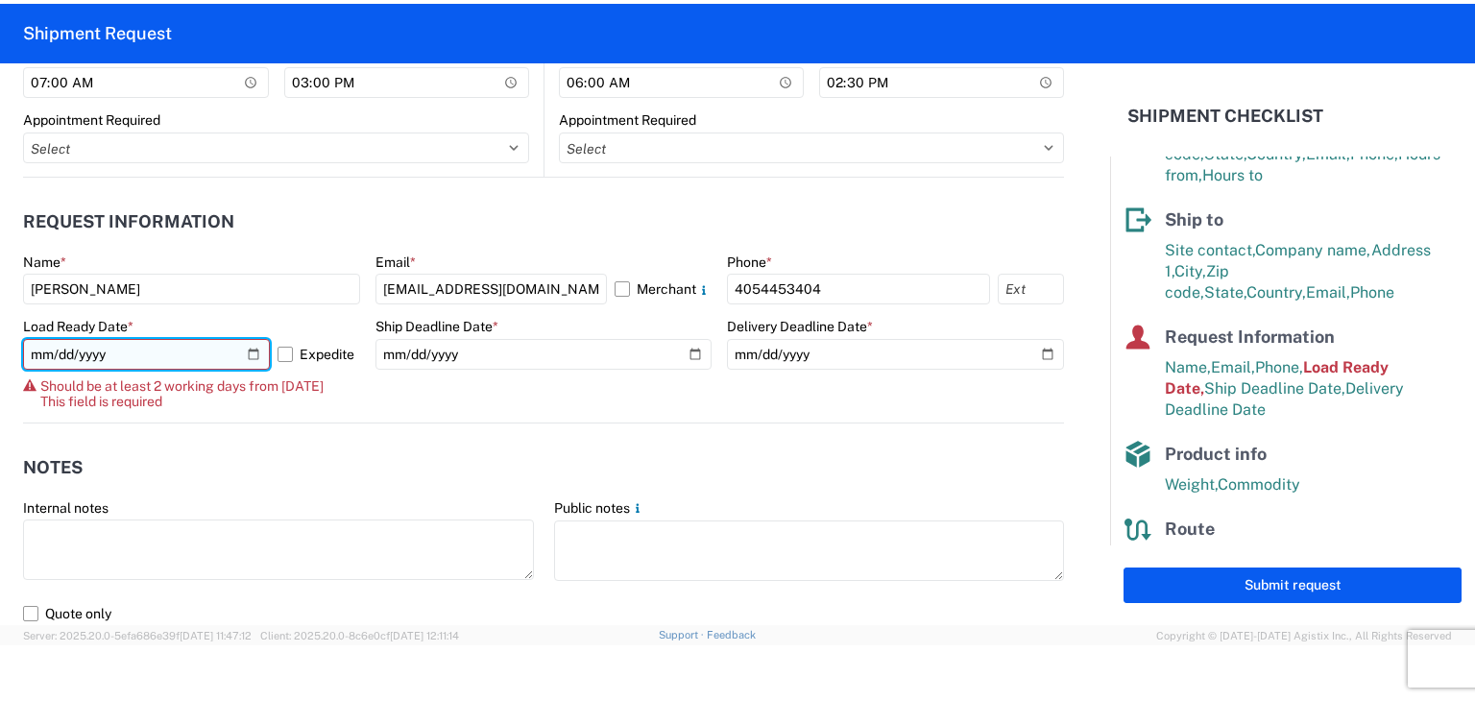
click at [131, 354] on input "date" at bounding box center [146, 354] width 247 height 31
click at [118, 354] on input "date" at bounding box center [146, 354] width 247 height 31
click at [115, 354] on input "date" at bounding box center [146, 354] width 247 height 31
drag, startPoint x: 67, startPoint y: 347, endPoint x: 81, endPoint y: 352, distance: 14.3
click at [69, 349] on input "date" at bounding box center [146, 354] width 247 height 31
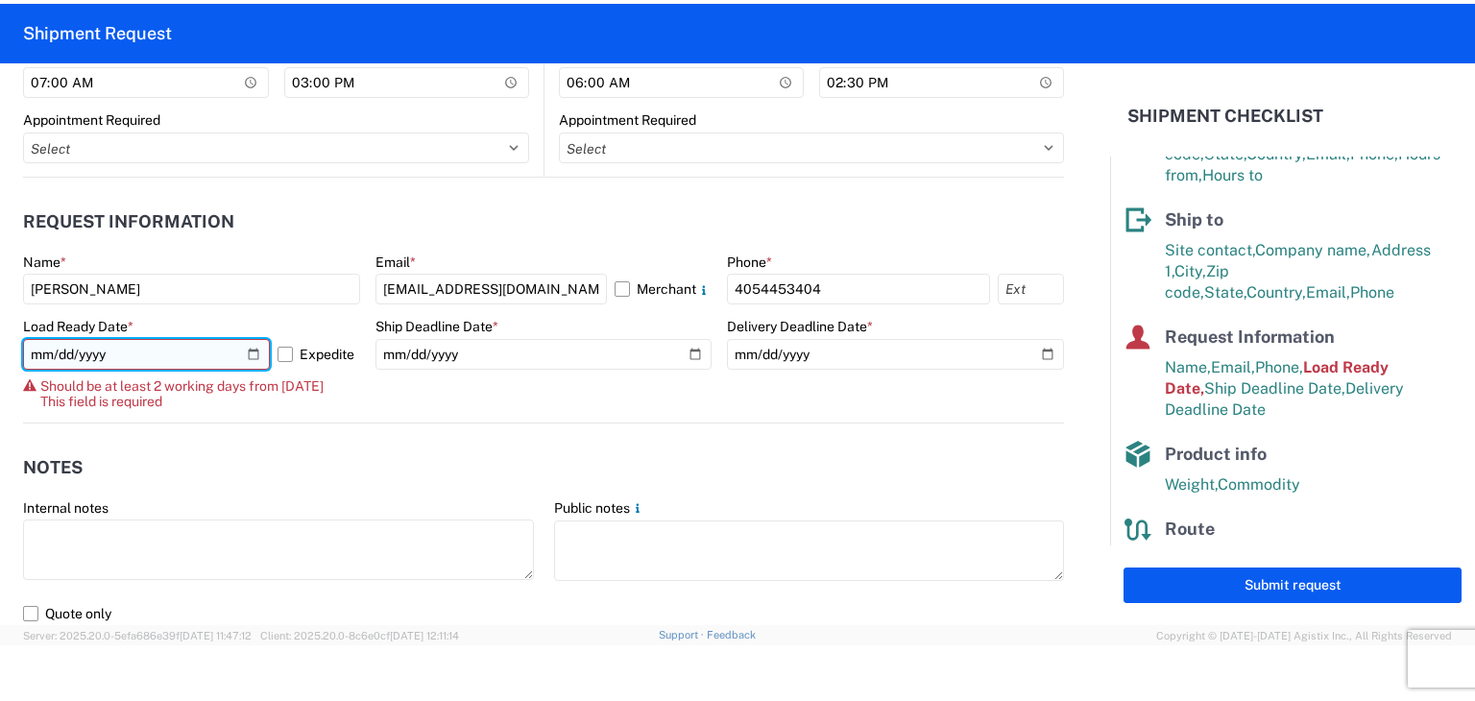
click at [106, 352] on input "date" at bounding box center [146, 354] width 247 height 31
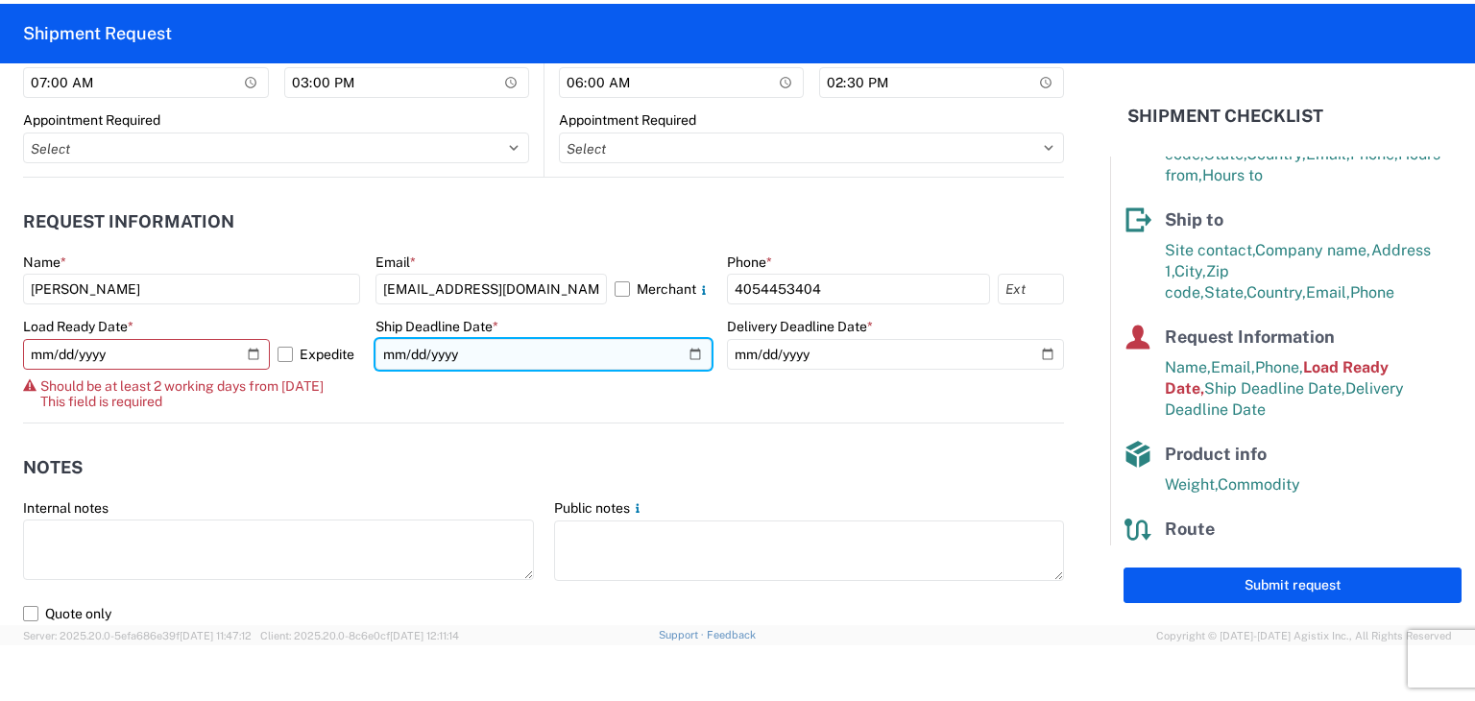
click at [388, 355] on input "2025-10-09" at bounding box center [544, 354] width 337 height 31
click at [413, 350] on input "date" at bounding box center [544, 354] width 337 height 31
click at [437, 352] on input "date" at bounding box center [544, 354] width 337 height 31
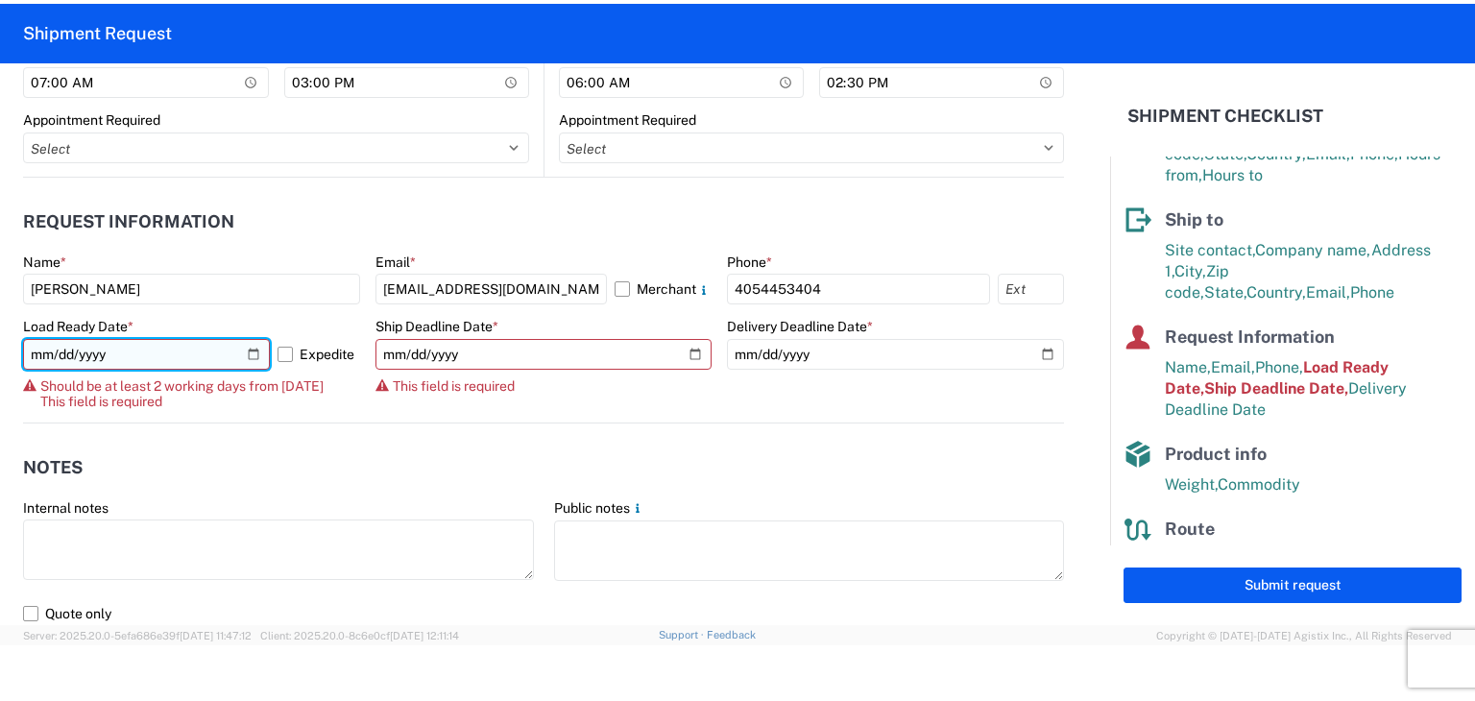
click at [254, 353] on input "date" at bounding box center [146, 354] width 247 height 31
type input "2025-10-09"
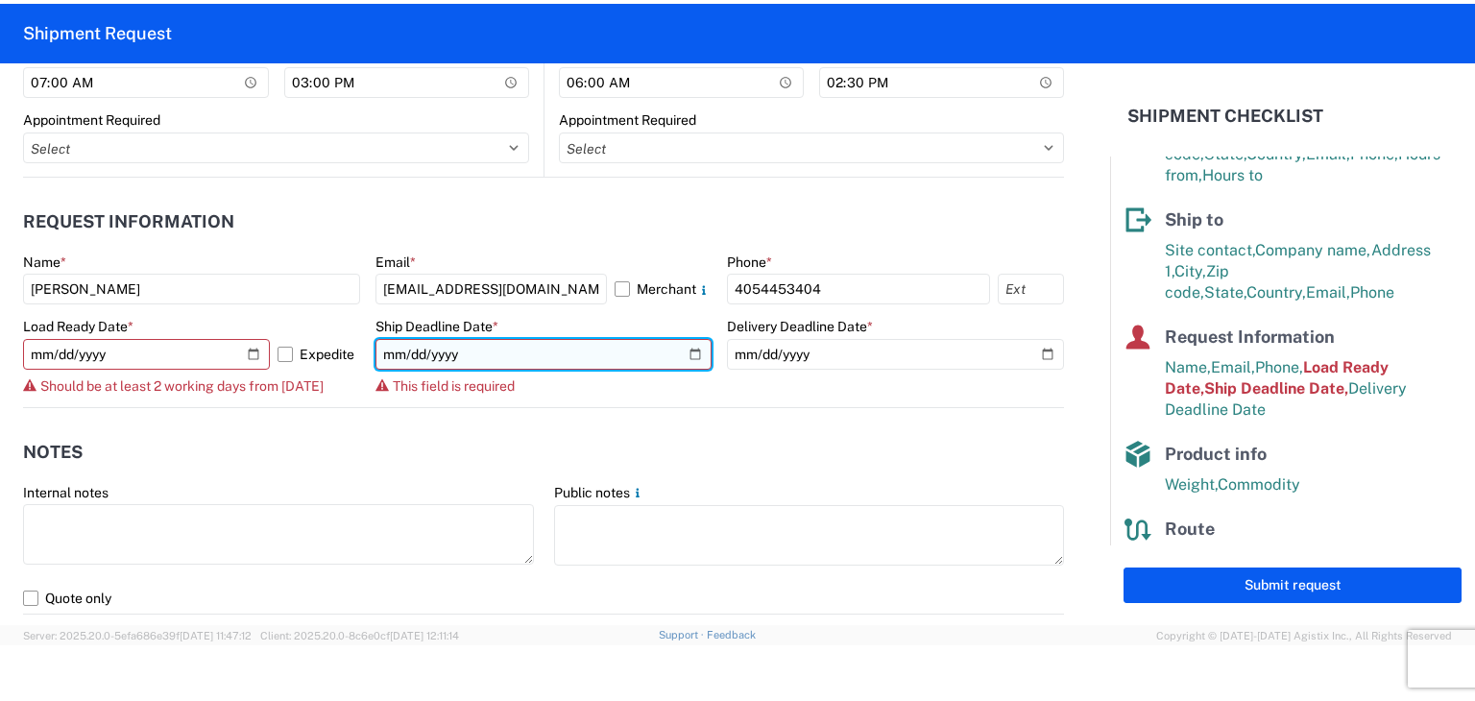
click at [684, 351] on input "date" at bounding box center [544, 354] width 337 height 31
type input "2025-10-10"
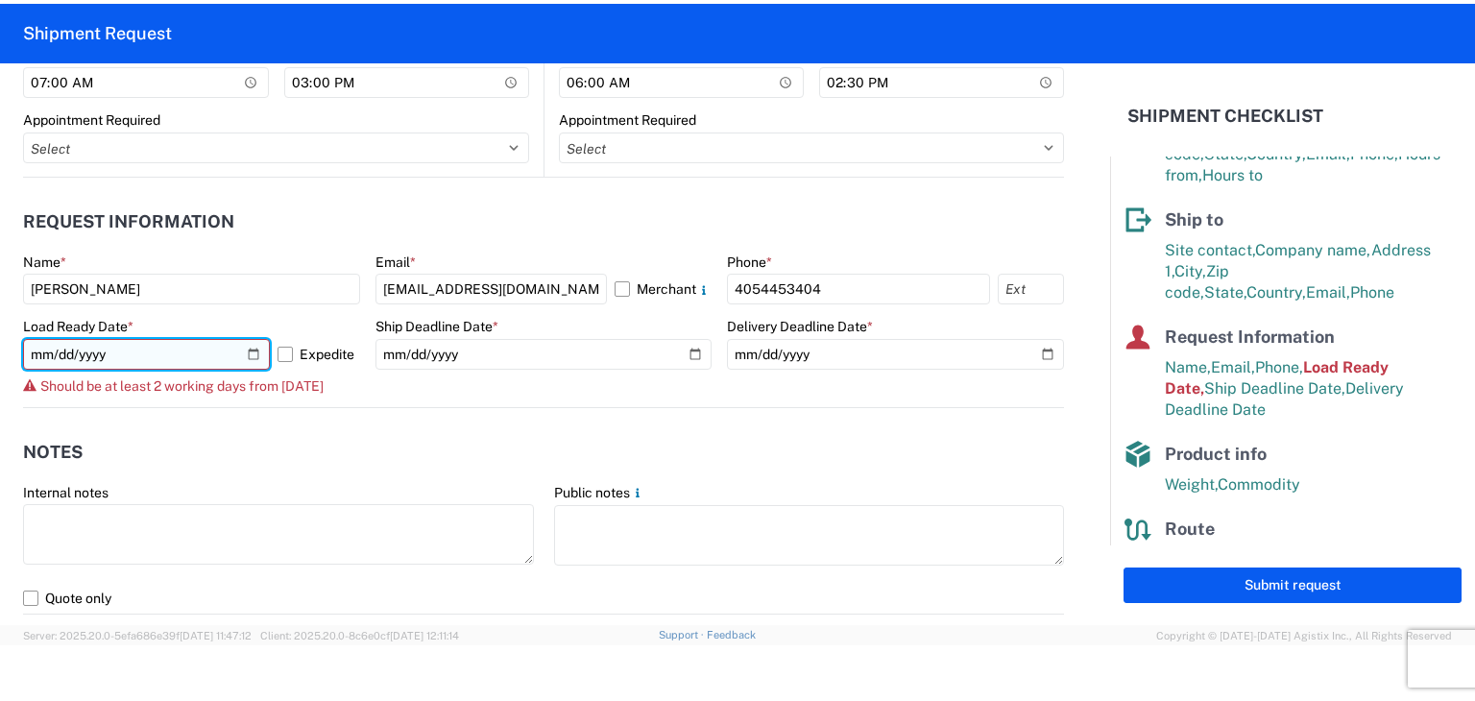
click at [250, 350] on input "2025-10-09" at bounding box center [146, 354] width 247 height 31
type input "2025-10-10"
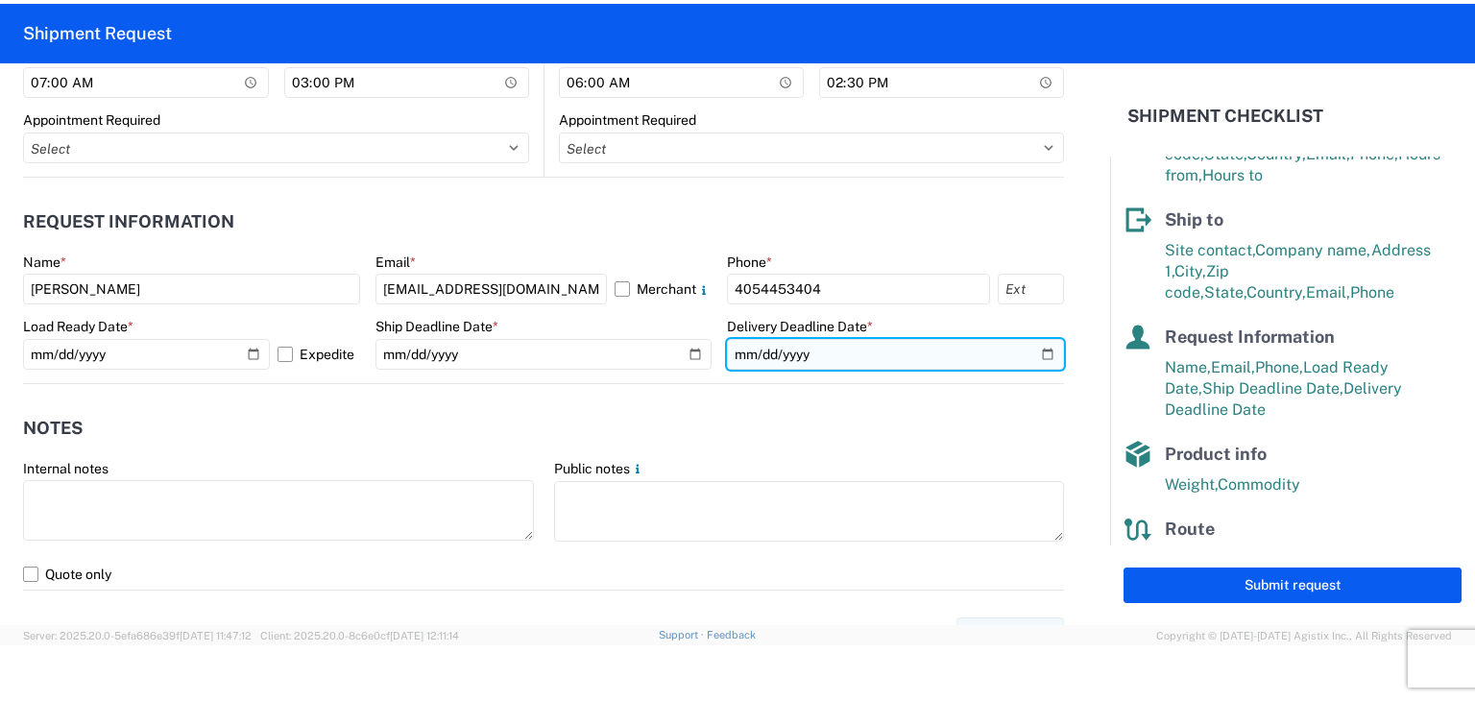
click at [1033, 352] on input "2025-10-10" at bounding box center [895, 354] width 337 height 31
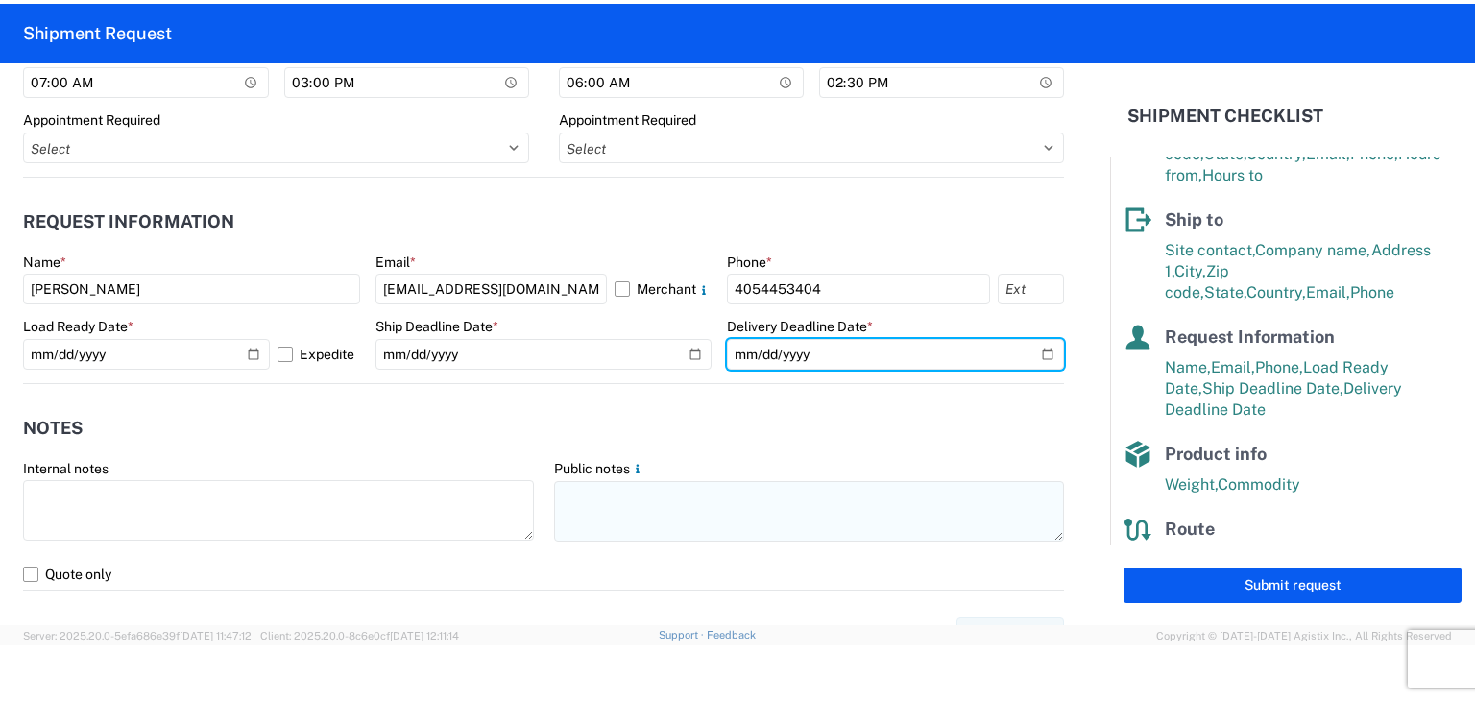
type input "2025-10-13"
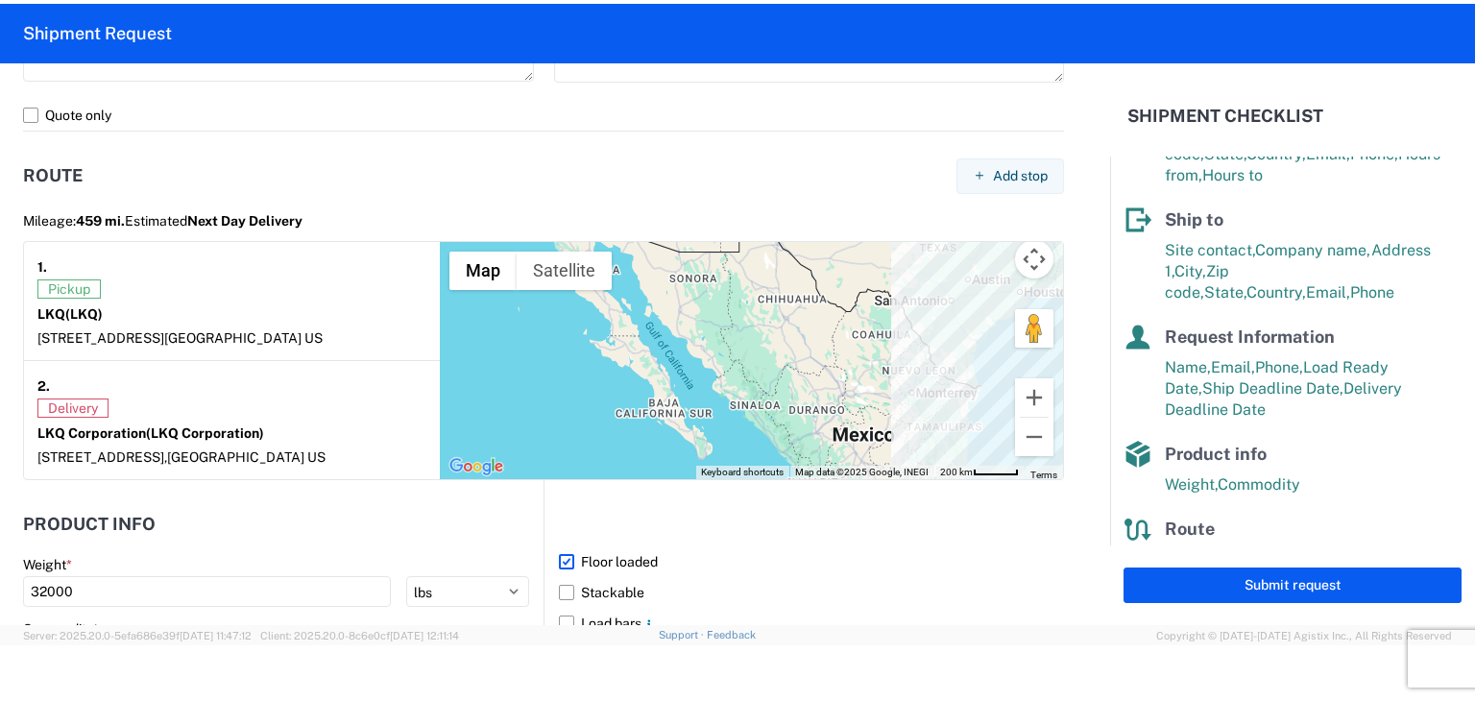
scroll to position [1492, 0]
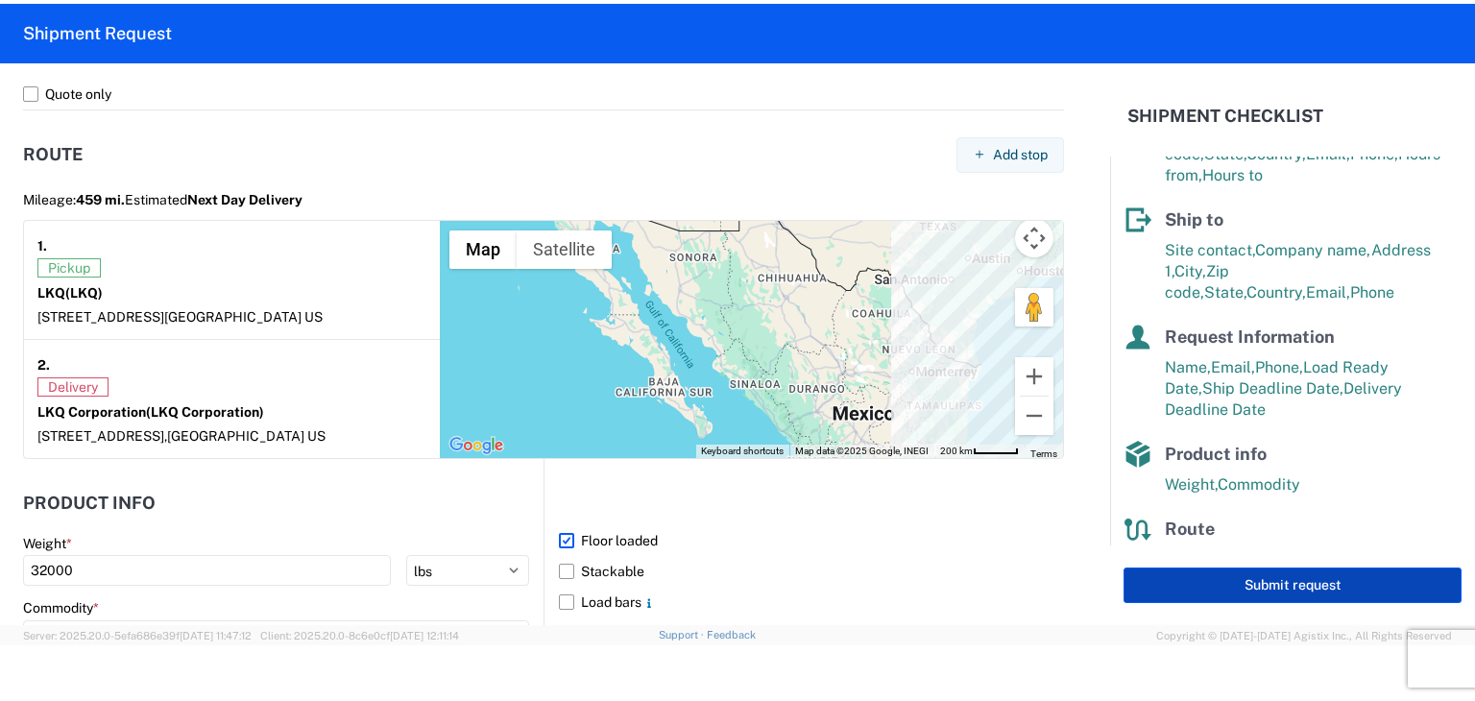
click at [1252, 577] on button "Submit request" at bounding box center [1293, 586] width 338 height 36
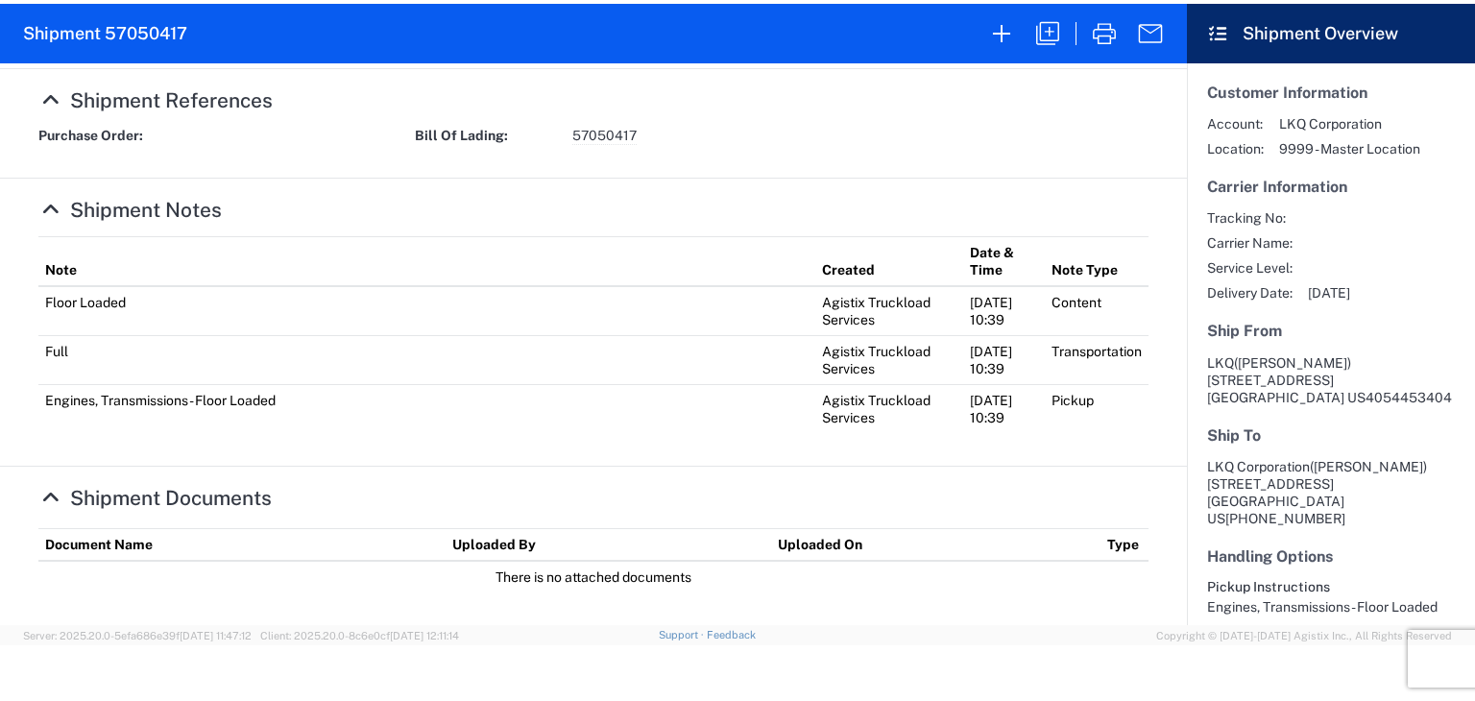
scroll to position [768, 0]
